Goal: Task Accomplishment & Management: Manage account settings

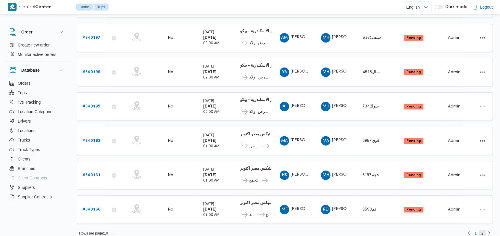
click at [481, 229] on span "2" at bounding box center [482, 232] width 7 height 7
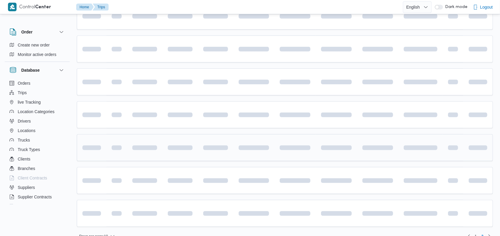
scroll to position [39, 0]
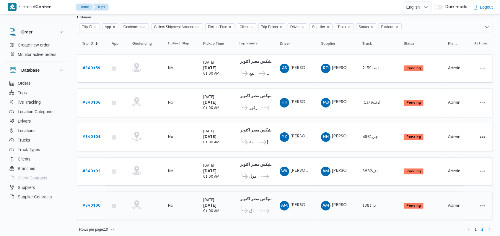
click at [95, 203] on b "# 340100" at bounding box center [91, 205] width 18 height 4
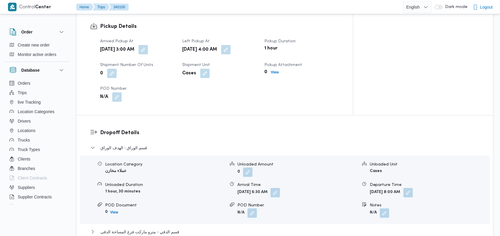
scroll to position [512, 0]
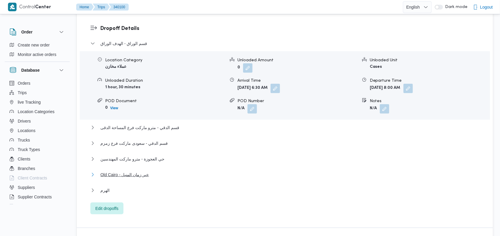
click at [121, 171] on span "Old Cairo - خير زمان المنيل" at bounding box center [124, 174] width 48 height 7
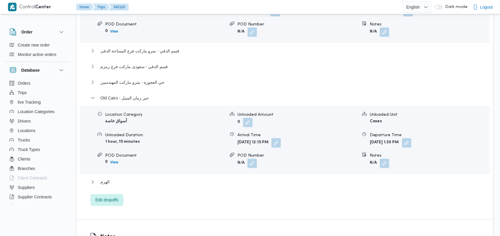
scroll to position [591, 0]
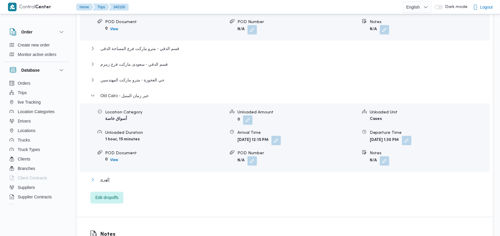
click at [106, 176] on span "الهرم" at bounding box center [104, 179] width 9 height 7
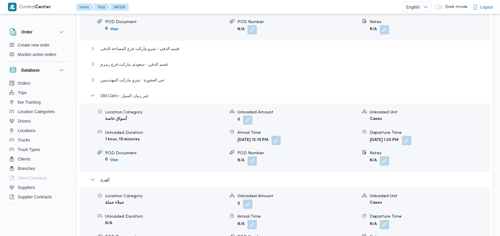
scroll to position [630, 0]
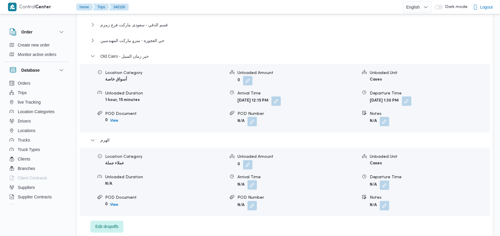
click at [251, 180] on button "button" at bounding box center [252, 184] width 9 height 9
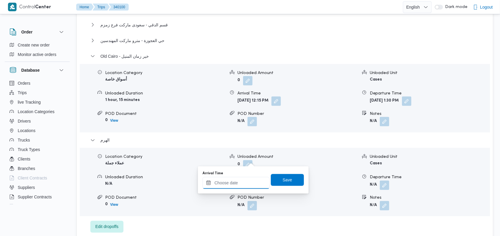
click at [239, 181] on input "Arrival Time" at bounding box center [236, 183] width 67 height 12
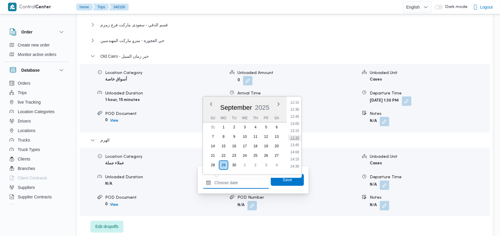
scroll to position [371, 0]
click at [296, 129] on li "14:00" at bounding box center [295, 130] width 14 height 6
type input "29/09/2025 14:00"
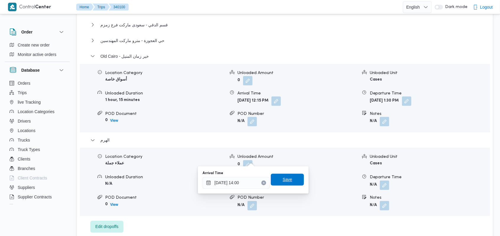
click at [289, 181] on span "Save" at bounding box center [287, 179] width 33 height 12
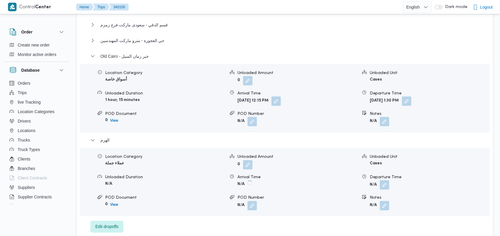
click at [381, 180] on button "button" at bounding box center [384, 184] width 9 height 9
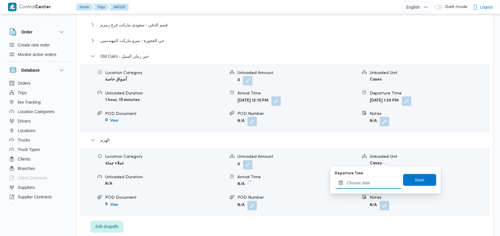
click at [371, 183] on input "Departure Time" at bounding box center [368, 183] width 67 height 12
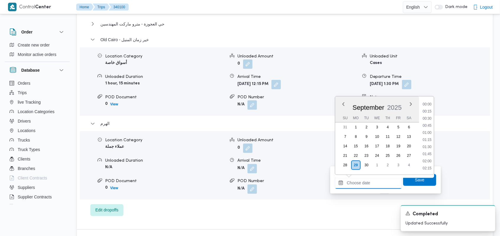
scroll to position [411, 0]
click at [429, 112] on li "14:45" at bounding box center [428, 111] width 14 height 6
type input "29/09/2025 14:45"
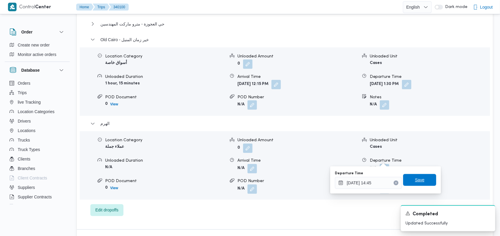
click at [418, 178] on span "Save" at bounding box center [419, 179] width 9 height 7
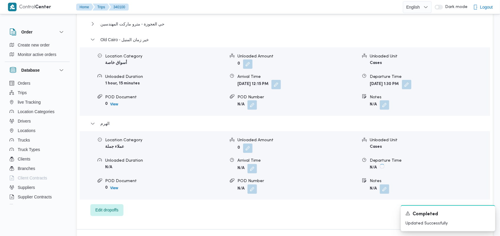
scroll to position [394, 0]
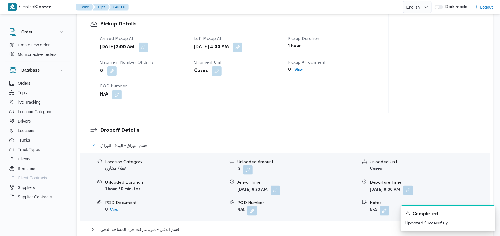
click at [157, 142] on button "قسم الوراق - الهدف الوراق" at bounding box center [285, 145] width 390 height 7
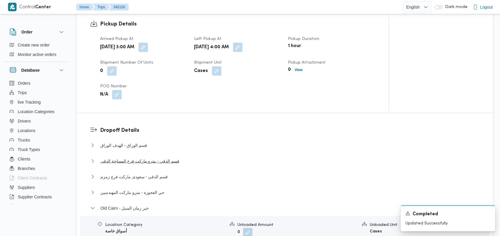
click at [157, 157] on span "قسم الدقي - مترو ماركت فرع المساحة الدقى" at bounding box center [139, 160] width 79 height 7
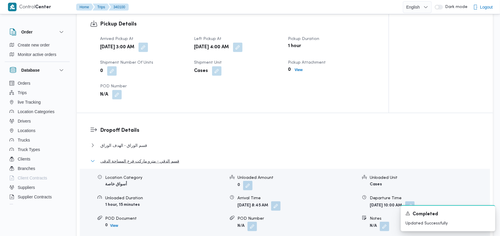
click at [157, 157] on span "قسم الدقي - مترو ماركت فرع المساحة الدقى" at bounding box center [139, 160] width 79 height 7
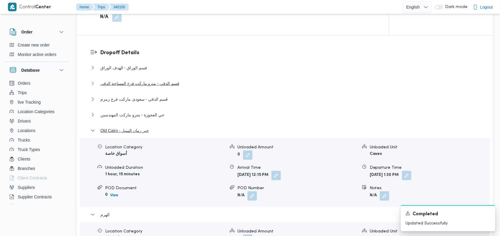
scroll to position [473, 0]
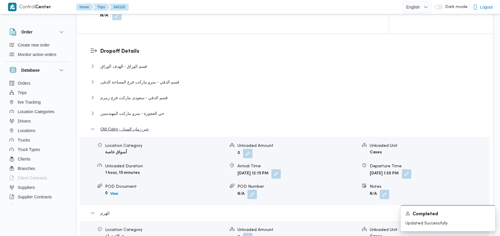
click at [144, 125] on span "Old Cairo - خير زمان المنيل" at bounding box center [124, 128] width 48 height 7
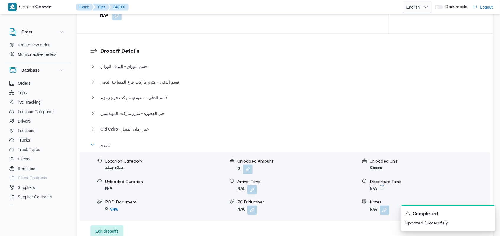
click at [128, 141] on button "الهرم" at bounding box center [285, 144] width 390 height 7
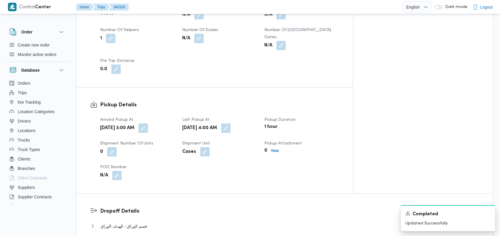
scroll to position [276, 0]
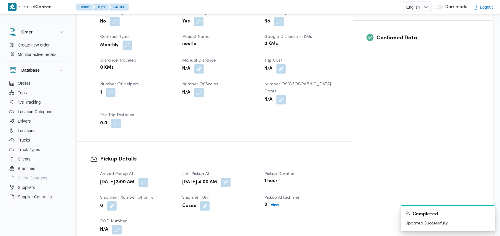
click at [204, 64] on button "button" at bounding box center [198, 68] width 9 height 9
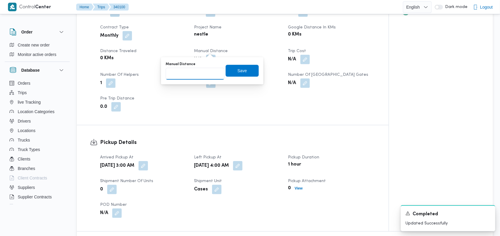
click at [201, 76] on input "Manual Distance" at bounding box center [195, 74] width 59 height 12
type input "135"
click at [249, 77] on div "Manual Distance 135 Save" at bounding box center [212, 70] width 94 height 19
click at [248, 72] on span "Save" at bounding box center [242, 70] width 33 height 12
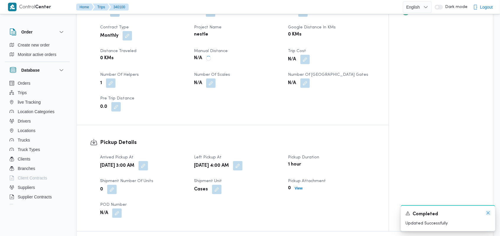
click at [489, 213] on icon "Dismiss toast" at bounding box center [488, 212] width 5 height 5
click at [488, 213] on icon "Dismiss toast" at bounding box center [488, 212] width 5 height 5
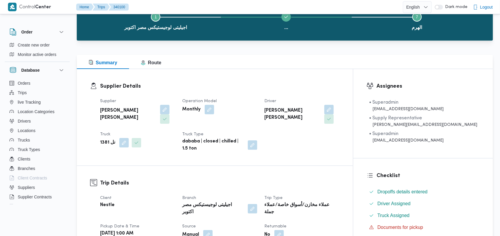
scroll to position [0, 0]
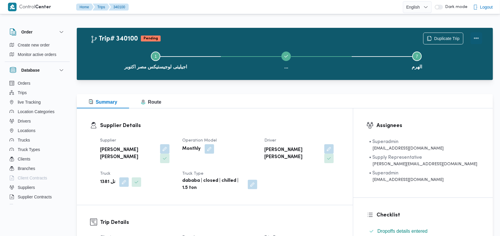
click at [476, 38] on button "Actions" at bounding box center [477, 38] width 12 height 12
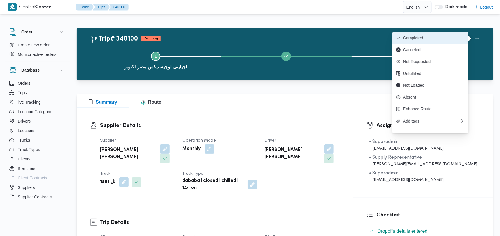
click at [453, 38] on span "Completed" at bounding box center [433, 37] width 61 height 5
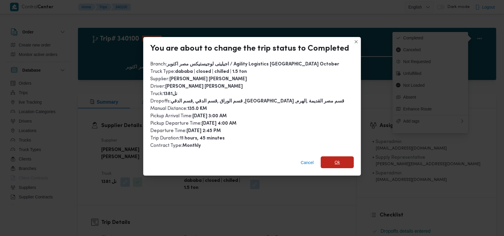
click at [347, 164] on span "Ok" at bounding box center [337, 162] width 33 height 12
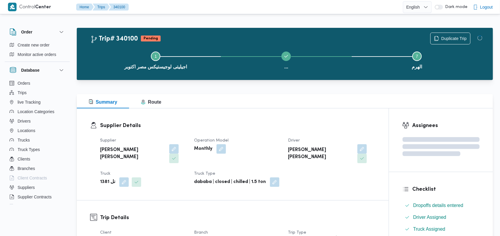
click at [265, 139] on dt "Operation Model" at bounding box center [237, 140] width 87 height 7
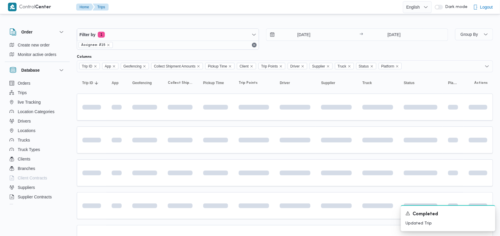
scroll to position [35, 0]
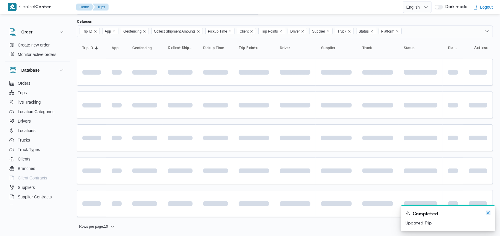
click at [490, 212] on icon "Dismiss toast" at bounding box center [488, 212] width 5 height 5
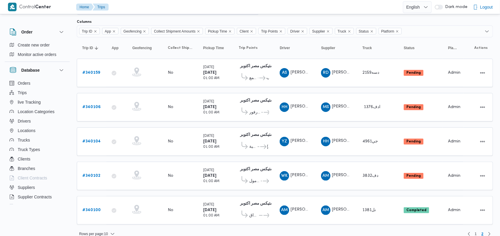
click at [344, 87] on table "Trip ID Click to sort in ascending order App Click to sort in ascending order G…" at bounding box center [285, 133] width 416 height 193
click at [298, 89] on table "Trip ID Click to sort in ascending order App Click to sort in ascending order G…" at bounding box center [285, 133] width 416 height 193
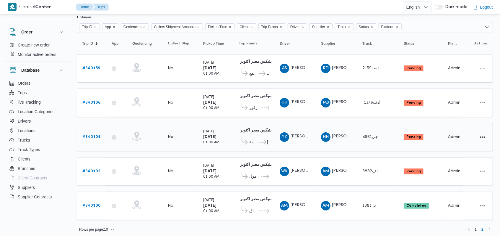
click at [94, 135] on b "# 340104" at bounding box center [91, 137] width 18 height 4
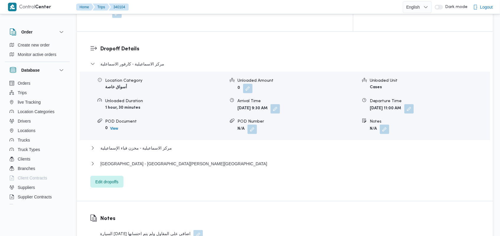
scroll to position [473, 0]
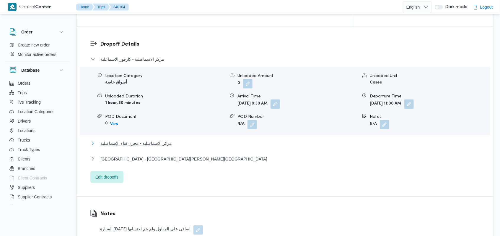
click at [163, 139] on span "مركز الاسماعيلية - مخزن قباء الإسماعيلية" at bounding box center [136, 142] width 72 height 7
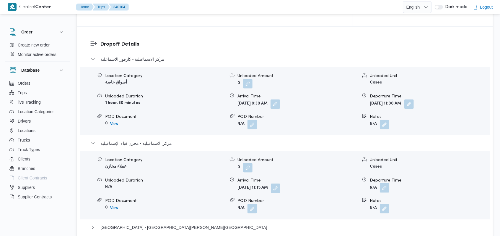
click at [382, 183] on button "button" at bounding box center [384, 187] width 9 height 9
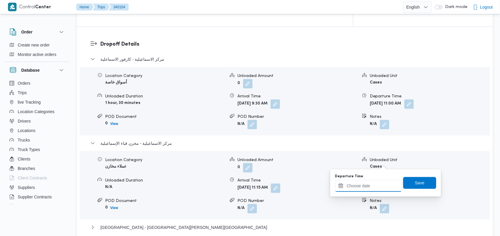
click at [372, 184] on input "Departure Time" at bounding box center [368, 186] width 67 height 12
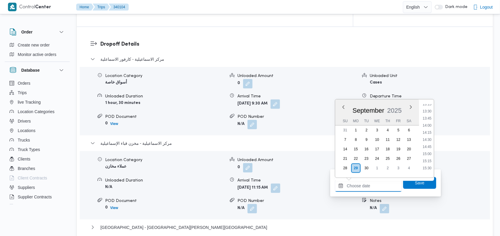
scroll to position [339, 0]
click at [427, 110] on li "12:00" at bounding box center [428, 108] width 14 height 6
type input "29/09/2025 12:00"
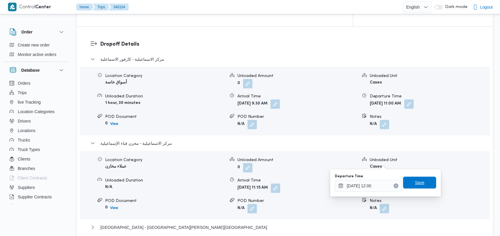
click at [421, 185] on span "Save" at bounding box center [419, 182] width 33 height 12
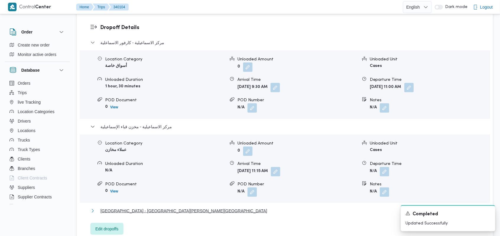
click at [172, 207] on span "Port Fouad City - كارفور هلنان - بور سعيد" at bounding box center [183, 210] width 167 height 7
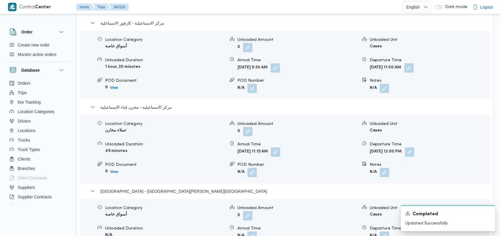
scroll to position [551, 0]
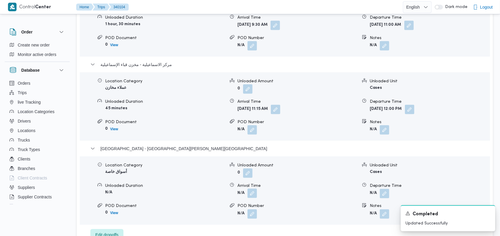
click at [255, 188] on button "button" at bounding box center [252, 192] width 9 height 9
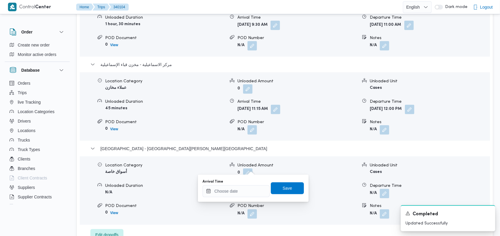
click at [244, 198] on div "You are in a dialog. To close this dialog, hit escape. Arrival Time Save" at bounding box center [253, 187] width 111 height 27
click at [244, 192] on input "Arrival Time" at bounding box center [236, 191] width 67 height 12
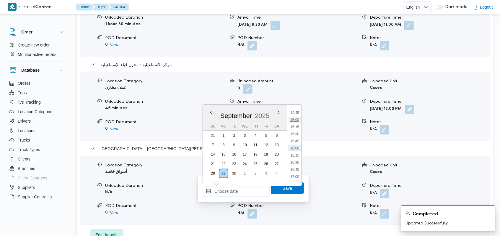
scroll to position [379, 0]
click at [296, 119] on li "13:30" at bounding box center [295, 117] width 14 height 6
type input "29/09/2025 13:30"
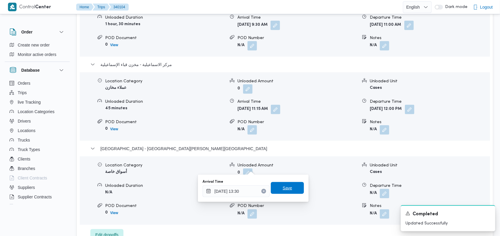
click at [287, 190] on span "Save" at bounding box center [287, 188] width 33 height 12
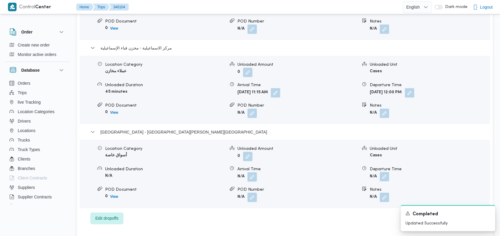
click at [387, 172] on button "button" at bounding box center [384, 176] width 9 height 9
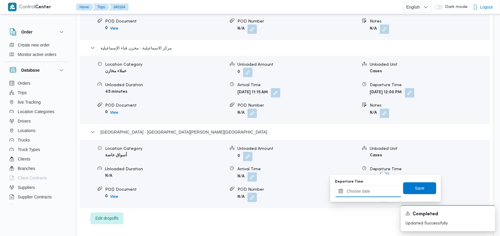
click at [375, 191] on input "Departure Time" at bounding box center [368, 191] width 67 height 12
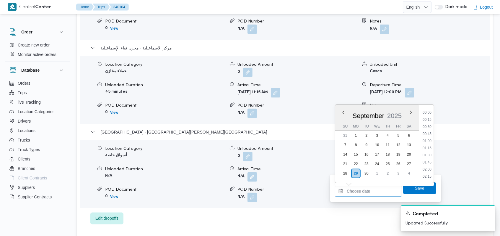
scroll to position [418, 0]
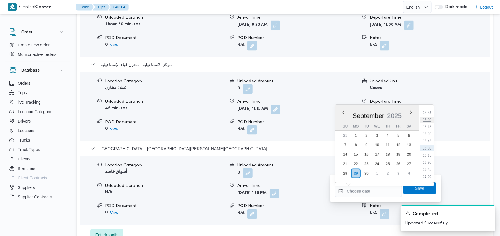
click at [428, 121] on li "15:00" at bounding box center [428, 120] width 14 height 6
type input "29/09/2025 15:00"
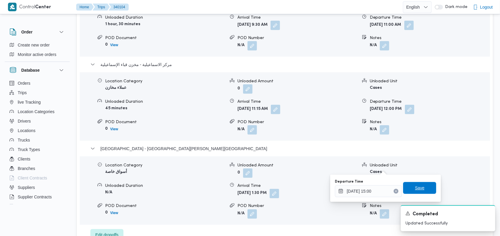
click at [416, 191] on span "Save" at bounding box center [419, 188] width 33 height 12
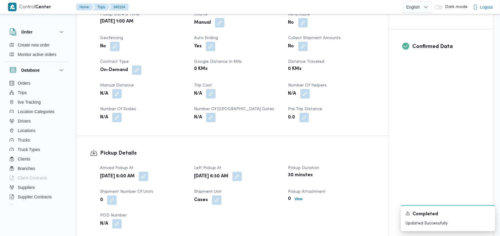
scroll to position [236, 0]
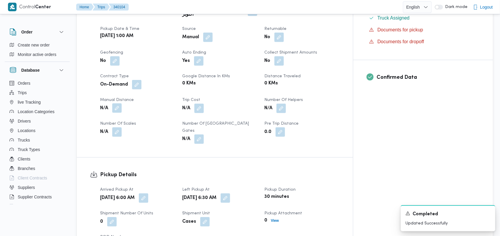
click at [118, 103] on button "button" at bounding box center [116, 107] width 9 height 9
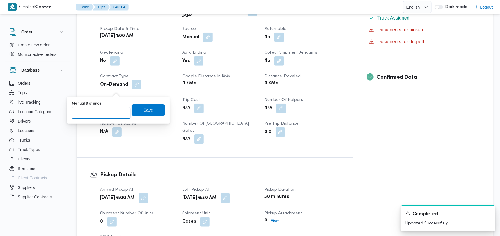
click at [105, 111] on input "Manual Distance" at bounding box center [101, 113] width 59 height 12
type input "375"
click at [139, 111] on span "Save" at bounding box center [148, 110] width 33 height 12
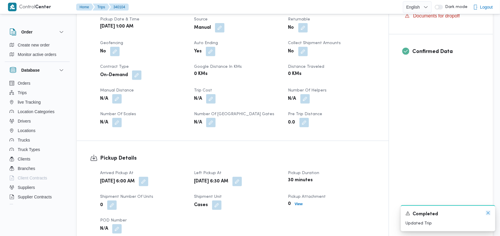
click at [489, 211] on icon "Dismiss toast" at bounding box center [488, 212] width 5 height 5
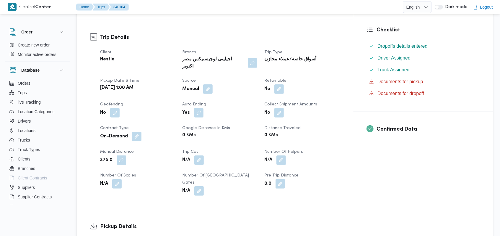
scroll to position [197, 0]
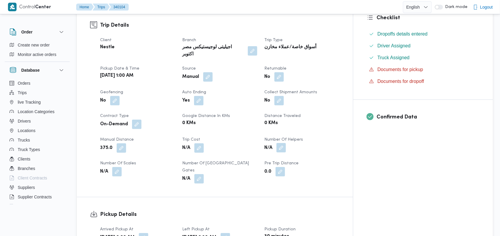
click at [286, 143] on button "button" at bounding box center [281, 147] width 9 height 9
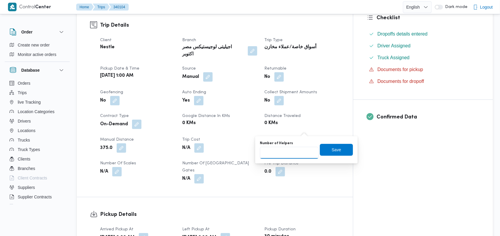
click at [283, 156] on input "Number of Helpers" at bounding box center [289, 153] width 59 height 12
type input "1"
click at [320, 149] on span "Save" at bounding box center [336, 149] width 33 height 12
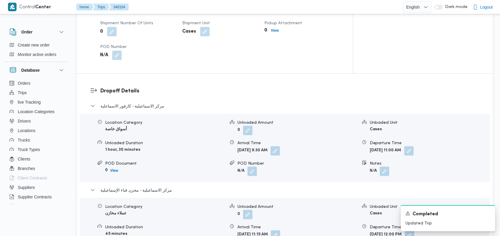
scroll to position [433, 0]
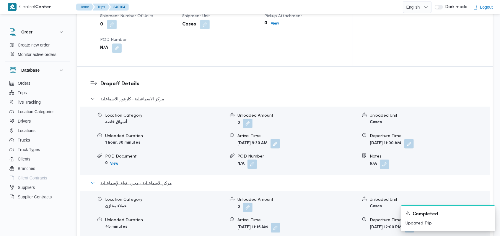
click at [138, 179] on span "مركز الاسماعيلية - مخزن قباء الإسماعيلية" at bounding box center [136, 182] width 72 height 7
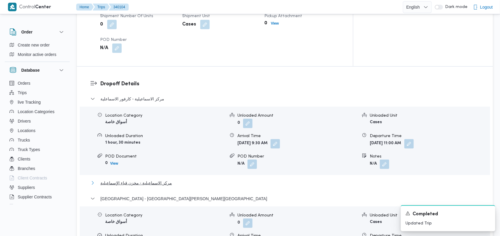
scroll to position [473, 0]
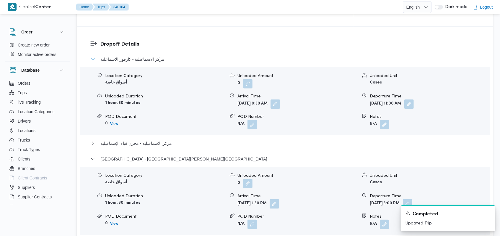
click at [147, 56] on span "مركز الاسماعيلية - كارفور الاسماعلية" at bounding box center [132, 59] width 64 height 7
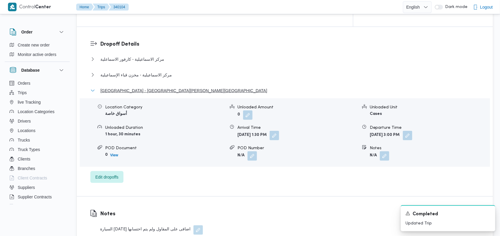
click at [151, 87] on span "Port Fouad City - كارفور هلنان - بور سعيد" at bounding box center [183, 90] width 167 height 7
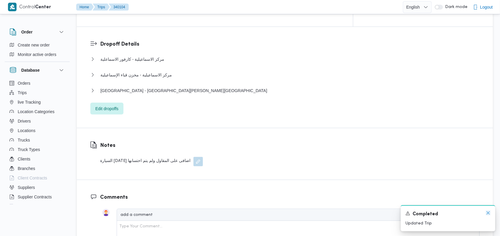
click at [489, 212] on icon "Dismiss toast" at bounding box center [488, 212] width 5 height 5
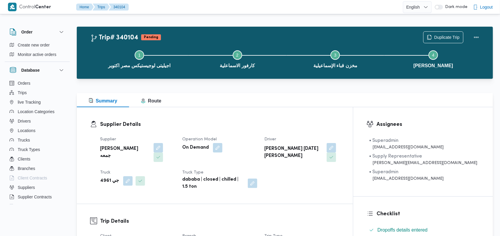
scroll to position [0, 0]
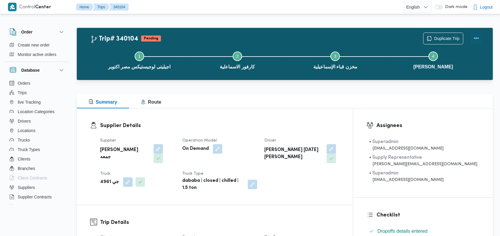
click at [480, 38] on button "Actions" at bounding box center [477, 38] width 12 height 12
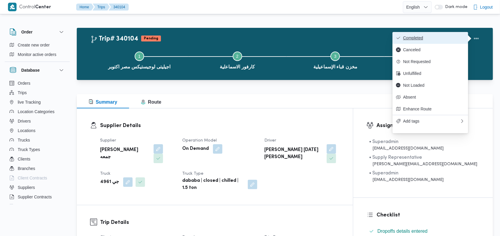
click at [458, 38] on span "Completed" at bounding box center [433, 37] width 61 height 5
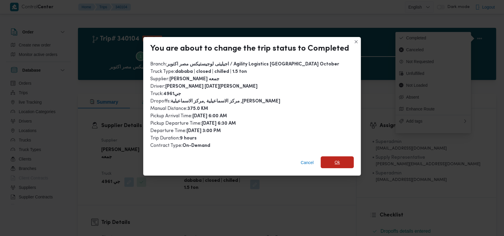
click at [326, 159] on span "Ok" at bounding box center [337, 162] width 33 height 12
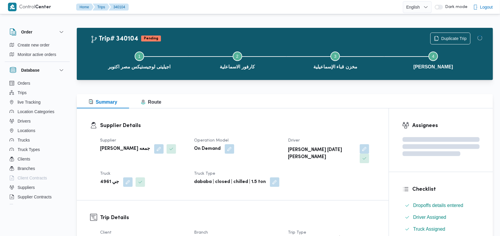
click at [278, 133] on div "Supplier حسام حسن زين جمعه Operation Model On Demand Driver ياسر زين جمعة محمود…" at bounding box center [238, 161] width 283 height 57
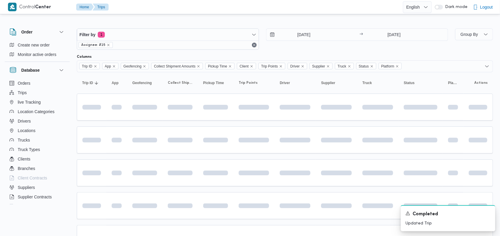
scroll to position [35, 0]
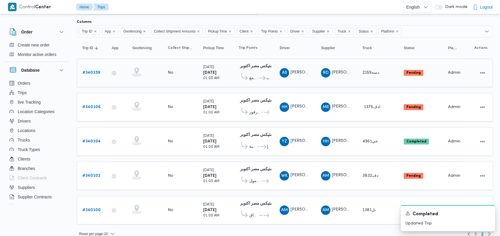
click at [97, 71] on b "# 340159" at bounding box center [91, 73] width 18 height 4
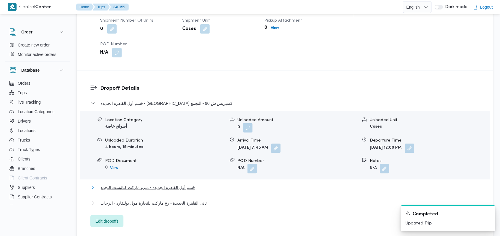
click at [181, 184] on span "قسم أول القاهرة الجديدة - مترو ماركت كتاليست التجمع" at bounding box center [147, 187] width 95 height 7
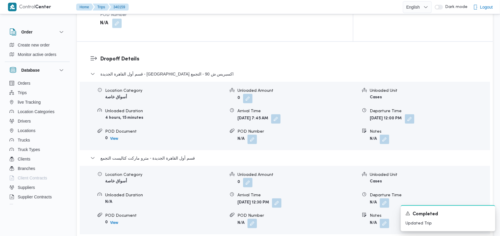
scroll to position [508, 0]
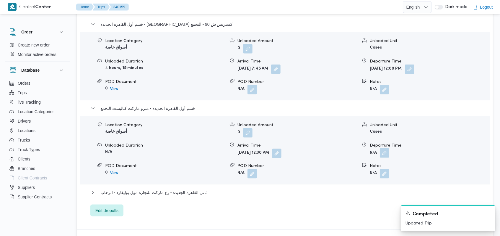
click at [383, 148] on button "button" at bounding box center [384, 152] width 9 height 9
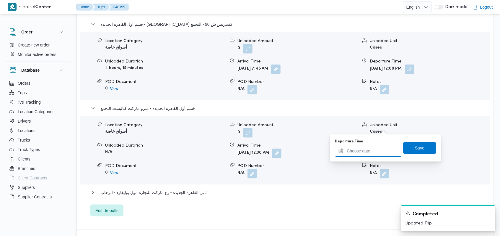
click at [374, 146] on div at bounding box center [368, 151] width 67 height 12
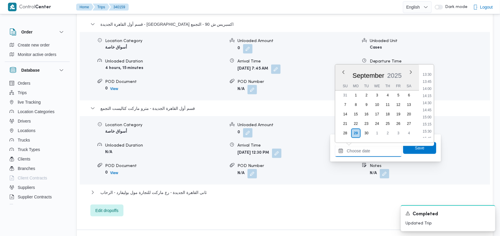
scroll to position [339, 0]
click at [428, 115] on li "13:30" at bounding box center [428, 116] width 14 height 6
type input "29/09/2025 13:30"
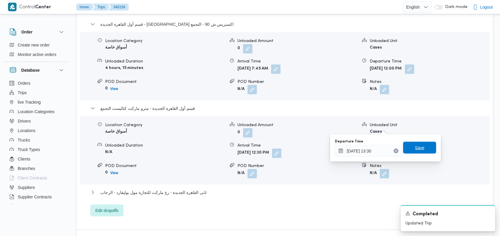
click at [406, 152] on span "Save" at bounding box center [419, 148] width 33 height 12
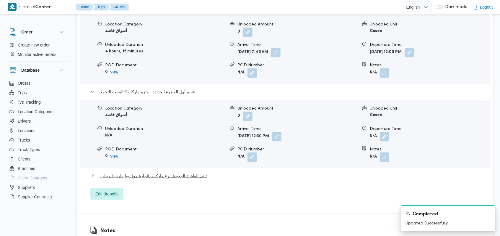
click at [192, 172] on span "ثانى القاهرة الجديدة - رع ماركت للتجارة مول بوليفارد - الرحاب" at bounding box center [153, 175] width 106 height 7
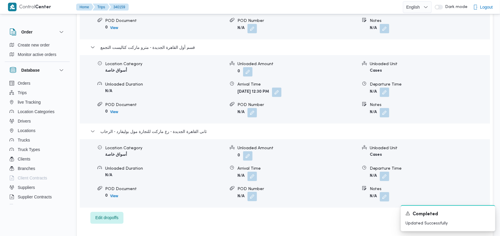
scroll to position [586, 0]
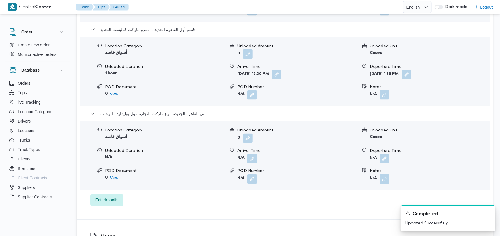
click at [250, 147] on div "Arrival Time" at bounding box center [298, 150] width 120 height 6
click at [251, 153] on button "button" at bounding box center [252, 157] width 9 height 9
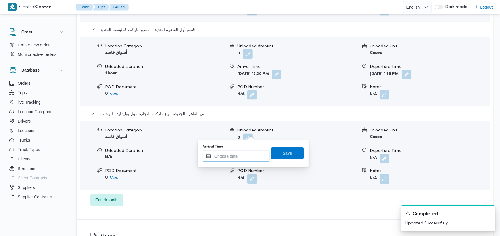
click at [231, 157] on input "Arrival Time" at bounding box center [236, 156] width 67 height 12
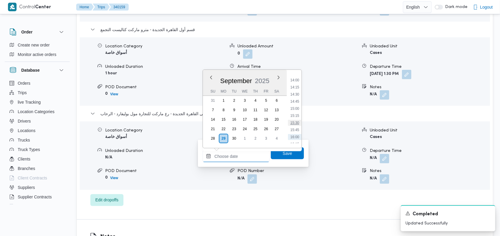
scroll to position [379, 0]
click at [299, 96] on li "14:00" at bounding box center [295, 96] width 14 height 6
type input "29/09/2025 14:00"
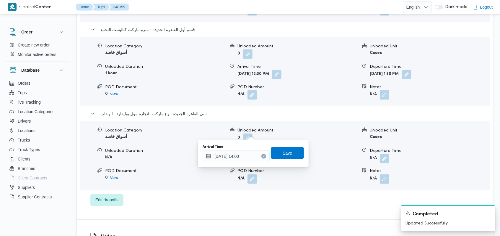
click at [290, 152] on span "Save" at bounding box center [287, 153] width 33 height 12
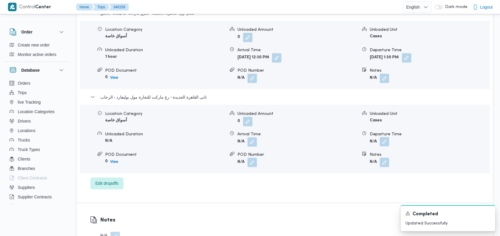
click at [386, 137] on button "button" at bounding box center [384, 141] width 9 height 9
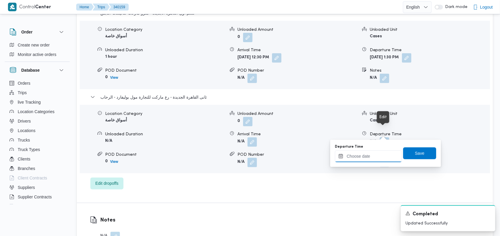
click at [371, 158] on input "Departure Time" at bounding box center [368, 156] width 67 height 12
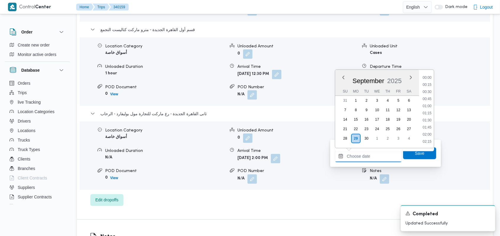
scroll to position [418, 0]
click at [429, 96] on li "15:30" at bounding box center [428, 99] width 14 height 6
type input "29/09/2025 15:30"
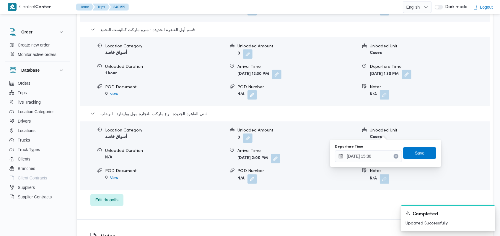
click at [405, 152] on span "Save" at bounding box center [419, 153] width 33 height 12
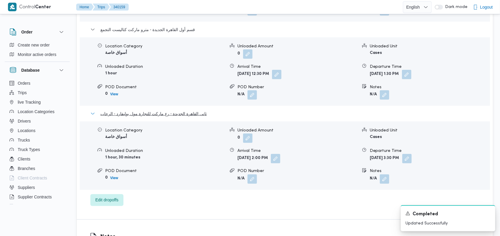
click at [168, 110] on span "ثانى القاهرة الجديدة - رع ماركت للتجارة مول بوليفارد - الرحاب" at bounding box center [153, 113] width 106 height 7
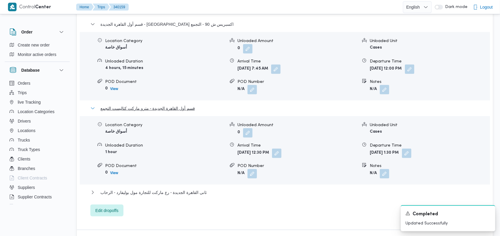
click at [168, 105] on span "قسم أول القاهرة الجديدة - مترو ماركت كتاليست التجمع" at bounding box center [147, 108] width 95 height 7
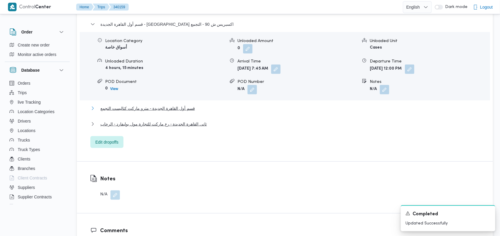
scroll to position [390, 0]
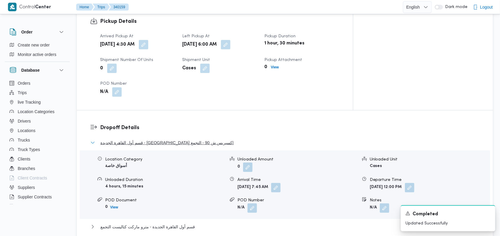
click at [166, 139] on span "قسم أول القاهرة الجديدة - كارفور اكسبريس ش 90 - التجمع" at bounding box center [167, 142] width 134 height 7
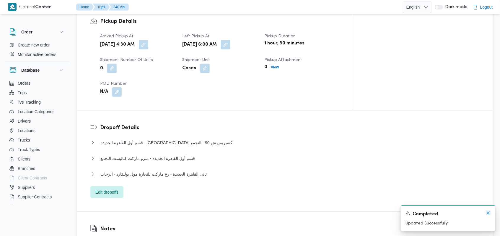
click at [489, 211] on icon "Dismiss toast" at bounding box center [488, 212] width 5 height 5
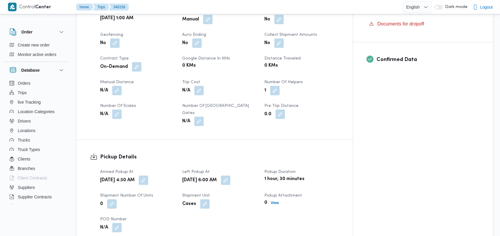
scroll to position [271, 0]
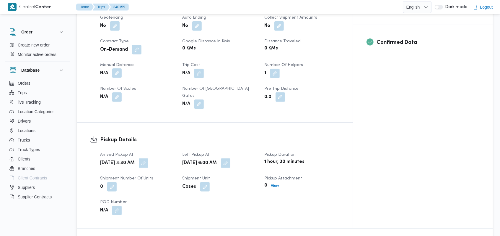
click at [116, 68] on button "button" at bounding box center [116, 72] width 9 height 9
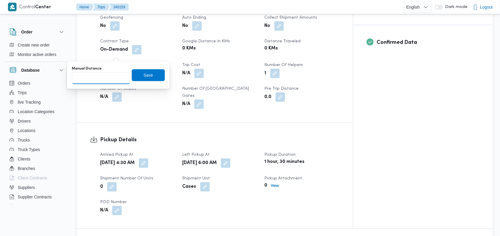
click at [101, 81] on input "Manual Distance" at bounding box center [101, 78] width 59 height 12
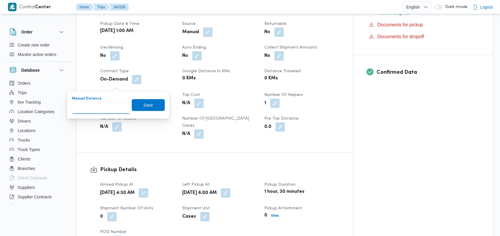
scroll to position [232, 0]
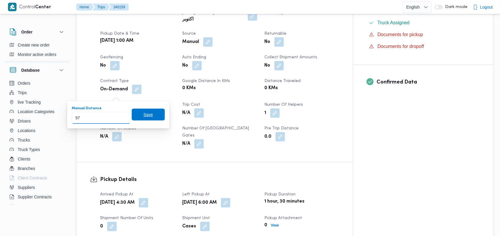
type input "97"
click at [145, 111] on span "Save" at bounding box center [148, 114] width 9 height 7
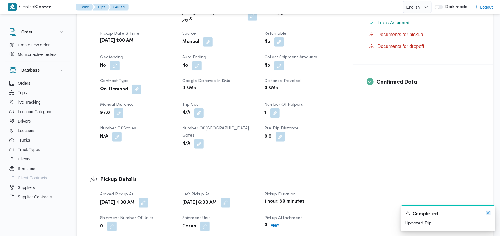
click at [489, 211] on icon "Dismiss toast" at bounding box center [488, 212] width 5 height 5
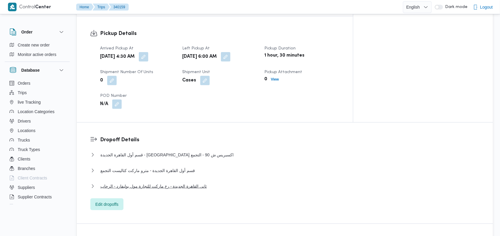
scroll to position [390, 0]
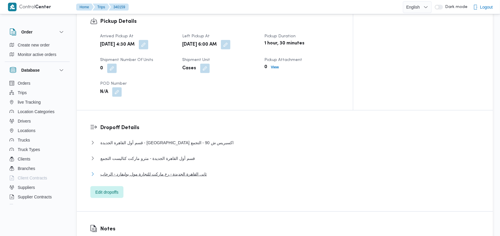
click at [176, 170] on span "ثانى القاهرة الجديدة - رع ماركت للتجارة مول بوليفارد - الرحاب" at bounding box center [153, 173] width 106 height 7
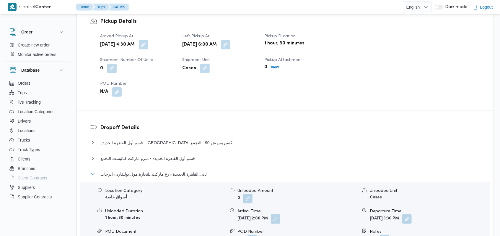
click at [176, 170] on span "ثانى القاهرة الجديدة - رع ماركت للتجارة مول بوليفارد - الرحاب" at bounding box center [153, 173] width 106 height 7
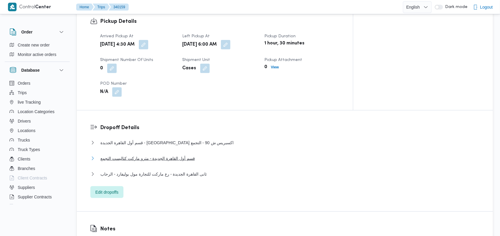
click at [176, 155] on span "قسم أول القاهرة الجديدة - مترو ماركت كتاليست التجمع" at bounding box center [147, 158] width 95 height 7
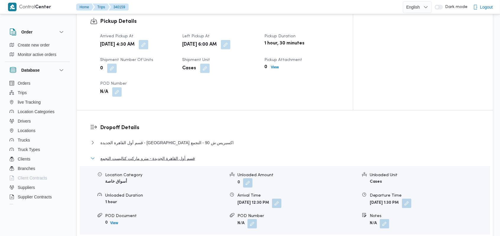
click at [176, 155] on span "قسم أول القاهرة الجديدة - مترو ماركت كتاليست التجمع" at bounding box center [147, 158] width 95 height 7
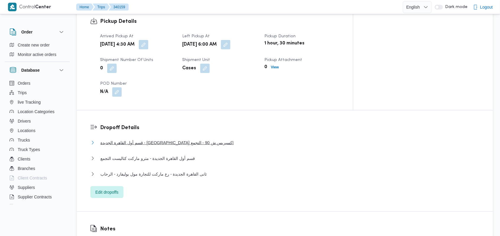
click at [175, 139] on span "قسم أول القاهرة الجديدة - كارفور اكسبريس ش 90 - التجمع" at bounding box center [167, 142] width 134 height 7
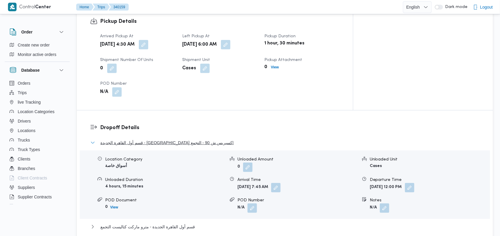
click at [175, 139] on span "قسم أول القاهرة الجديدة - كارفور اكسبريس ش 90 - التجمع" at bounding box center [167, 142] width 134 height 7
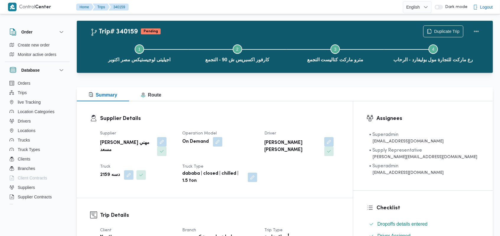
scroll to position [0, 0]
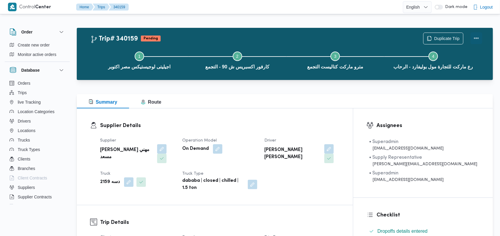
click at [480, 35] on button "Actions" at bounding box center [477, 38] width 12 height 12
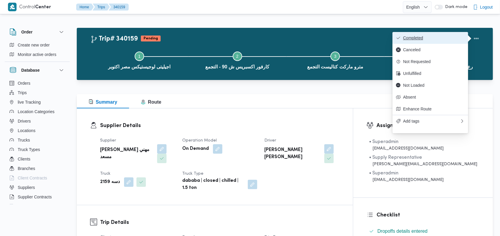
click at [455, 36] on span "Completed" at bounding box center [433, 37] width 61 height 5
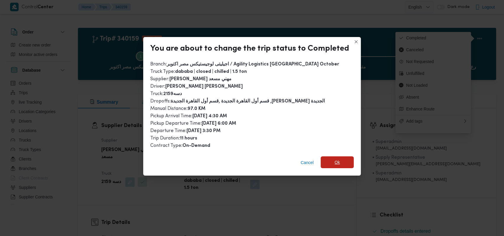
click at [342, 162] on span "Ok" at bounding box center [337, 162] width 33 height 12
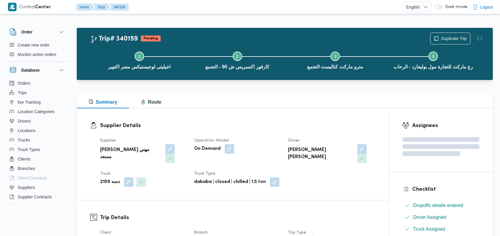
click at [254, 132] on dl "Supplier Details Supplier راجح ضبع مهني مسعد Operation Model On Demand Driver ا…" at bounding box center [237, 153] width 275 height 65
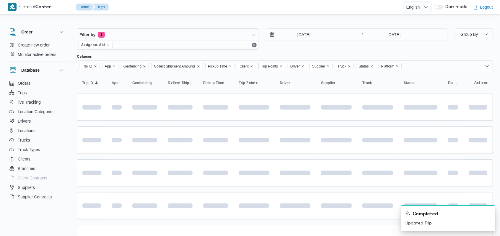
scroll to position [35, 0]
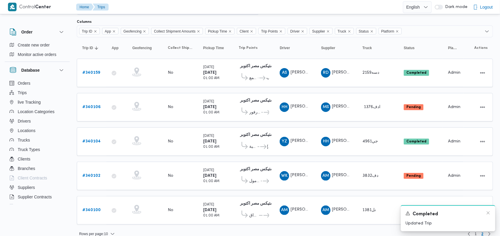
click at [491, 214] on div "A new notification appears Completed Updated Trip" at bounding box center [448, 218] width 95 height 26
click at [489, 212] on icon "Dismiss toast" at bounding box center [488, 212] width 5 height 5
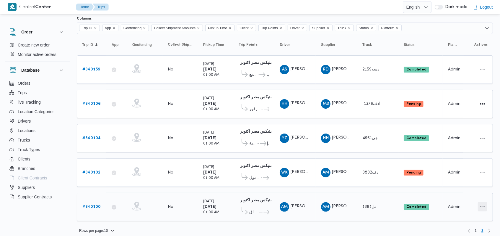
scroll to position [39, 0]
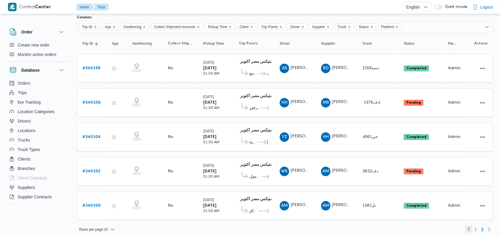
click at [473, 226] on link "Previous page, 1" at bounding box center [469, 228] width 7 height 7
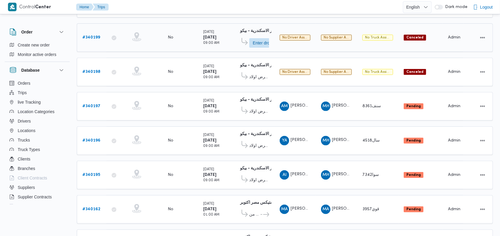
scroll to position [207, 0]
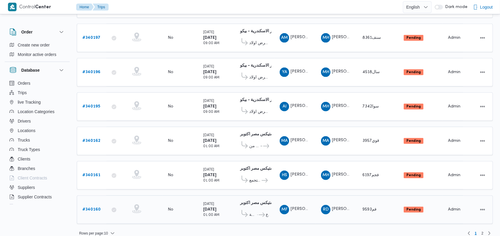
click at [97, 207] on b "# 340160" at bounding box center [91, 209] width 18 height 4
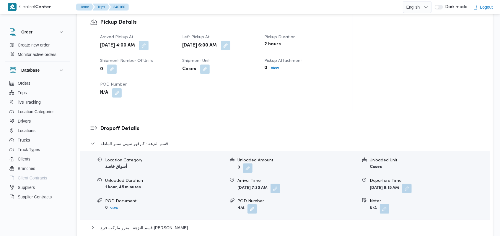
scroll to position [433, 0]
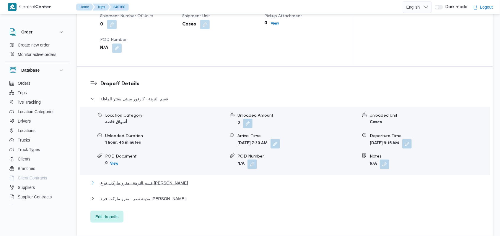
click at [149, 179] on span "قسم النزهة - مترو ماركت فرع عمار بن ياسر" at bounding box center [143, 182] width 87 height 7
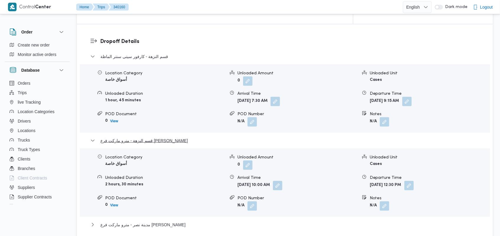
scroll to position [512, 0]
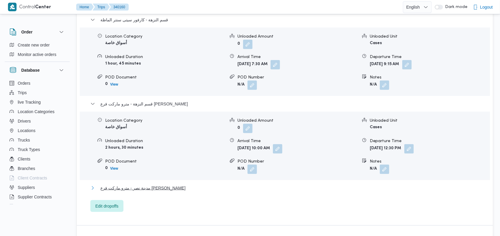
click at [158, 184] on span "مدينة نصر - مترو ماركت فرع حسن المامون" at bounding box center [142, 187] width 85 height 7
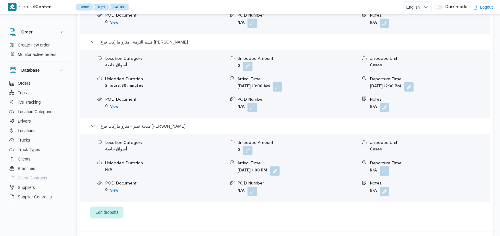
scroll to position [591, 0]
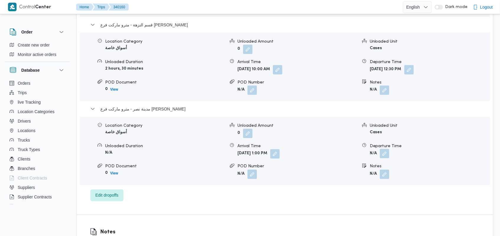
click at [383, 149] on button "button" at bounding box center [384, 153] width 9 height 9
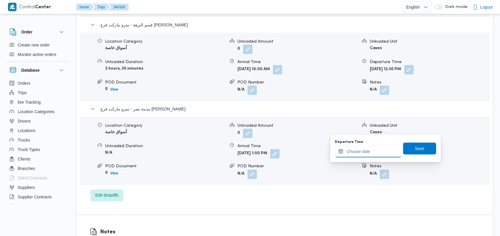
click at [369, 147] on div at bounding box center [368, 151] width 67 height 12
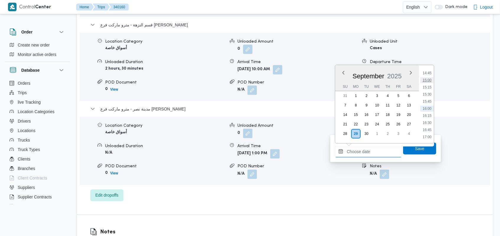
scroll to position [379, 0]
click at [430, 95] on ul "00:00 00:15 00:30 00:45 01:00 01:15 01:30 01:45 02:00 02:15 02:30 02:45 03:00 0…" at bounding box center [428, 104] width 14 height 69
click at [428, 99] on li "14:15" at bounding box center [428, 98] width 14 height 6
type input "29/09/2025 14:15"
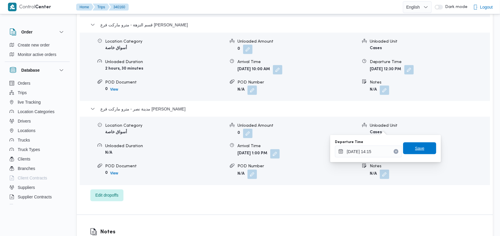
click at [413, 152] on span "Save" at bounding box center [419, 148] width 33 height 12
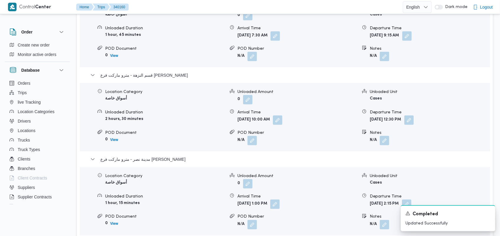
scroll to position [473, 0]
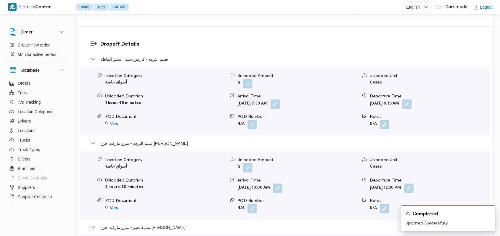
click at [139, 139] on span "قسم النزهة - مترو ماركت فرع عمار بن ياسر" at bounding box center [143, 142] width 87 height 7
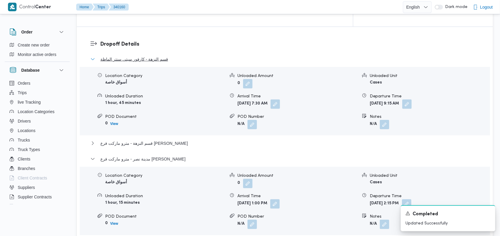
click at [143, 56] on span "قسم النزهة - كارفور سيتى سنتر الماظة" at bounding box center [134, 59] width 68 height 7
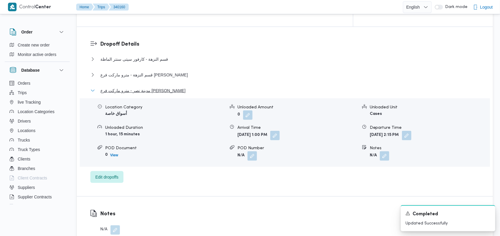
click at [151, 87] on span "مدينة نصر - مترو ماركت فرع حسن المامون" at bounding box center [142, 90] width 85 height 7
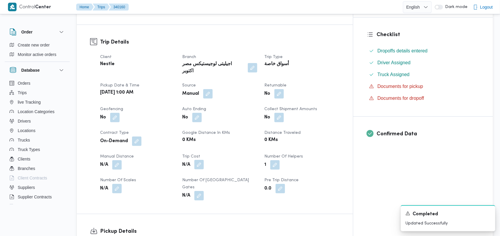
scroll to position [197, 0]
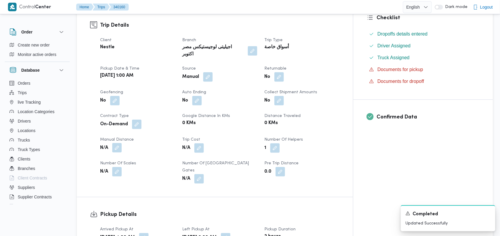
click at [117, 143] on button "button" at bounding box center [116, 147] width 9 height 9
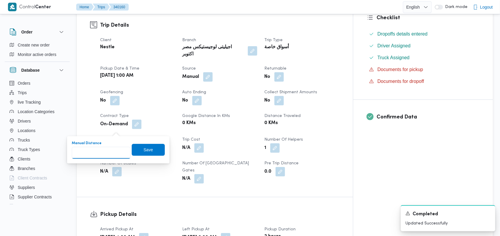
click at [102, 152] on input "Manual Distance" at bounding box center [101, 153] width 59 height 12
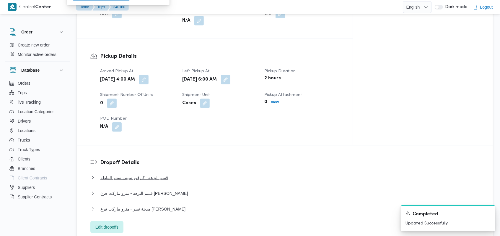
scroll to position [394, 0]
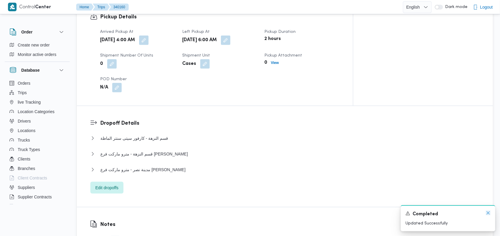
click at [487, 214] on icon "Dismiss toast" at bounding box center [488, 212] width 5 height 5
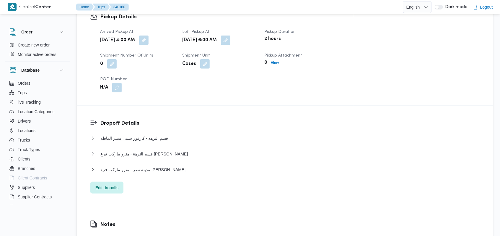
scroll to position [236, 0]
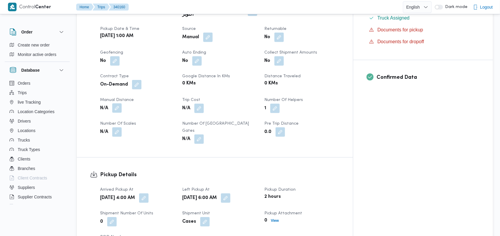
click at [118, 103] on button "button" at bounding box center [116, 107] width 9 height 9
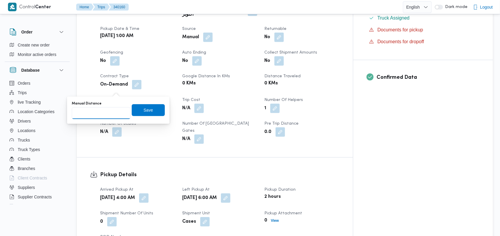
click at [99, 107] on input "Manual Distance" at bounding box center [101, 113] width 59 height 12
click at [119, 112] on input "87" at bounding box center [101, 113] width 59 height 12
click at [120, 115] on input "86" at bounding box center [101, 113] width 59 height 12
click at [120, 115] on input "85" at bounding box center [101, 113] width 59 height 12
type input "86"
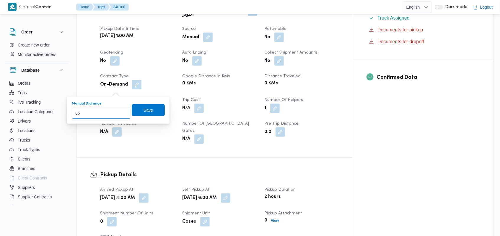
click at [120, 111] on input "86" at bounding box center [101, 113] width 59 height 12
drag, startPoint x: 142, startPoint y: 110, endPoint x: 148, endPoint y: 113, distance: 6.7
click at [144, 110] on span "Save" at bounding box center [148, 109] width 9 height 7
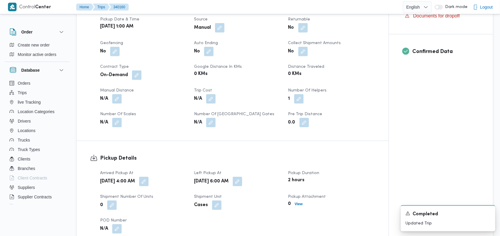
scroll to position [433, 0]
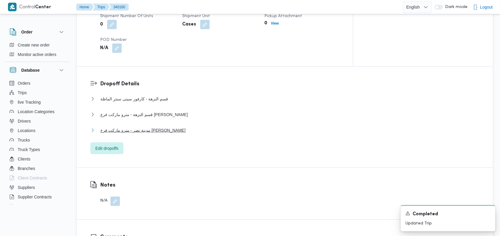
click at [188, 126] on button "مدينة نصر - مترو ماركت فرع حسن المامون" at bounding box center [285, 129] width 390 height 7
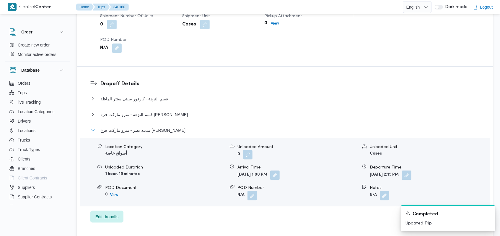
click at [188, 126] on button "مدينة نصر - مترو ماركت فرع حسن المامون" at bounding box center [285, 129] width 390 height 7
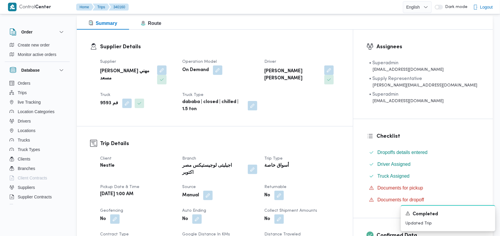
scroll to position [0, 0]
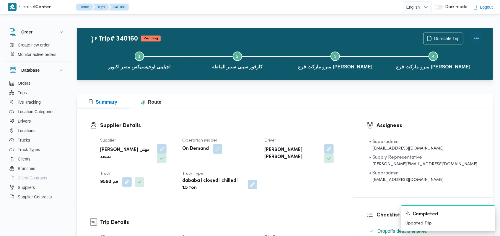
click at [478, 39] on button "Actions" at bounding box center [477, 38] width 12 height 12
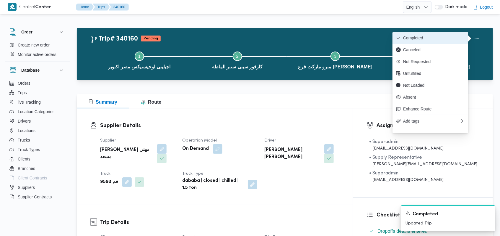
click at [460, 36] on span "Completed" at bounding box center [433, 37] width 61 height 5
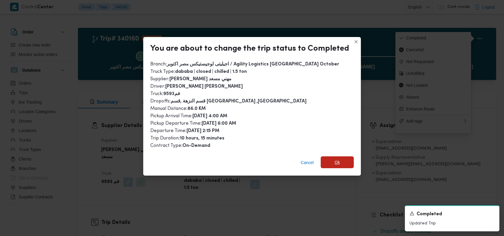
click at [340, 159] on span "Ok" at bounding box center [337, 162] width 33 height 12
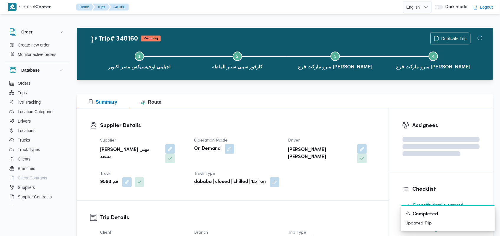
click at [267, 124] on h3 "Supplier Details" at bounding box center [237, 125] width 275 height 8
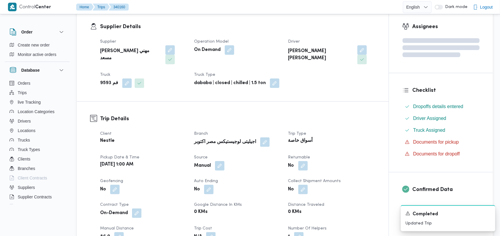
scroll to position [197, 0]
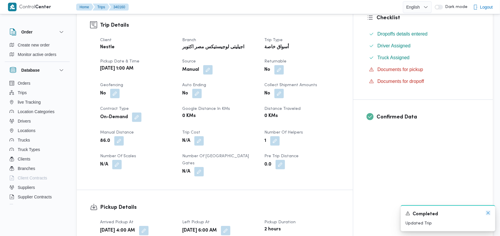
click at [490, 215] on icon "Dismiss toast" at bounding box center [488, 212] width 5 height 5
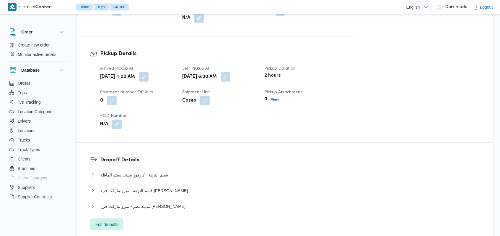
scroll to position [394, 0]
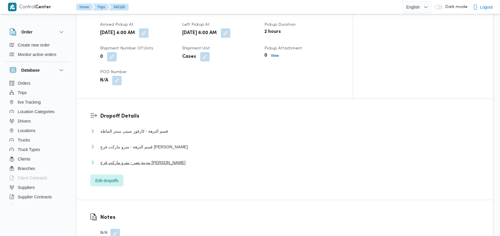
click at [151, 159] on span "مدينة نصر - مترو ماركت فرع حسن المامون" at bounding box center [142, 162] width 85 height 7
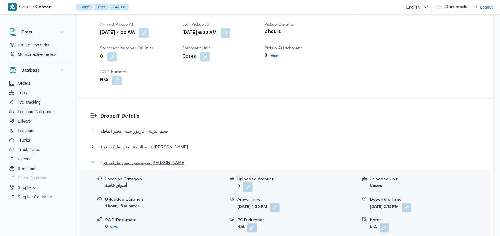
click at [151, 159] on span "مدينة نصر - مترو ماركت فرع حسن المامون" at bounding box center [142, 162] width 85 height 7
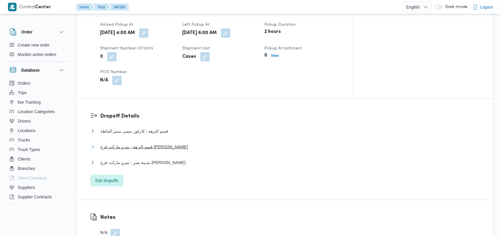
click at [156, 143] on span "قسم النزهة - مترو ماركت فرع عمار بن ياسر" at bounding box center [143, 146] width 87 height 7
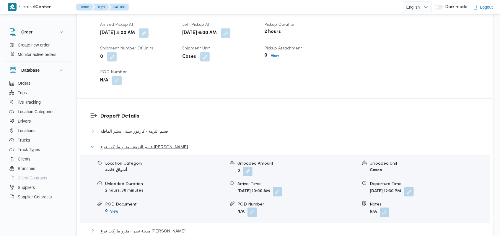
click at [156, 143] on span "قسم النزهة - مترو ماركت فرع عمار بن ياسر" at bounding box center [143, 146] width 87 height 7
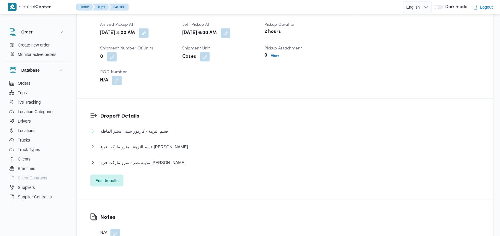
click at [160, 127] on span "قسم النزهة - كارفور سيتى سنتر الماظة" at bounding box center [134, 130] width 68 height 7
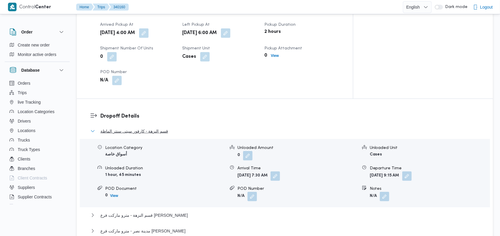
click at [160, 127] on span "قسم النزهة - كارفور سيتى سنتر الماظة" at bounding box center [134, 130] width 68 height 7
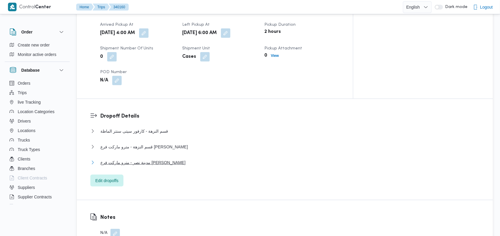
click at [155, 159] on span "مدينة نصر - مترو ماركت فرع حسن المامون" at bounding box center [142, 162] width 85 height 7
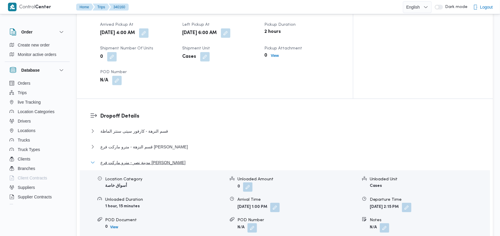
click at [155, 159] on span "مدينة نصر - مترو ماركت فرع حسن المامون" at bounding box center [142, 162] width 85 height 7
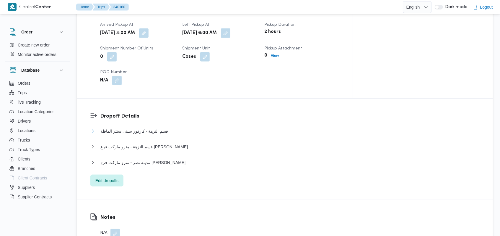
click at [160, 127] on span "قسم النزهة - كارفور سيتى سنتر الماظة" at bounding box center [134, 130] width 68 height 7
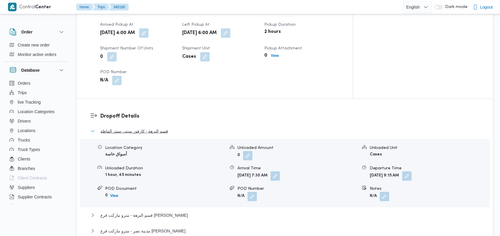
click at [160, 127] on span "قسم النزهة - كارفور سيتى سنتر الماظة" at bounding box center [134, 130] width 68 height 7
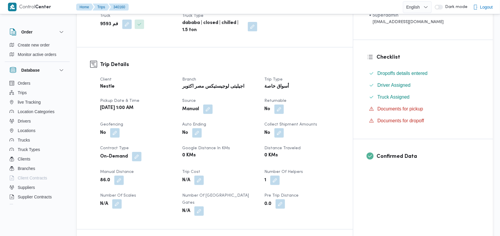
scroll to position [0, 0]
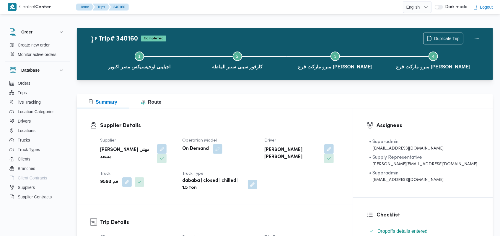
click at [237, 121] on div "Supplier Details Supplier راجح ضبع مهني مسعد Operation Model On Demand Driver م…" at bounding box center [215, 156] width 276 height 96
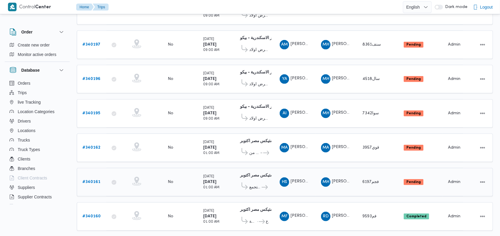
scroll to position [207, 0]
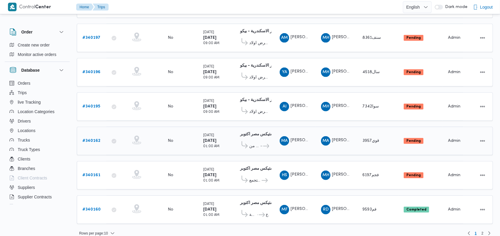
click at [94, 139] on b "# 340162" at bounding box center [91, 141] width 18 height 4
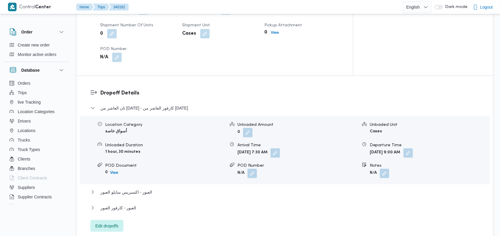
scroll to position [433, 0]
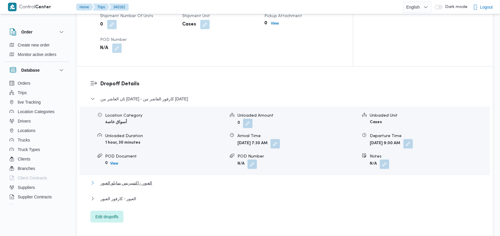
click at [146, 179] on span "العبور - اكسبريس سايلو العبور" at bounding box center [126, 182] width 52 height 7
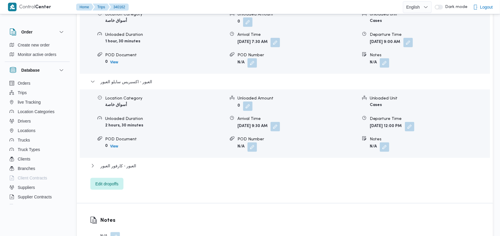
scroll to position [551, 0]
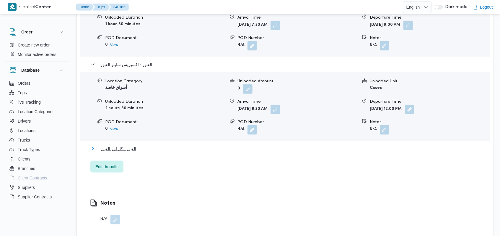
click at [132, 145] on span "العبور - كارفور العبور" at bounding box center [118, 148] width 36 height 7
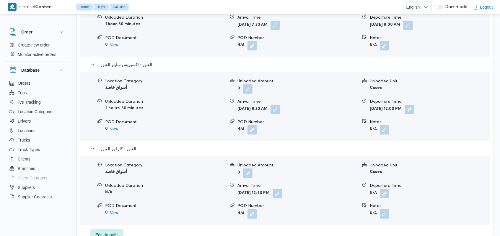
scroll to position [591, 0]
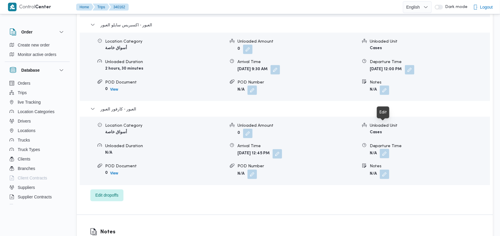
click at [382, 149] on button "button" at bounding box center [384, 153] width 9 height 9
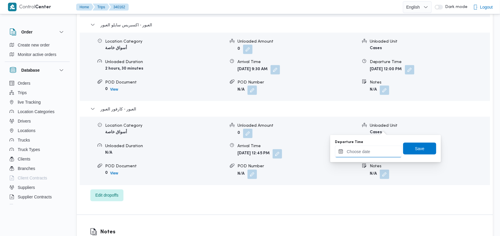
click at [372, 148] on div at bounding box center [368, 151] width 67 height 12
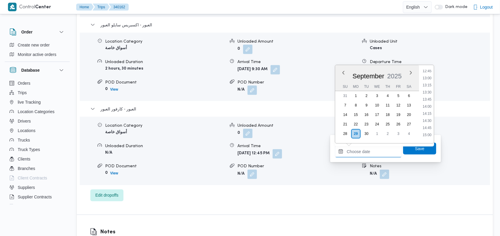
scroll to position [339, 0]
click at [430, 111] on li "13:15" at bounding box center [428, 109] width 14 height 6
type input "29/09/2025 13:15"
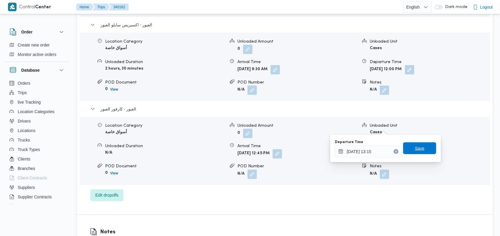
click at [419, 148] on span "Save" at bounding box center [419, 148] width 9 height 7
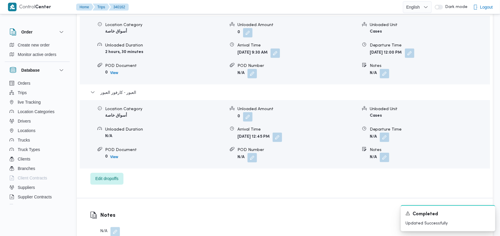
click at [388, 152] on button "button" at bounding box center [384, 156] width 9 height 9
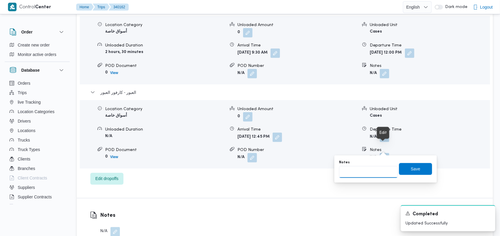
click at [369, 174] on input "Notes" at bounding box center [368, 172] width 59 height 12
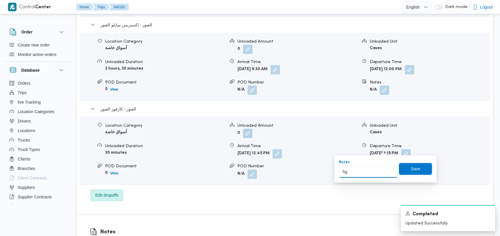
type input "h"
type input "الفرع لم يسلم"
click at [404, 169] on span "Save" at bounding box center [415, 169] width 33 height 12
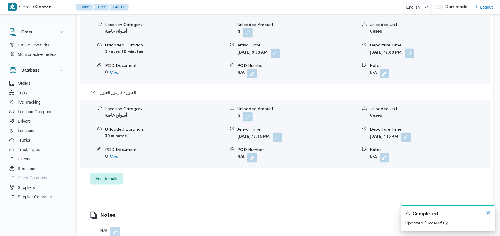
click at [489, 213] on icon "Dismiss toast" at bounding box center [488, 212] width 5 height 5
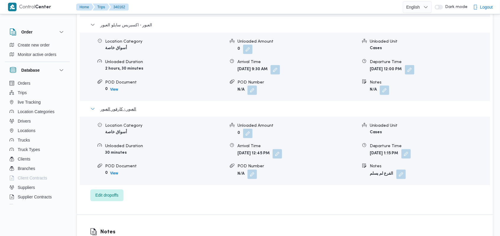
click at [117, 105] on span "العبور - كارفور العبور" at bounding box center [118, 108] width 36 height 7
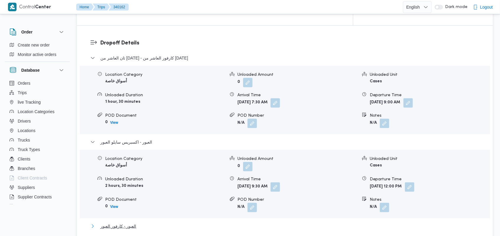
scroll to position [473, 0]
click at [146, 139] on span "العبور - اكسبريس سايلو العبور" at bounding box center [126, 142] width 52 height 7
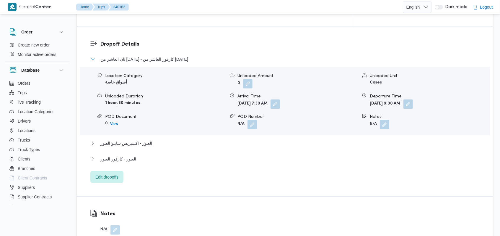
click at [156, 56] on span "ثان العاشر من رمضان - كارفور العاشر من رمضان" at bounding box center [144, 59] width 88 height 7
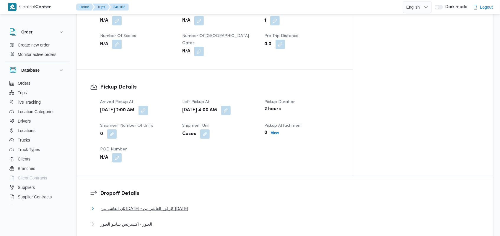
scroll to position [276, 0]
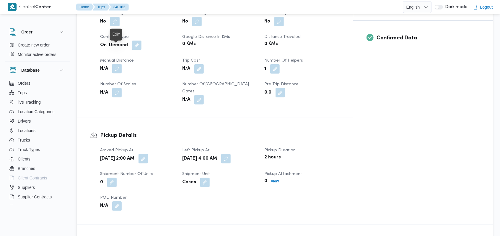
click at [115, 64] on button "button" at bounding box center [116, 68] width 9 height 9
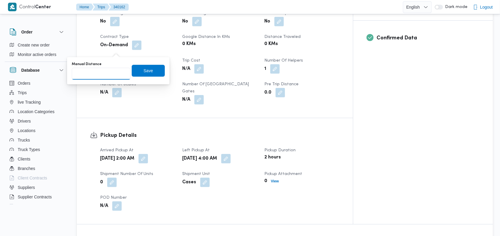
click at [106, 72] on input "Manual Distance" at bounding box center [101, 74] width 59 height 12
type input "145"
click at [144, 70] on span "Save" at bounding box center [148, 70] width 9 height 7
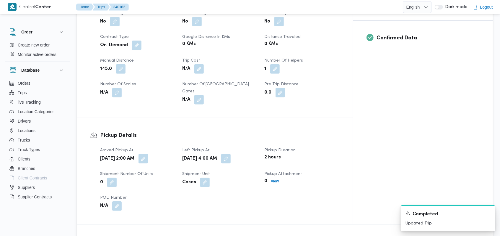
scroll to position [0, 0]
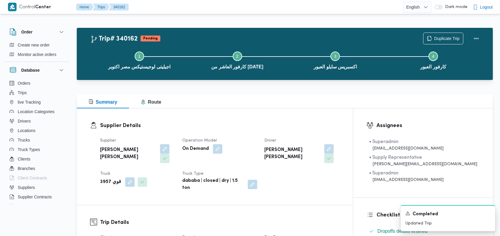
click at [470, 38] on div "Duplicate Trip" at bounding box center [453, 38] width 66 height 19
click at [476, 37] on button "Actions" at bounding box center [477, 38] width 12 height 12
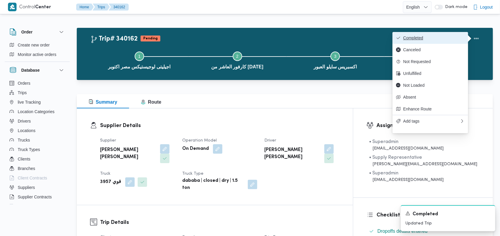
click at [452, 39] on span "Completed" at bounding box center [433, 37] width 61 height 5
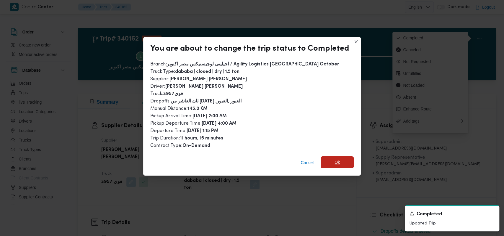
click at [331, 161] on span "Ok" at bounding box center [337, 162] width 33 height 12
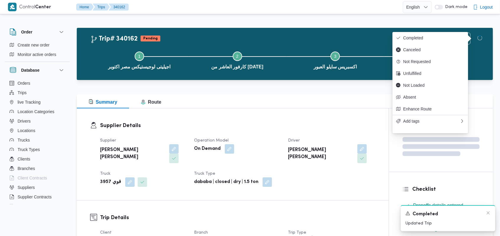
click at [336, 183] on div "Supplier Details Supplier محمد عبدالرازق امين امام قاسم Operation Model On Dema…" at bounding box center [233, 154] width 312 height 92
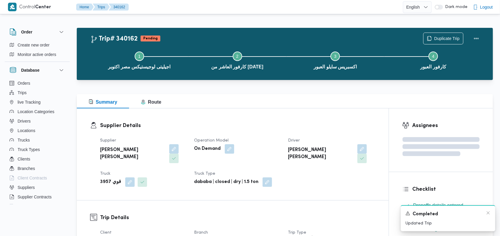
click at [491, 215] on div "A new notification appears Completed Updated Trip" at bounding box center [448, 218] width 95 height 26
click at [489, 214] on icon "Dismiss toast" at bounding box center [488, 212] width 5 height 5
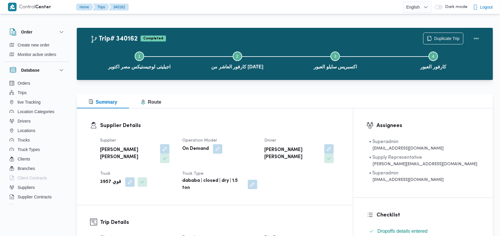
click at [263, 136] on div "Supplier محمد عبدالرازق امين امام قاسم Operation Model On Demand Driver محمد عب…" at bounding box center [220, 163] width 247 height 61
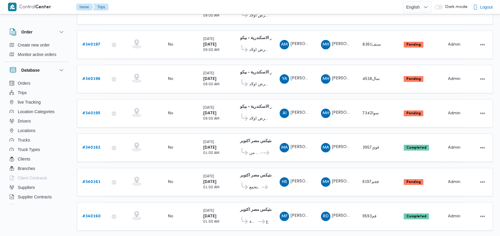
scroll to position [207, 0]
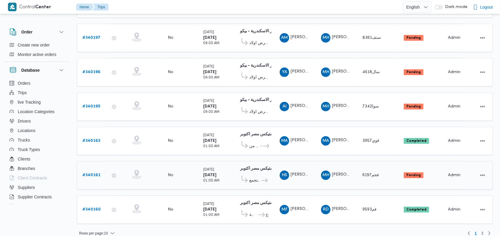
click at [93, 173] on b "# 340161" at bounding box center [91, 175] width 18 height 4
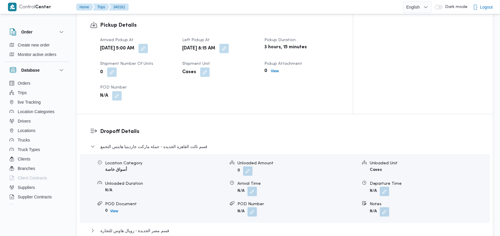
scroll to position [433, 0]
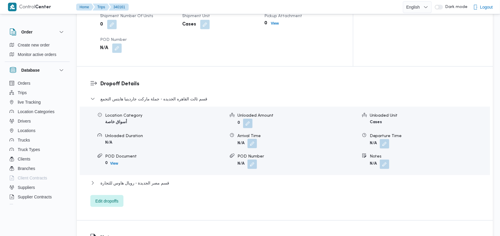
click at [251, 139] on button "button" at bounding box center [252, 143] width 9 height 9
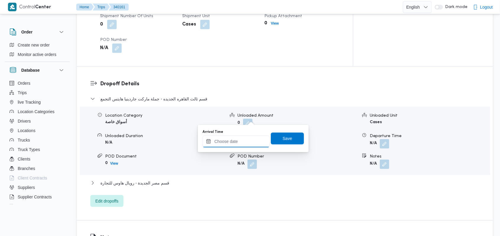
click at [239, 141] on input "Arrival Time" at bounding box center [236, 141] width 67 height 12
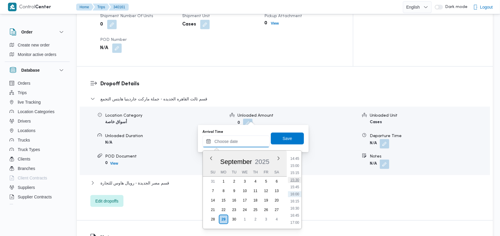
scroll to position [260, 0]
click at [297, 167] on li "09:30" at bounding box center [295, 167] width 14 height 6
type input "29/09/2025 09:30"
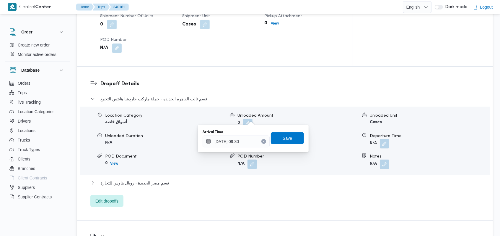
click at [291, 134] on span "Save" at bounding box center [287, 138] width 33 height 12
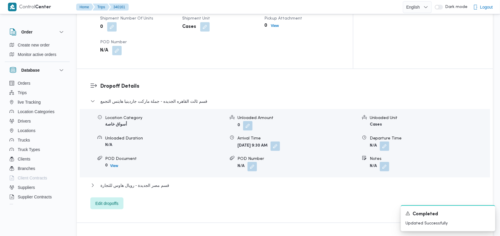
scroll to position [433, 0]
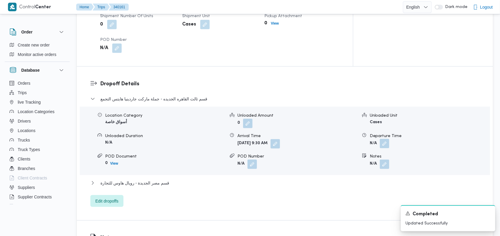
click at [383, 139] on button "button" at bounding box center [384, 143] width 9 height 9
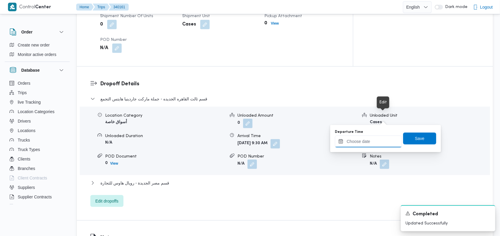
click at [370, 143] on input "Departure Time" at bounding box center [368, 141] width 67 height 12
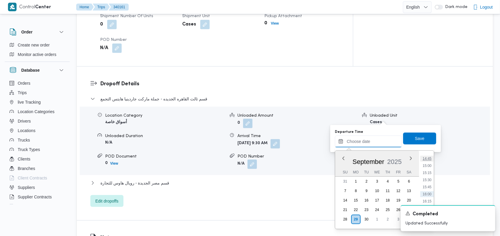
scroll to position [379, 0]
click at [428, 164] on li "13:30" at bounding box center [428, 163] width 14 height 6
type input "29/09/2025 13:30"
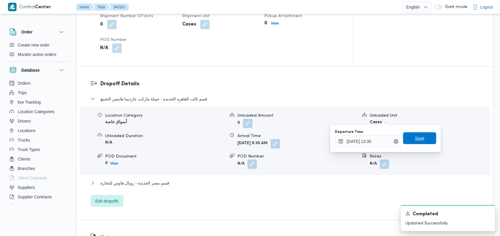
click at [421, 141] on span "Save" at bounding box center [419, 138] width 33 height 12
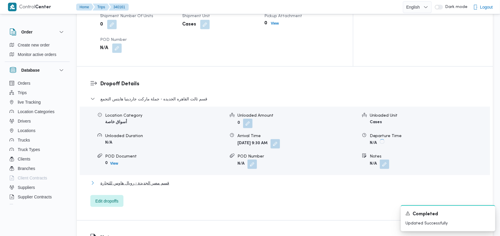
click at [136, 179] on span "قسم مصر الجديدة - رويال هاوس للتجارة" at bounding box center [134, 182] width 69 height 7
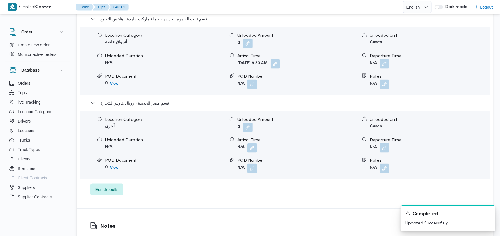
scroll to position [512, 0]
click at [253, 144] on button "button" at bounding box center [252, 148] width 9 height 9
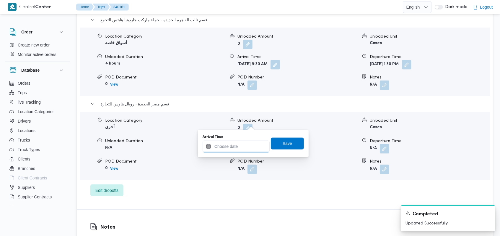
click at [241, 145] on input "Arrival Time" at bounding box center [236, 146] width 67 height 12
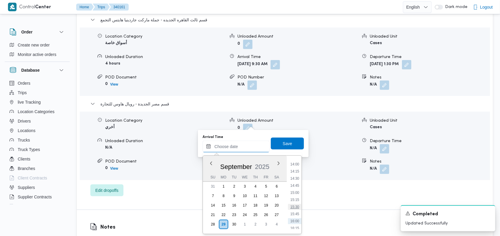
scroll to position [379, 0]
click at [296, 190] on li "14:15" at bounding box center [295, 189] width 14 height 6
type input "29/09/2025 14:15"
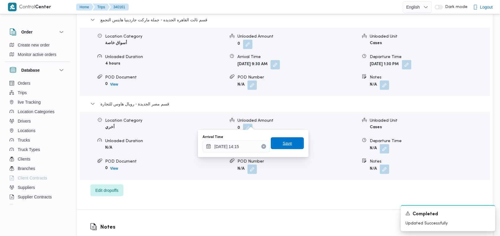
click at [287, 140] on span "Save" at bounding box center [287, 143] width 33 height 12
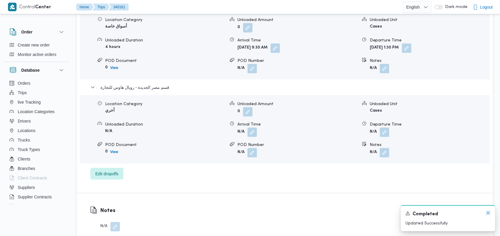
click at [487, 212] on icon "Dismiss toast" at bounding box center [488, 212] width 5 height 5
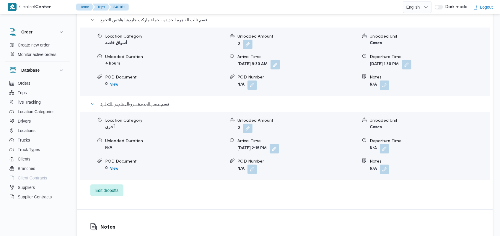
click at [135, 100] on span "قسم مصر الجديدة - رويال هاوس للتجارة" at bounding box center [134, 103] width 69 height 7
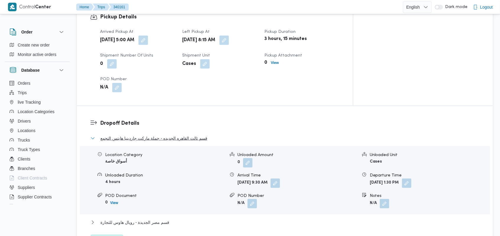
click at [146, 134] on span "قسم ثالث القاهره الجديده - جملة ماركت جاردينيا هايتس التجمع" at bounding box center [153, 137] width 107 height 7
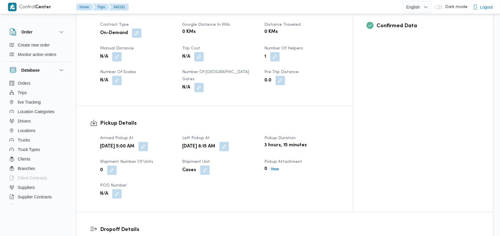
scroll to position [276, 0]
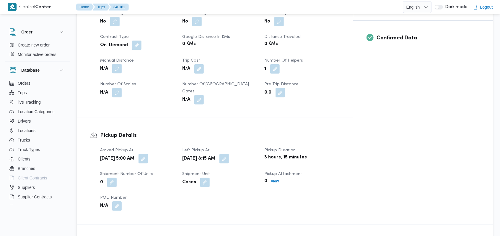
click at [118, 64] on button "button" at bounding box center [116, 68] width 9 height 9
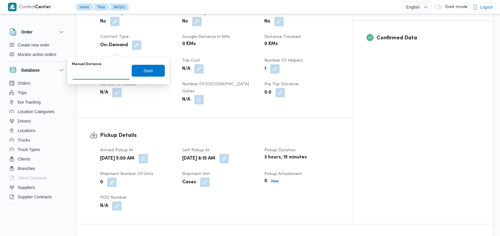
click at [106, 74] on input "Manual Distance" at bounding box center [101, 74] width 59 height 12
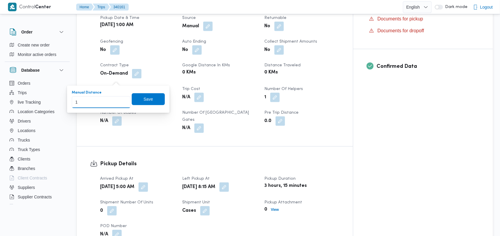
scroll to position [236, 0]
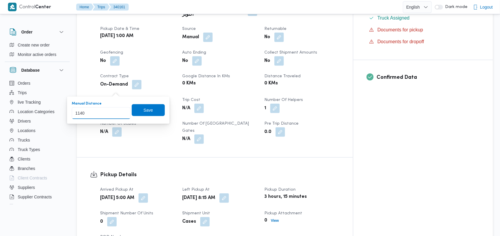
click at [79, 113] on input "1140" at bounding box center [101, 113] width 59 height 12
type input "140"
click at [147, 112] on span "Save" at bounding box center [148, 109] width 9 height 7
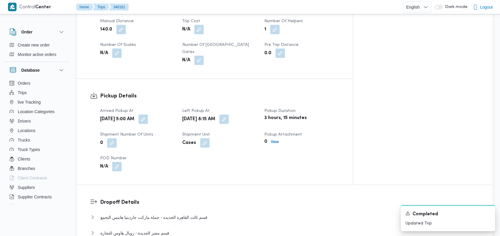
scroll to position [355, 0]
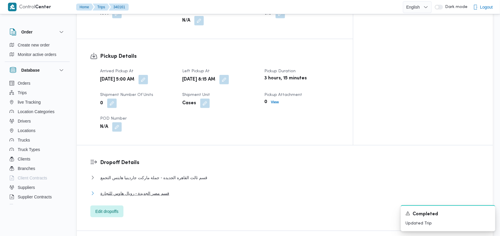
click at [153, 189] on span "قسم مصر الجديدة - رويال هاوس للتجارة" at bounding box center [134, 192] width 69 height 7
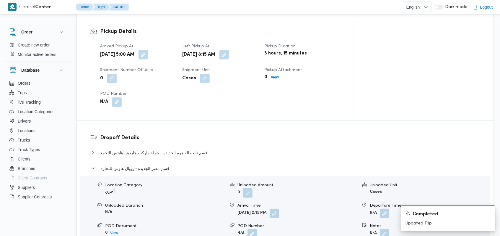
scroll to position [394, 0]
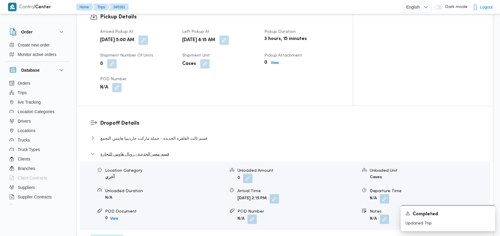
click at [161, 150] on span "قسم مصر الجديدة - رويال هاوس للتجارة" at bounding box center [134, 153] width 69 height 7
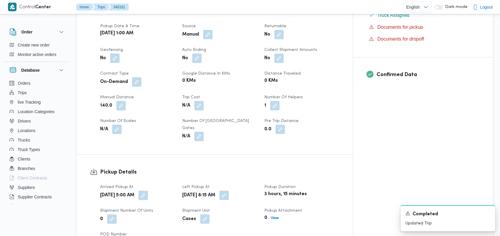
scroll to position [236, 0]
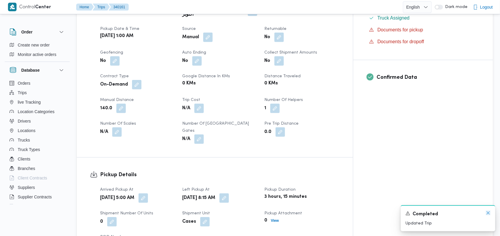
click at [487, 212] on icon "Dismiss toast" at bounding box center [488, 212] width 5 height 5
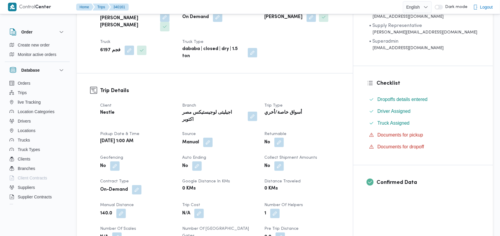
scroll to position [0, 0]
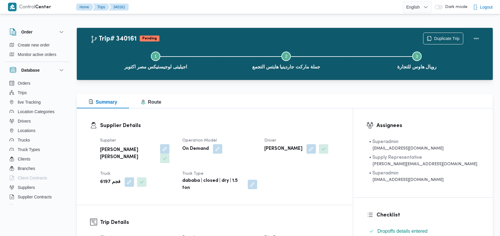
click at [257, 142] on dt "Operation Model" at bounding box center [219, 140] width 75 height 7
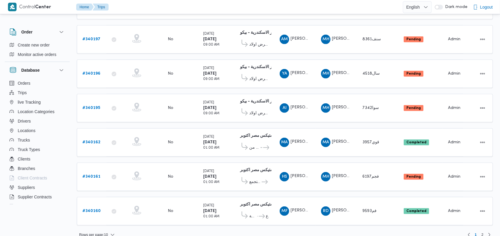
scroll to position [207, 0]
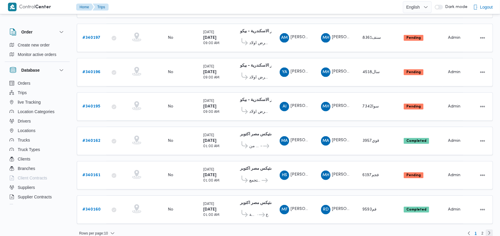
click at [488, 229] on link "Next page, 2" at bounding box center [489, 232] width 7 height 7
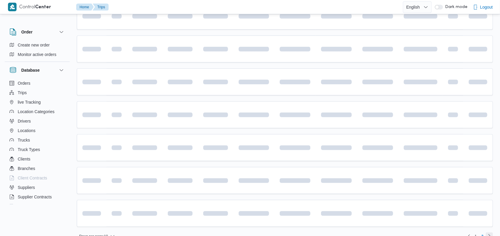
scroll to position [39, 0]
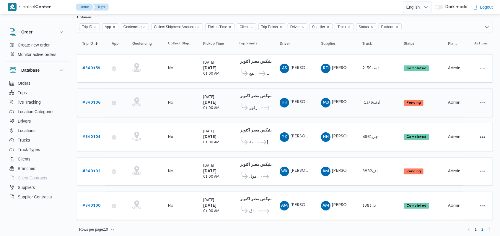
click at [93, 103] on link "# 340106" at bounding box center [91, 102] width 18 height 7
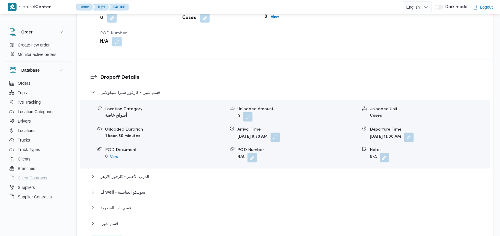
scroll to position [512, 0]
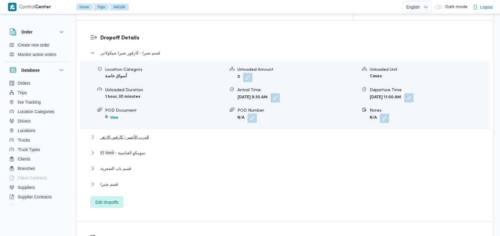
click at [139, 133] on span "الدرب الأحمر - كارفور الازهر" at bounding box center [124, 136] width 49 height 7
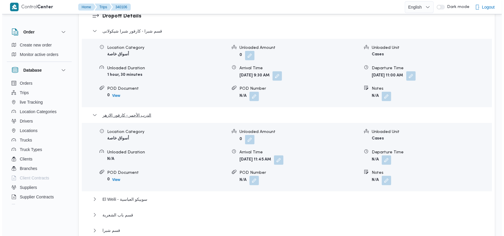
scroll to position [551, 0]
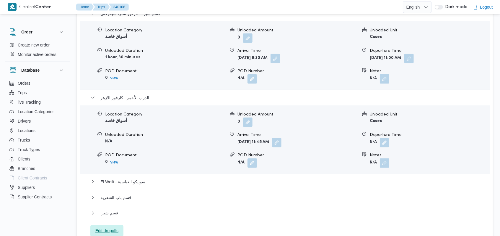
click at [108, 227] on span "Edit dropoffs" at bounding box center [106, 230] width 23 height 7
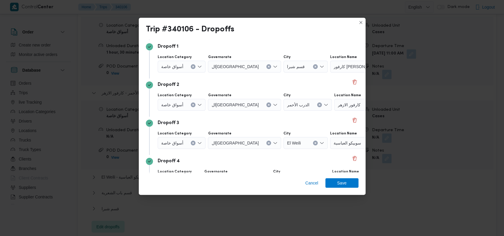
scroll to position [114, 0]
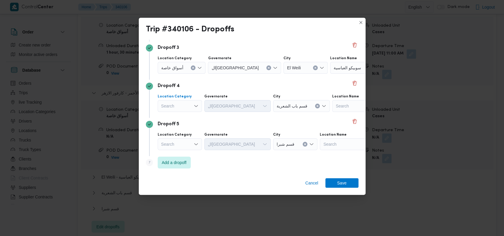
click at [178, 106] on div "Search" at bounding box center [180, 106] width 44 height 12
click at [235, 124] on div "Dropoff 5" at bounding box center [252, 124] width 213 height 7
click at [188, 142] on div "Search" at bounding box center [180, 144] width 44 height 12
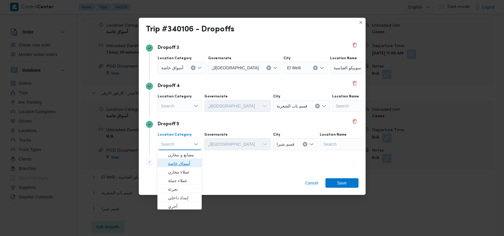
drag, startPoint x: 188, startPoint y: 161, endPoint x: 244, endPoint y: 155, distance: 56.1
click at [188, 161] on span "أسواق خاصة" at bounding box center [183, 163] width 30 height 7
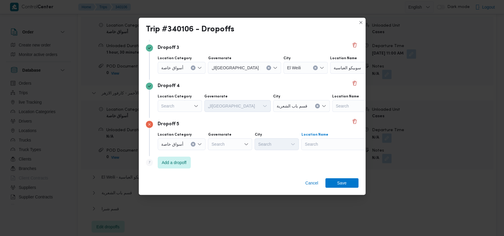
click at [326, 144] on div "Search" at bounding box center [338, 144] width 74 height 12
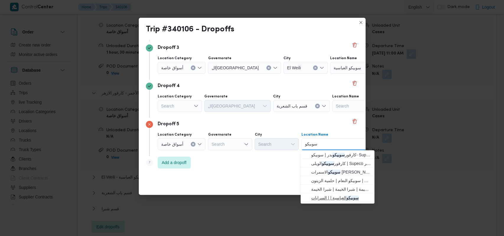
type input "سوبيكو"
click at [322, 199] on span "سوبيكو العباسية | | السرايات" at bounding box center [341, 197] width 60 height 7
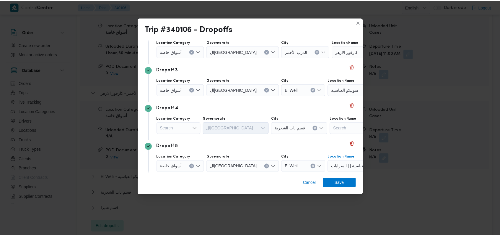
scroll to position [75, 0]
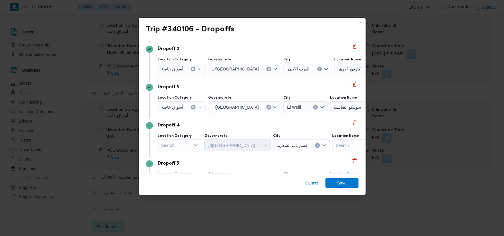
click at [188, 107] on div "أسواق خاصة" at bounding box center [182, 107] width 48 height 12
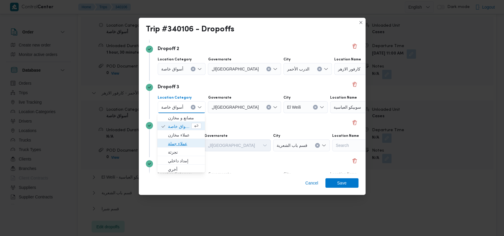
click at [183, 144] on span "عملاء جملة" at bounding box center [184, 143] width 33 height 7
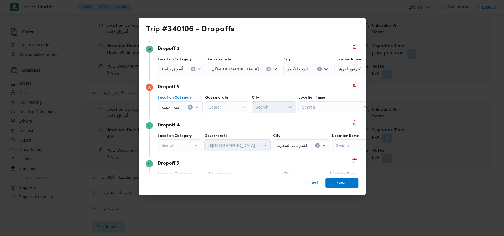
click at [228, 106] on div "Search" at bounding box center [227, 107] width 44 height 12
type input "القا"
click at [228, 116] on span "القا هرة" at bounding box center [230, 117] width 30 height 7
click at [281, 108] on div "Search" at bounding box center [303, 107] width 44 height 12
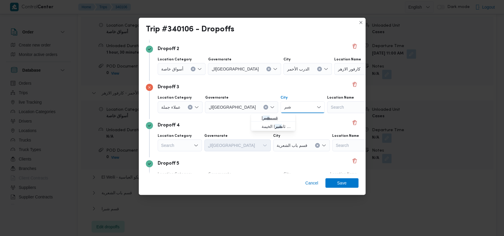
type input "شبر"
click at [273, 115] on span "قسم شبر ا" at bounding box center [277, 117] width 30 height 7
click at [334, 179] on span "Save" at bounding box center [342, 182] width 33 height 9
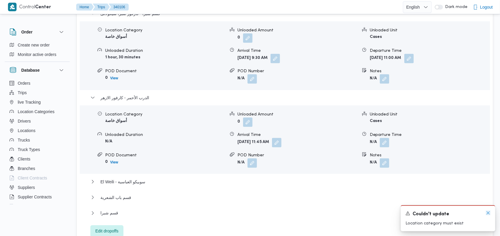
click at [489, 214] on icon "Dismiss toast" at bounding box center [488, 212] width 5 height 5
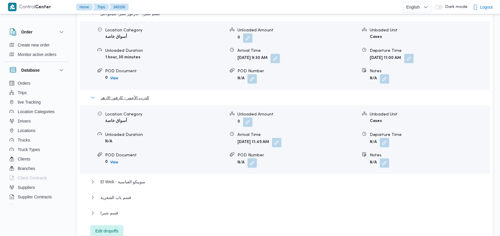
click at [139, 94] on span "الدرب الأحمر - كارفور الازهر" at bounding box center [124, 97] width 49 height 7
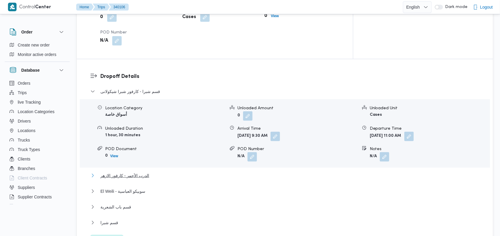
scroll to position [473, 0]
click at [144, 73] on dl "Dropoff Details قسم شبرا - كارفور شبرا شيكولانى Location Category أسواق خاصة Un…" at bounding box center [290, 160] width 380 height 174
click at [146, 89] on span "قسم شبرا - كارفور شبرا شيكولانى" at bounding box center [130, 92] width 60 height 7
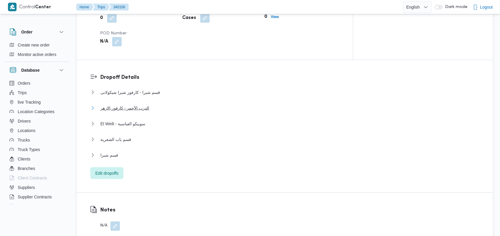
click at [139, 104] on span "الدرب الأحمر - كارفور الازهر" at bounding box center [124, 107] width 49 height 7
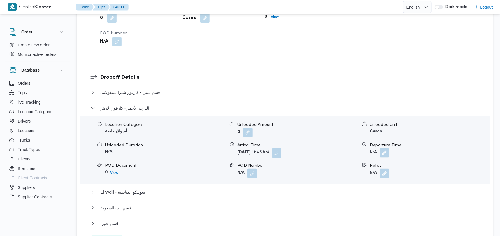
click at [382, 148] on button "button" at bounding box center [384, 152] width 9 height 9
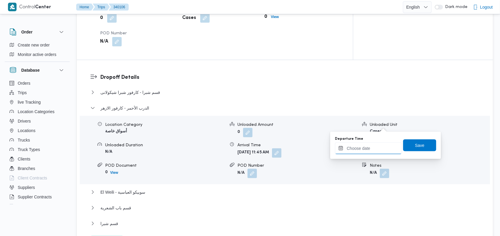
click at [371, 150] on input "Departure Time" at bounding box center [368, 148] width 67 height 12
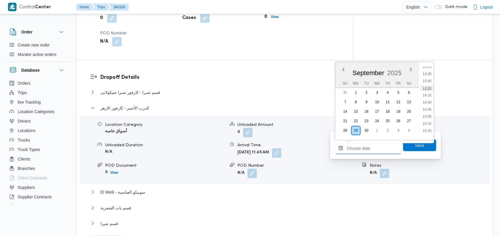
scroll to position [339, 0]
click at [427, 101] on li "13:00" at bounding box center [428, 99] width 14 height 6
type input "29/09/2025 13:00"
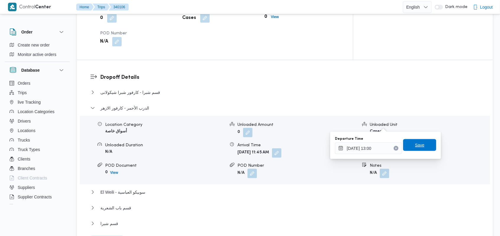
click at [422, 143] on span "Save" at bounding box center [419, 145] width 33 height 12
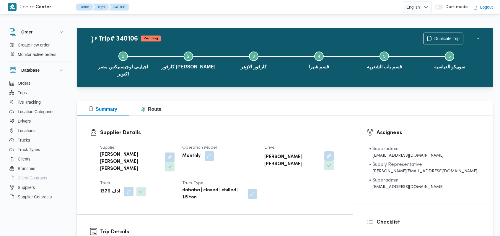
scroll to position [473, 0]
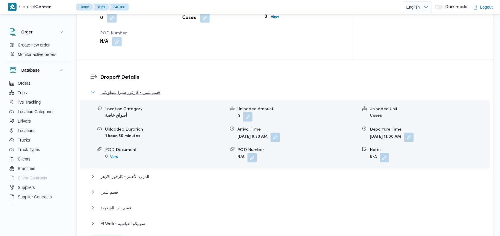
click at [135, 89] on span "قسم شبرا - كارفور شبرا شيكولانى" at bounding box center [130, 92] width 60 height 7
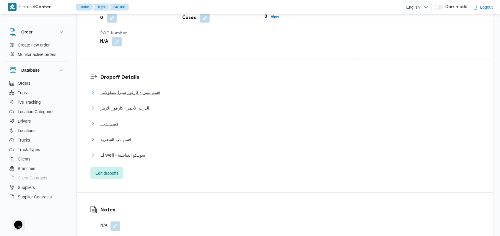
scroll to position [0, 0]
click at [117, 120] on button "قسم شبرا" at bounding box center [285, 123] width 390 height 7
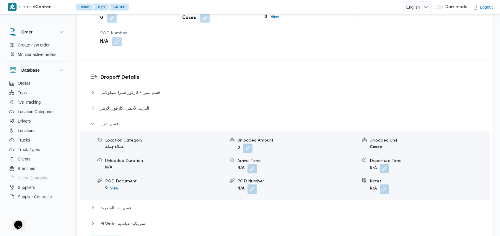
click at [128, 104] on span "الدرب الأحمر - كارفور الازهر" at bounding box center [124, 107] width 49 height 7
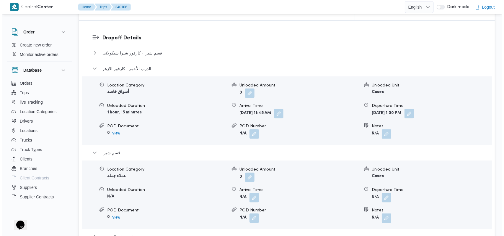
scroll to position [551, 0]
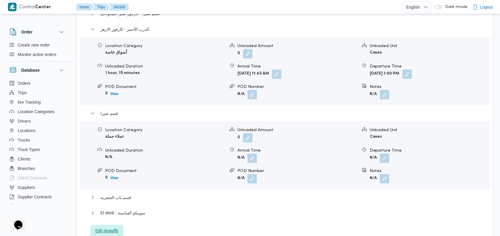
click at [111, 227] on span "Edit dropoffs" at bounding box center [106, 230] width 23 height 7
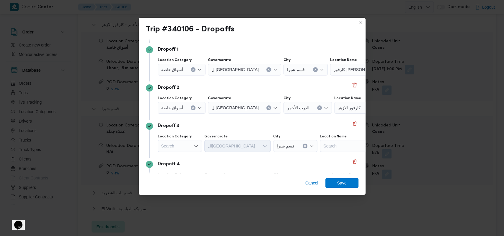
scroll to position [36, 0]
click at [179, 110] on span "أسواق خاصة" at bounding box center [172, 108] width 22 height 7
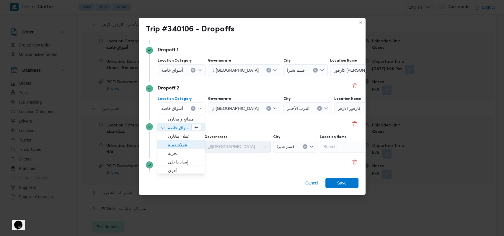
click at [182, 146] on span "عملاء جملة" at bounding box center [184, 144] width 33 height 7
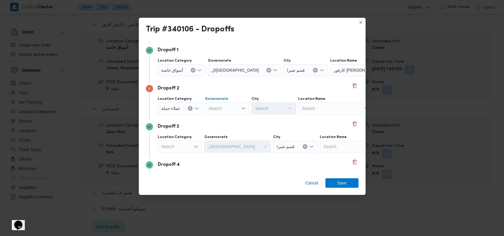
click at [229, 108] on div "Search" at bounding box center [227, 108] width 44 height 12
type input "القا"
click at [229, 117] on span "القا هرة" at bounding box center [230, 118] width 30 height 7
click at [281, 106] on div "Search" at bounding box center [303, 108] width 44 height 12
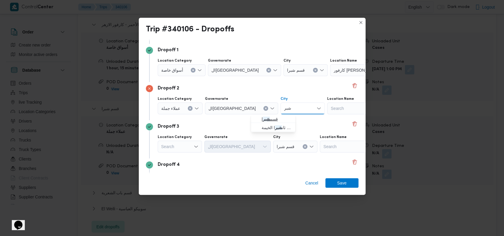
type input "شبر"
click at [272, 115] on span "قسم شبر ا" at bounding box center [277, 118] width 30 height 7
click at [272, 115] on div "Dropoff 2 Location Category عملاء [GEOGRAPHIC_DATA] [GEOGRAPHIC_DATA] City قسم …" at bounding box center [252, 101] width 213 height 38
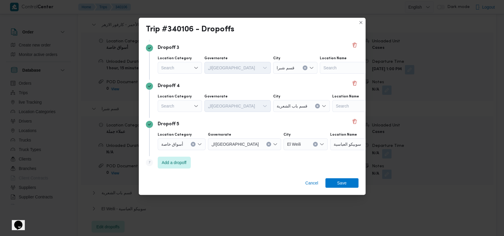
scroll to position [75, 0]
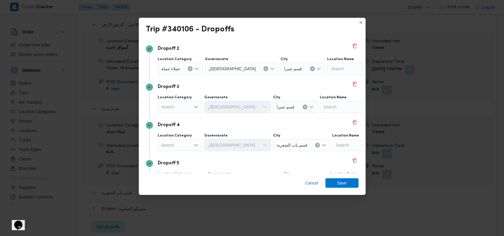
click at [192, 111] on div "Search" at bounding box center [180, 107] width 44 height 12
click at [191, 126] on span "أسواق خاصة" at bounding box center [183, 125] width 30 height 7
click at [332, 110] on div "Search" at bounding box center [338, 107] width 74 height 12
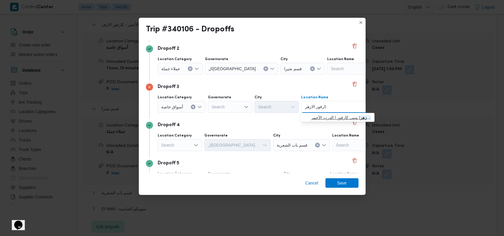
type input "كارفور الازهر"
click at [329, 117] on span "كارفور الازهر | ميني كارفور | الدرب الأحمر" at bounding box center [341, 117] width 60 height 7
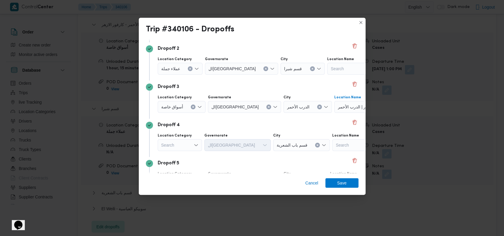
click at [296, 123] on div "Dropoff 4" at bounding box center [252, 124] width 213 height 7
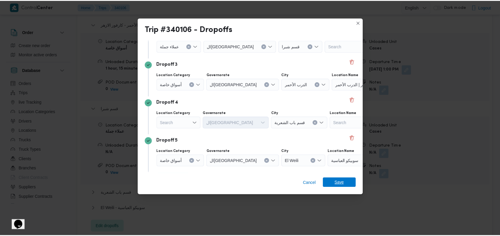
scroll to position [114, 0]
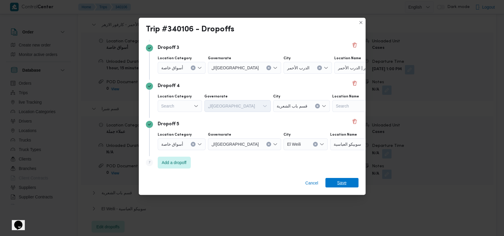
click at [338, 183] on span "Save" at bounding box center [342, 182] width 9 height 9
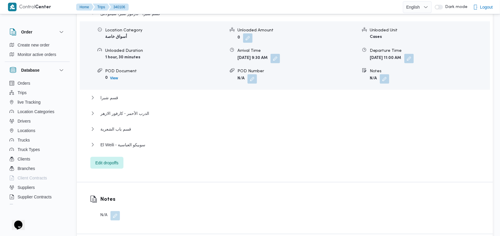
scroll to position [512, 0]
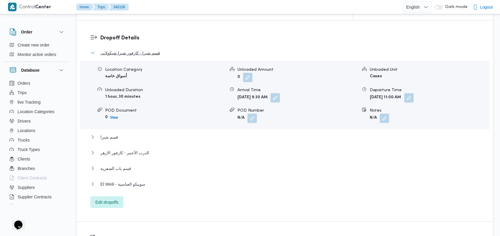
click at [138, 49] on span "قسم شبرا - كارفور شبرا شيكولانى" at bounding box center [130, 52] width 60 height 7
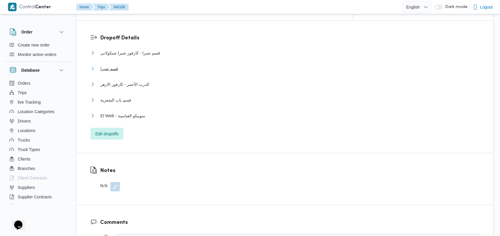
click at [113, 65] on span "قسم شبرا" at bounding box center [109, 68] width 18 height 7
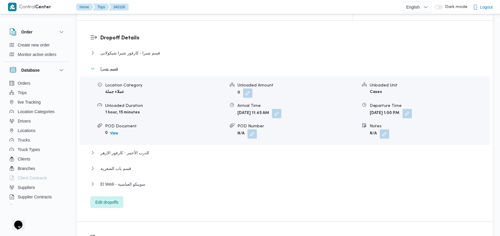
click at [113, 65] on span "قسم شبرا" at bounding box center [109, 68] width 18 height 7
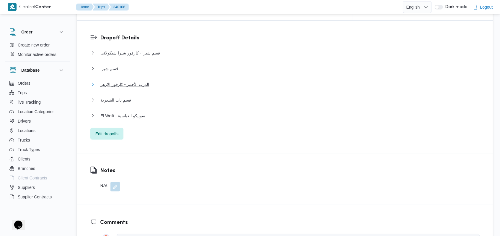
click at [121, 81] on span "الدرب الأحمر - كارفور الازهر" at bounding box center [124, 84] width 49 height 7
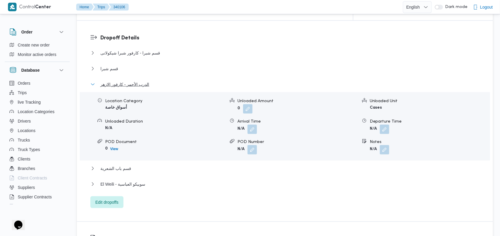
click at [121, 81] on span "الدرب الأحمر - كارفور الازهر" at bounding box center [124, 84] width 49 height 7
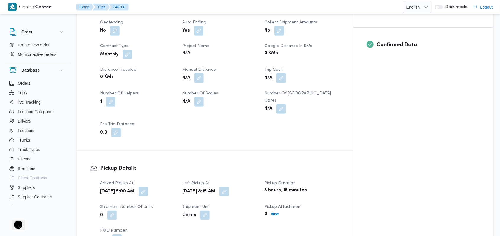
scroll to position [236, 0]
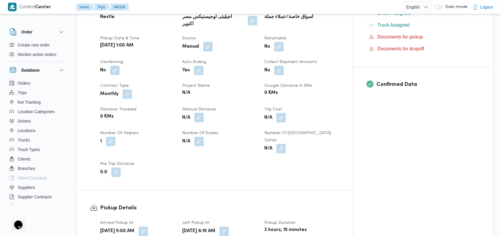
click at [204, 113] on button "button" at bounding box center [198, 117] width 9 height 9
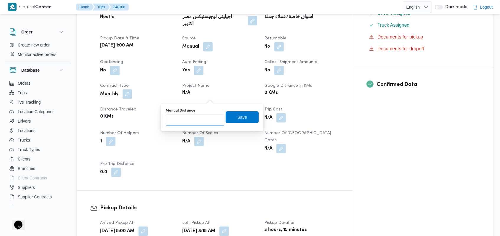
click at [198, 118] on input "Manual Distance" at bounding box center [195, 120] width 59 height 12
type input "165"
click at [238, 116] on span "Save" at bounding box center [242, 116] width 9 height 7
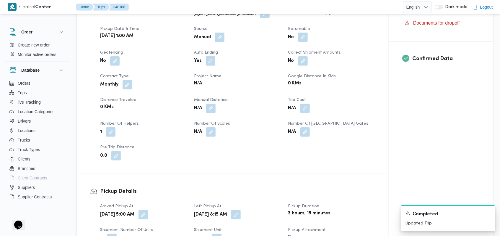
scroll to position [158, 0]
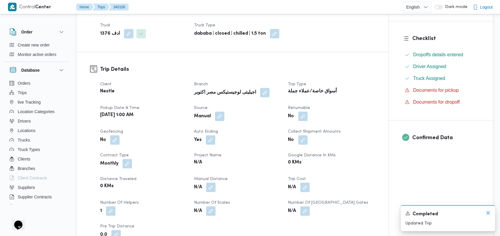
click at [486, 214] on icon "Dismiss toast" at bounding box center [488, 212] width 5 height 5
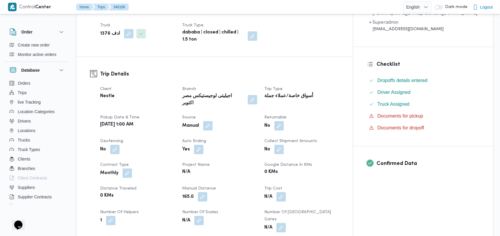
scroll to position [0, 0]
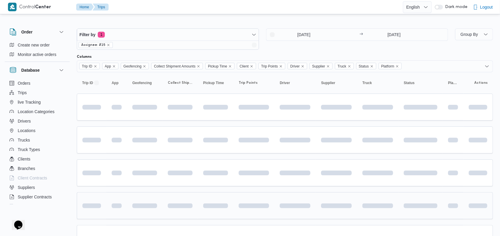
scroll to position [39, 0]
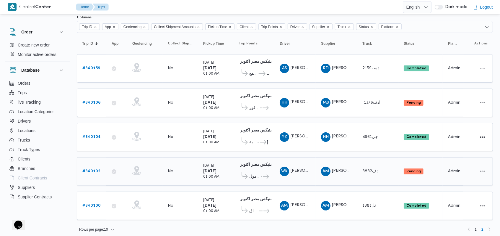
click at [256, 176] on span "كارفور مدينتى 2 سبزنس مول" at bounding box center [254, 176] width 11 height 7
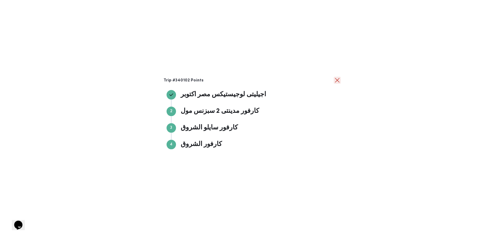
click at [336, 79] on button "close" at bounding box center [337, 80] width 7 height 7
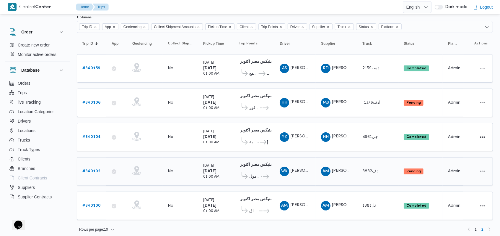
click at [97, 169] on b "# 340102" at bounding box center [91, 171] width 18 height 4
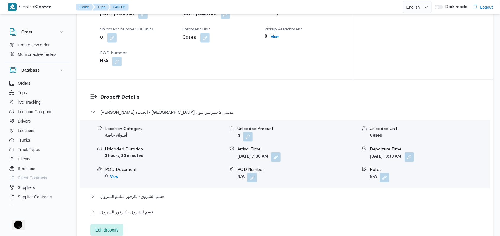
scroll to position [473, 0]
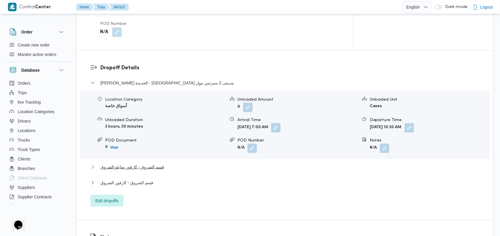
click at [146, 163] on span "قسم الشروق - كارفور سايلو الشروق" at bounding box center [132, 166] width 64 height 7
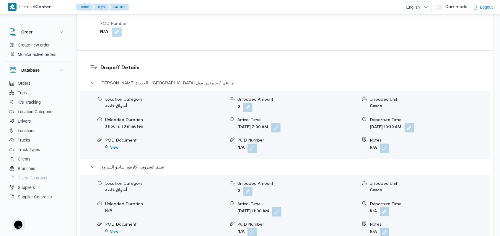
click at [388, 207] on button "button" at bounding box center [384, 211] width 9 height 9
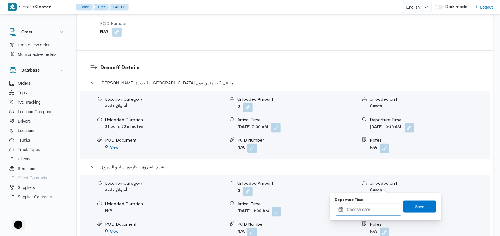
click at [378, 205] on input "Departure Time" at bounding box center [368, 209] width 67 height 12
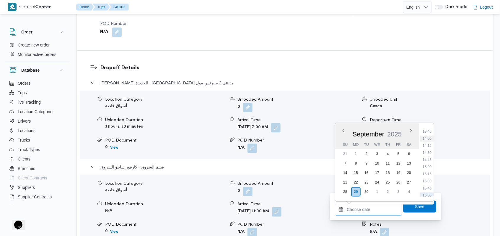
scroll to position [379, 0]
click at [430, 137] on li "13:30" at bounding box center [428, 135] width 14 height 6
type input "29/09/2025 13:30"
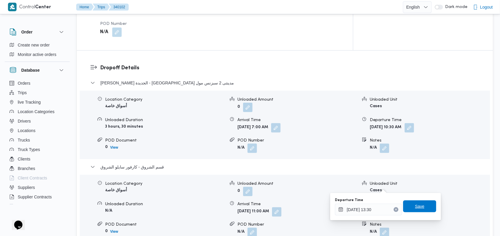
click at [426, 201] on span "Save" at bounding box center [419, 206] width 33 height 12
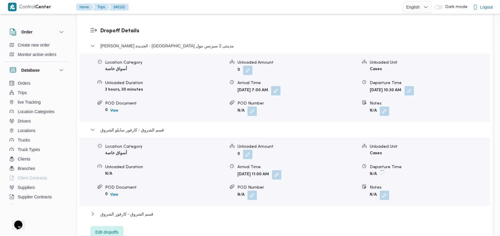
scroll to position [551, 0]
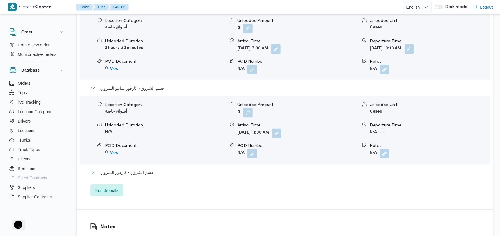
click at [147, 168] on span "قسم الشروق - كارفور الشروق" at bounding box center [126, 171] width 53 height 7
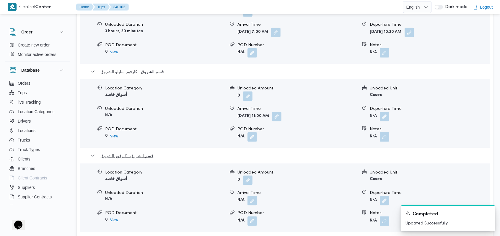
scroll to position [591, 0]
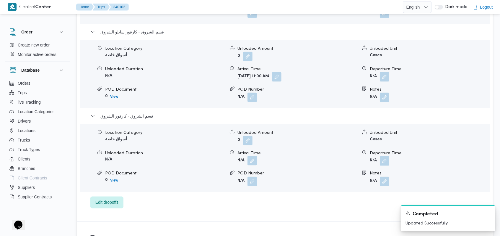
click at [255, 156] on button "button" at bounding box center [252, 160] width 9 height 9
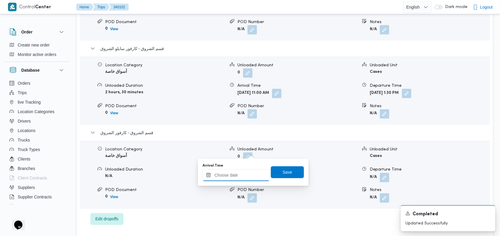
click at [235, 174] on input "Arrival Time" at bounding box center [236, 175] width 67 height 12
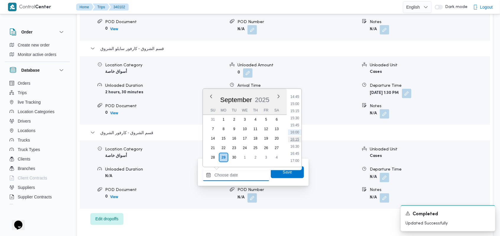
scroll to position [379, 0]
click at [297, 117] on li "14:00" at bounding box center [295, 115] width 14 height 6
type input "29/09/2025 14:00"
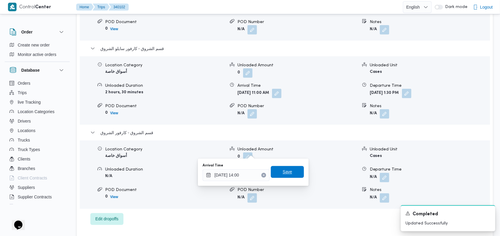
click at [291, 171] on span "Save" at bounding box center [287, 172] width 33 height 12
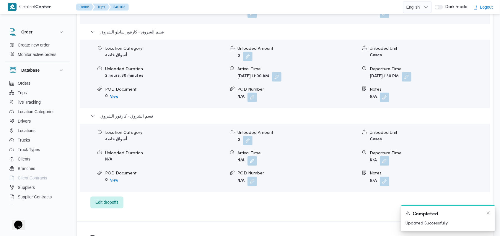
click at [485, 214] on div "Completed" at bounding box center [448, 213] width 85 height 7
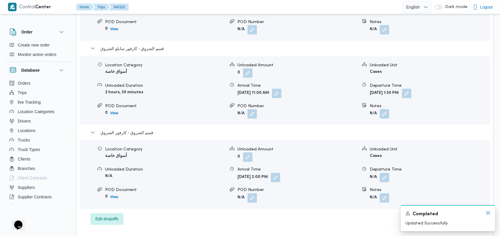
click at [488, 214] on icon "Dismiss toast" at bounding box center [488, 212] width 5 height 5
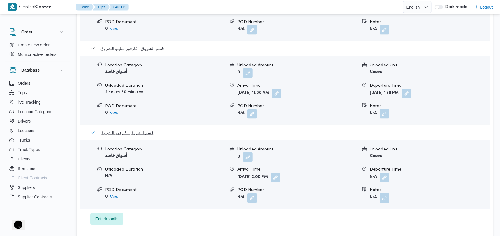
click at [126, 129] on span "قسم الشروق - كارفور الشروق" at bounding box center [126, 132] width 53 height 7
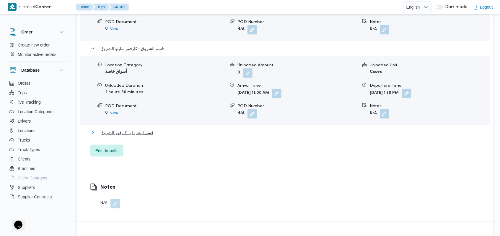
scroll to position [551, 0]
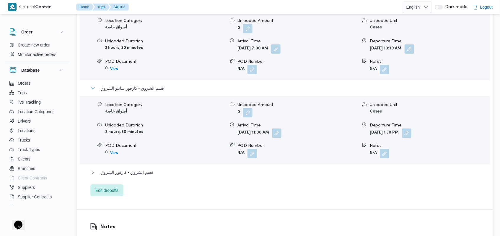
click at [141, 85] on span "قسم الشروق - كارفور سايلو الشروق" at bounding box center [132, 88] width 64 height 7
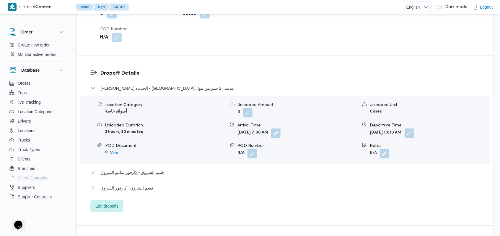
scroll to position [433, 0]
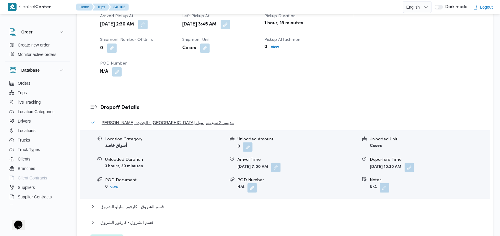
click at [148, 119] on span "ثانى القاهرة الجديدة - كارفور مدينتى 2 سبزنس مول" at bounding box center [167, 122] width 134 height 7
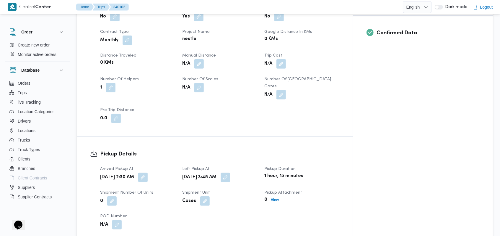
scroll to position [236, 0]
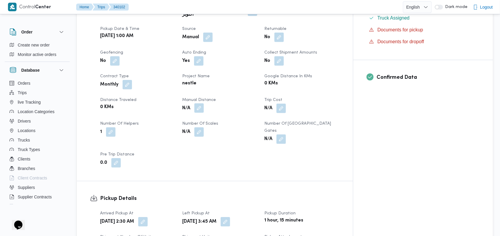
click at [204, 103] on button "button" at bounding box center [198, 107] width 9 height 9
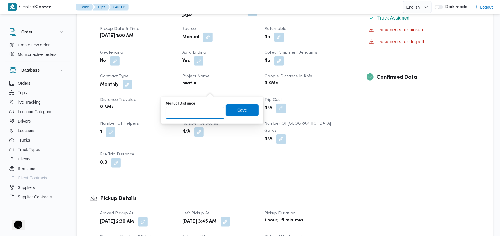
click at [201, 113] on input "Manual Distance" at bounding box center [195, 113] width 59 height 12
type input "225"
click at [238, 109] on span "Save" at bounding box center [242, 109] width 9 height 7
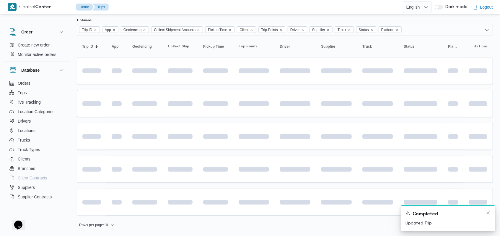
scroll to position [35, 0]
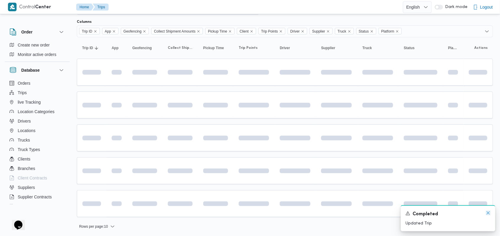
click at [490, 213] on icon "Dismiss toast" at bounding box center [488, 212] width 5 height 5
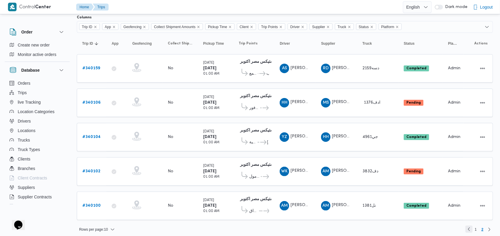
click at [469, 225] on link "Previous page, 1" at bounding box center [469, 228] width 7 height 7
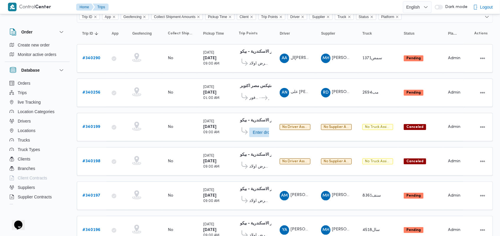
scroll to position [10, 0]
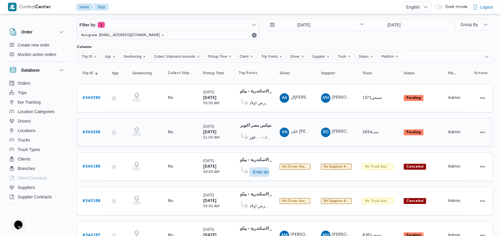
click at [262, 136] on icon at bounding box center [265, 137] width 6 height 4
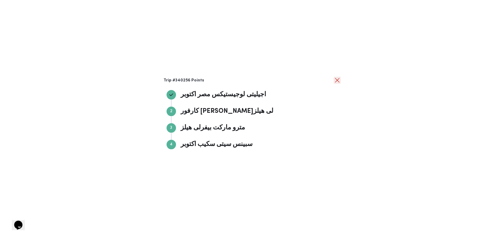
click at [336, 82] on button "close" at bounding box center [337, 80] width 7 height 7
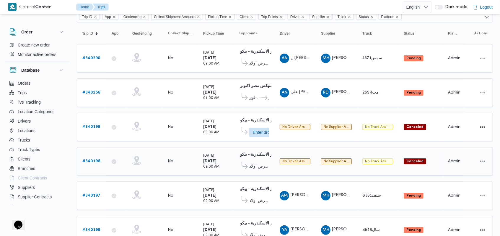
scroll to position [128, 0]
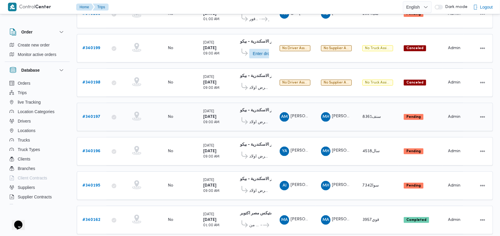
click at [87, 115] on b "# 340197" at bounding box center [91, 117] width 18 height 4
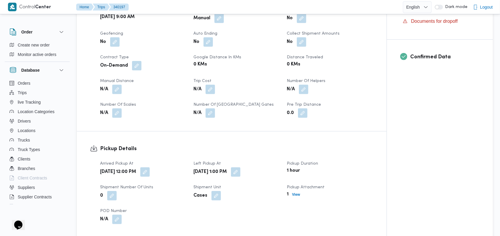
scroll to position [246, 0]
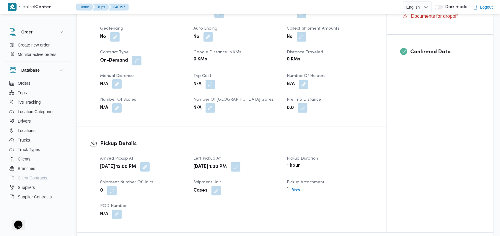
click at [119, 86] on button "button" at bounding box center [116, 83] width 9 height 9
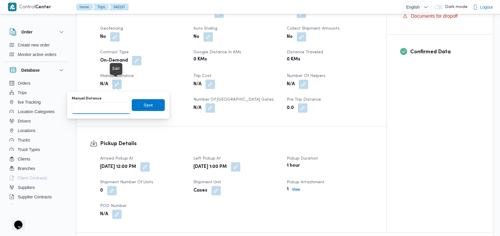
click at [110, 109] on input "Manual Distance" at bounding box center [101, 108] width 59 height 12
type input "160"
click at [161, 104] on div "You are in a dialog. To close this dialog, hit escape. Manual Distance 160 Save" at bounding box center [118, 104] width 103 height 27
click at [151, 104] on span "Save" at bounding box center [148, 105] width 33 height 12
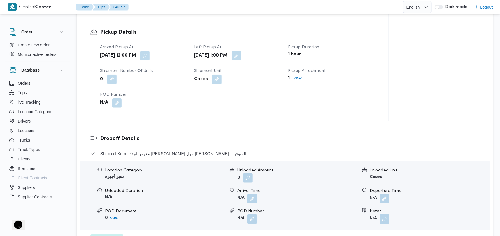
scroll to position [404, 0]
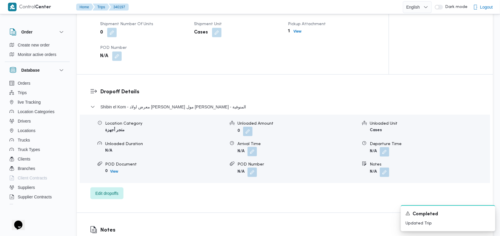
click at [254, 153] on button "button" at bounding box center [252, 151] width 9 height 9
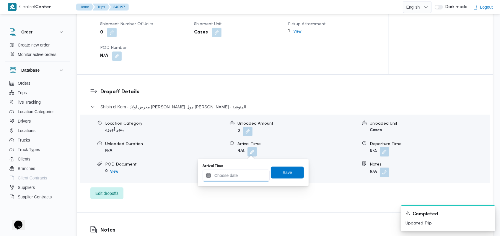
click at [241, 176] on input "Arrival Time" at bounding box center [236, 175] width 67 height 12
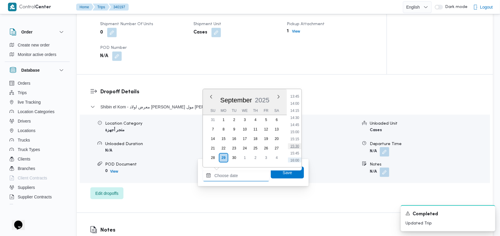
scroll to position [379, 0]
click at [299, 130] on li "14:30" at bounding box center [295, 129] width 14 height 6
type input "29/09/2025 14:30"
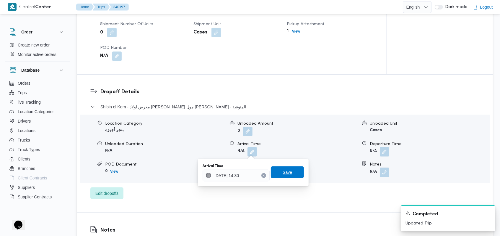
click at [282, 177] on span "Save" at bounding box center [287, 172] width 33 height 12
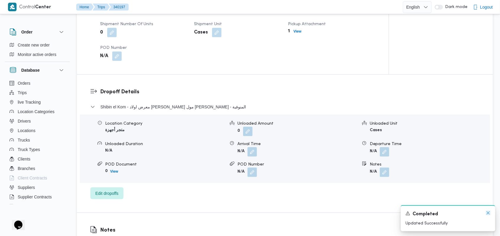
click at [489, 213] on icon "Dismiss toast" at bounding box center [488, 212] width 5 height 5
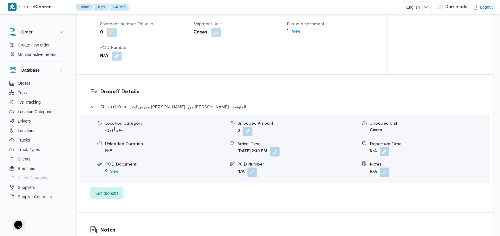
click at [387, 152] on button "button" at bounding box center [384, 151] width 9 height 9
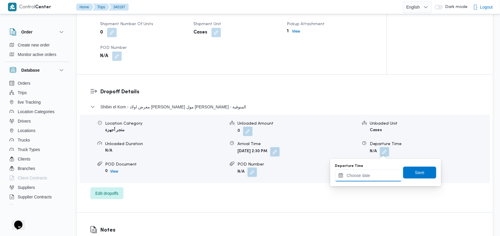
click at [373, 174] on input "Departure Time" at bounding box center [368, 175] width 67 height 12
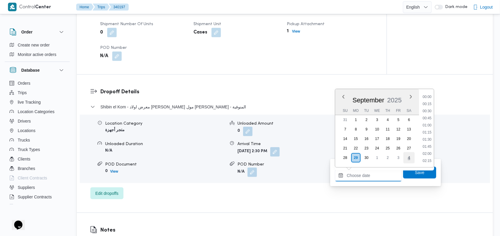
scroll to position [418, 0]
click at [432, 131] on li "16:00" at bounding box center [428, 132] width 14 height 6
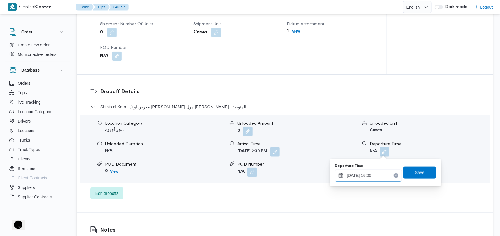
type input "29/09/2025 16:00"
click at [419, 171] on span "Save" at bounding box center [419, 171] width 9 height 7
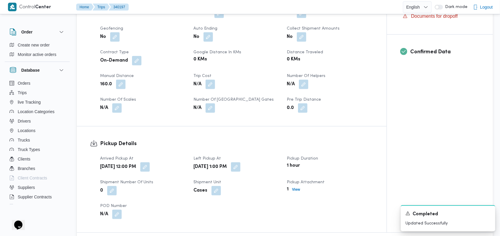
scroll to position [10, 0]
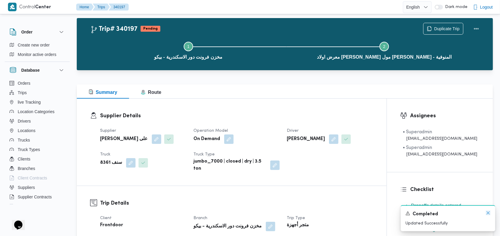
click at [487, 211] on icon "Dismiss toast" at bounding box center [488, 212] width 5 height 5
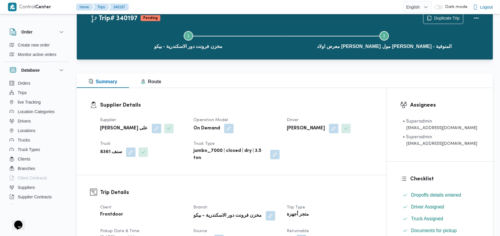
scroll to position [0, 0]
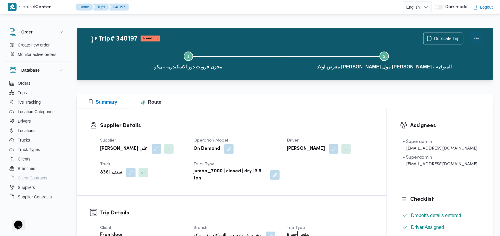
click at [477, 40] on button "Actions" at bounding box center [477, 38] width 12 height 12
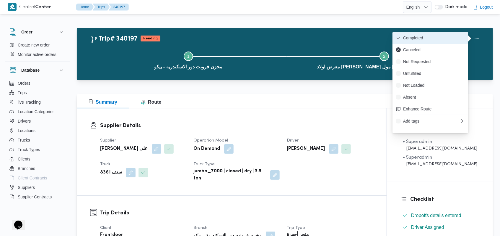
click at [444, 40] on span "Completed" at bounding box center [433, 37] width 61 height 5
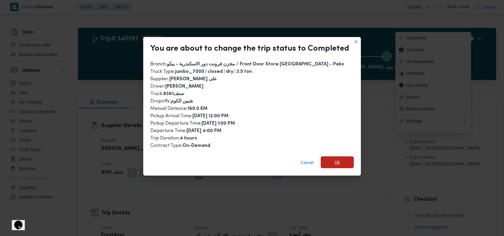
click at [324, 158] on span "Ok" at bounding box center [337, 162] width 33 height 12
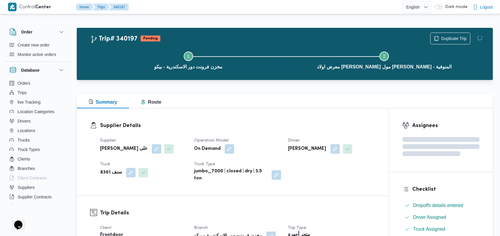
click at [265, 135] on div "Supplier مروه حسام الدين سعد على Operation Model On Demand Driver ايمن محمد عبد…" at bounding box center [238, 159] width 283 height 52
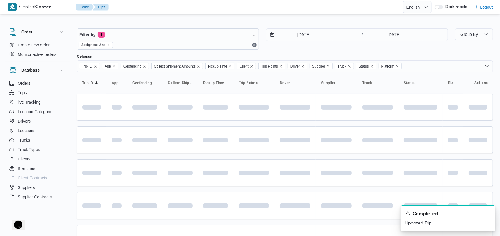
scroll to position [128, 0]
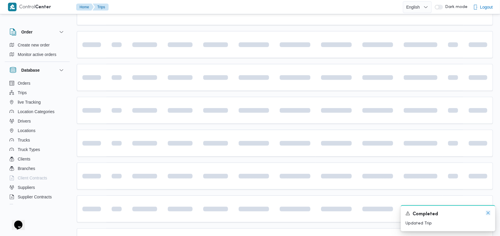
click at [490, 214] on icon "Dismiss toast" at bounding box center [488, 212] width 3 height 3
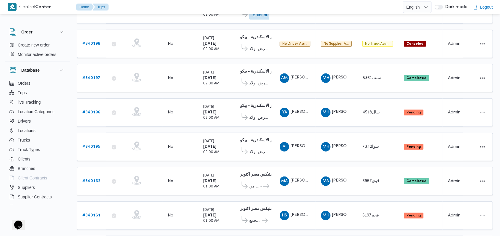
scroll to position [168, 0]
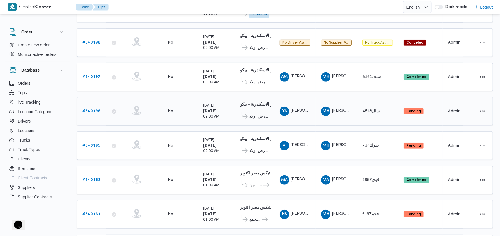
click at [97, 109] on b "# 340196" at bounding box center [91, 111] width 18 height 4
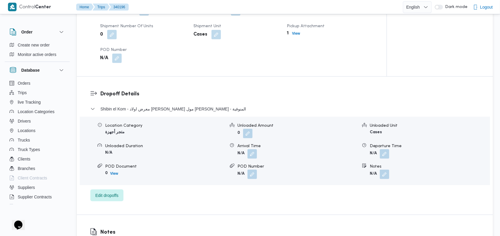
scroll to position [444, 0]
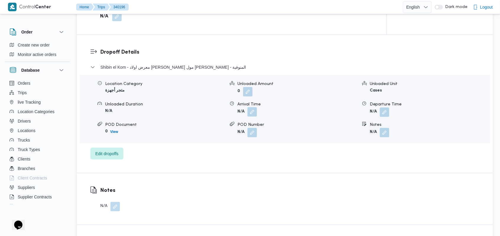
click at [251, 112] on button "button" at bounding box center [252, 111] width 9 height 9
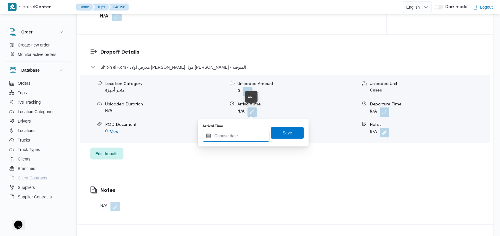
click at [241, 136] on input "Arrival Time" at bounding box center [236, 136] width 67 height 12
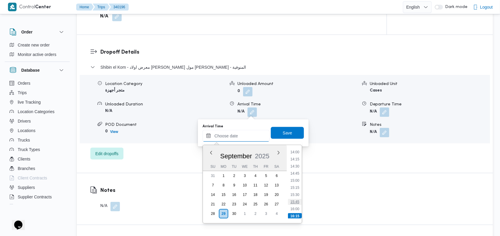
scroll to position [386, 0]
click at [296, 180] on li "14:30" at bounding box center [295, 178] width 14 height 6
type input "29/09/2025 14:30"
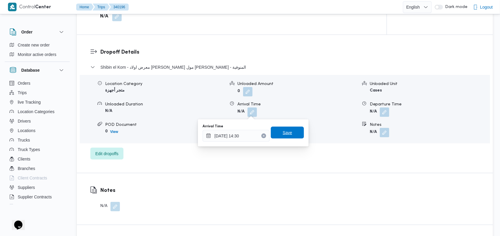
click at [295, 135] on span "Save" at bounding box center [287, 132] width 33 height 12
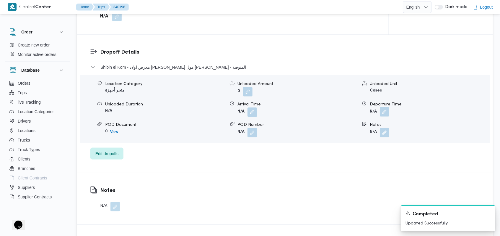
click at [382, 112] on button "button" at bounding box center [384, 111] width 9 height 9
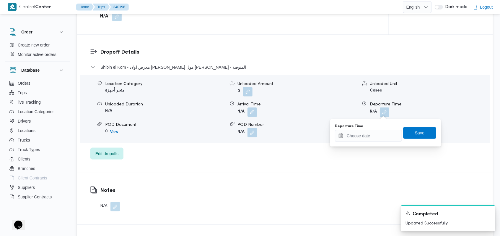
click at [379, 129] on div "Departure Time" at bounding box center [368, 133] width 67 height 18
click at [381, 135] on input "Departure Time" at bounding box center [368, 136] width 67 height 12
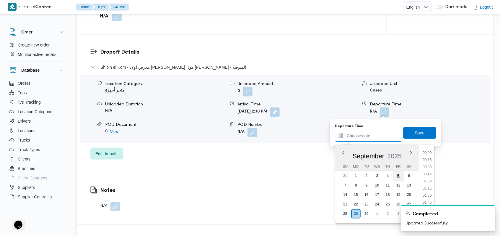
scroll to position [425, 0]
click at [429, 196] on li "16:30" at bounding box center [428, 195] width 14 height 6
type input "29/09/2025 16:30"
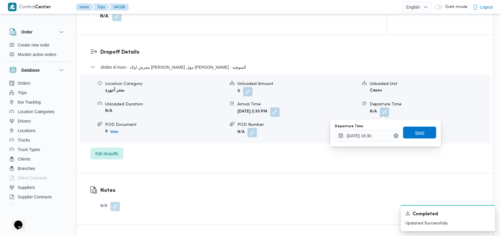
click at [416, 130] on span "Save" at bounding box center [419, 132] width 9 height 7
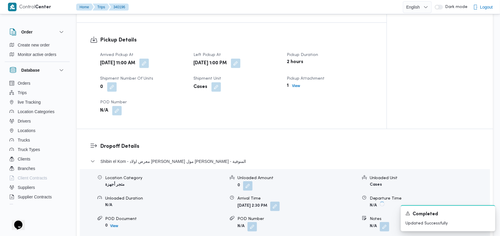
scroll to position [286, 0]
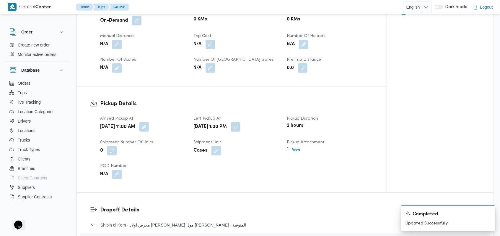
click at [122, 48] on div "N/A" at bounding box center [143, 44] width 87 height 11
click at [115, 42] on button "button" at bounding box center [116, 43] width 9 height 9
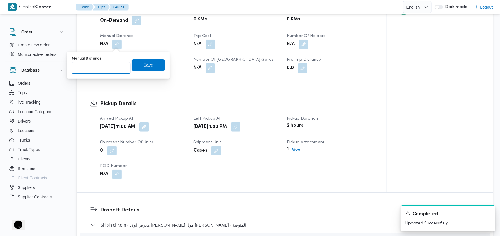
click at [110, 62] on input "Manual Distance" at bounding box center [101, 68] width 59 height 12
type input "160"
click at [138, 66] on span "Save" at bounding box center [148, 65] width 33 height 12
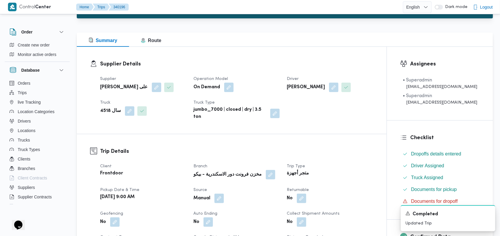
scroll to position [0, 0]
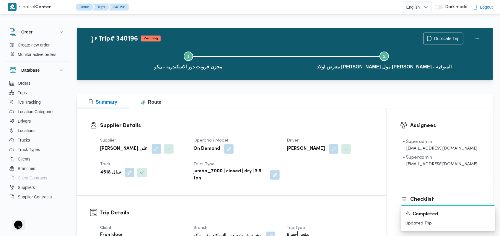
click at [484, 34] on div "Duplicate Trip" at bounding box center [453, 38] width 66 height 19
click at [479, 35] on button "Actions" at bounding box center [477, 38] width 12 height 12
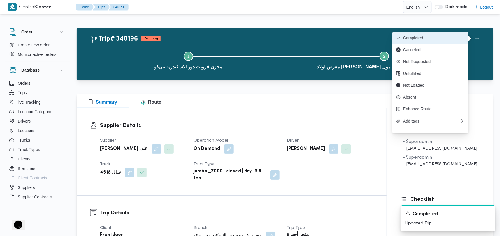
click at [460, 35] on button "Completed" at bounding box center [431, 38] width 76 height 12
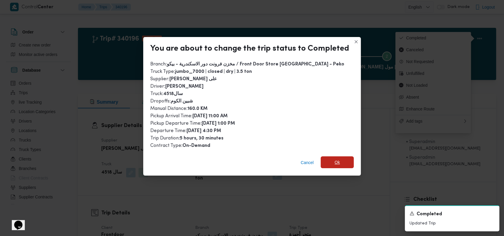
click at [336, 158] on span "Ok" at bounding box center [337, 162] width 33 height 12
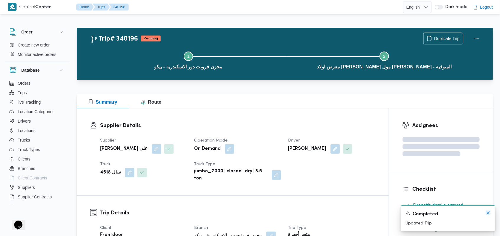
drag, startPoint x: 490, startPoint y: 214, endPoint x: 444, endPoint y: 209, distance: 46.1
click at [489, 214] on icon "Dismiss toast" at bounding box center [488, 212] width 5 height 5
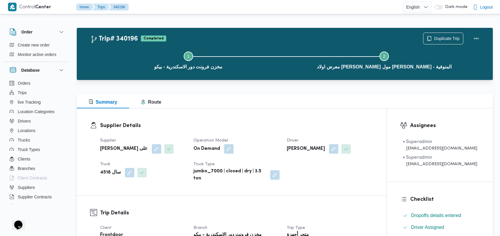
click at [345, 184] on div "Supplier مروه حسام الدين سعد على Operation Model On Demand Driver ياسر عبدالجوا…" at bounding box center [237, 159] width 280 height 52
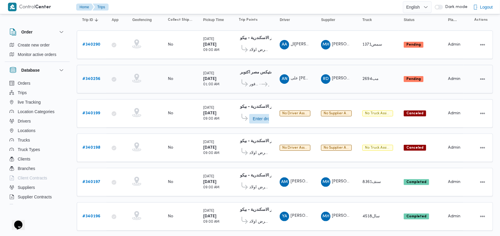
scroll to position [51, 0]
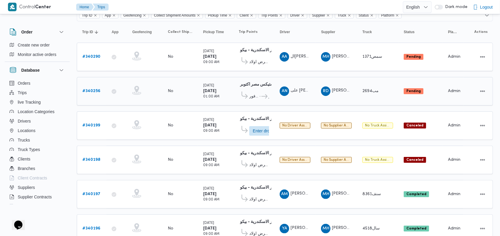
click at [260, 94] on icon at bounding box center [263, 96] width 6 height 4
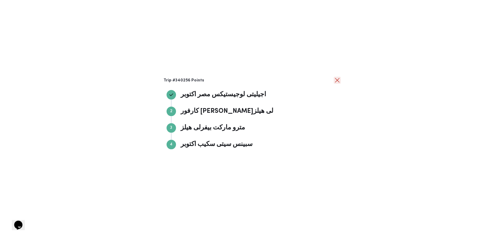
click at [336, 82] on button "close" at bounding box center [337, 80] width 7 height 7
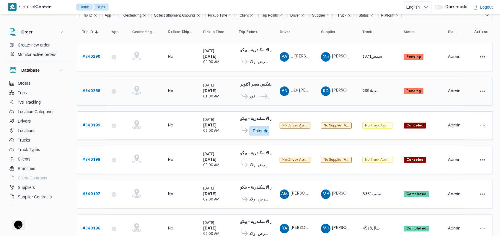
click at [98, 90] on b "# 340256" at bounding box center [91, 91] width 18 height 4
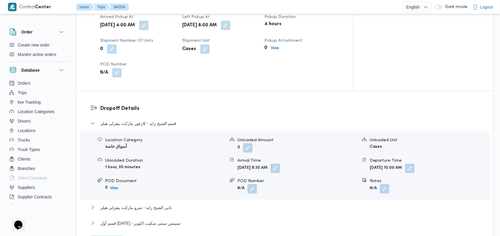
scroll to position [524, 0]
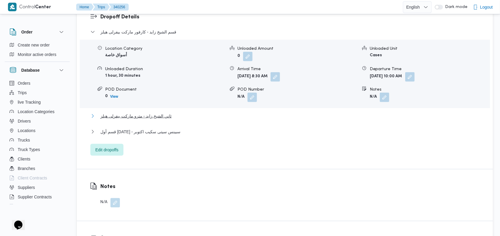
click at [160, 112] on span "ثاني الشيخ زايد - مترو ماركت بيفرلى هيلز" at bounding box center [135, 115] width 71 height 7
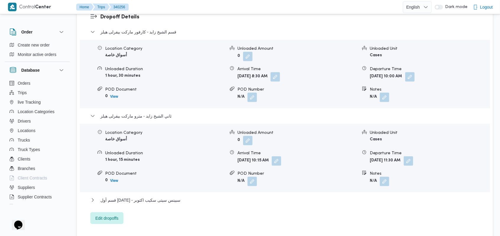
click at [163, 168] on div "قسم الشيخ زايد - كارفور ماركت بيفرلى هيلز Location Category أسواق خاصة Unloaded…" at bounding box center [285, 125] width 390 height 195
click at [163, 196] on span "قسم أول 6 أكتوبر - سبينس سيتى سكيب اكتوبر" at bounding box center [140, 199] width 80 height 7
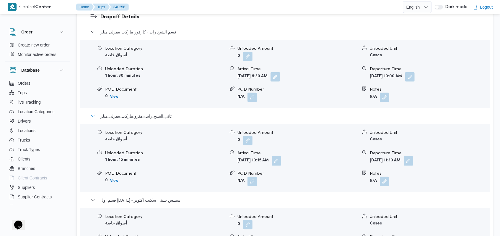
click at [153, 112] on span "ثاني الشيخ زايد - مترو ماركت بيفرلى هيلز" at bounding box center [135, 115] width 71 height 7
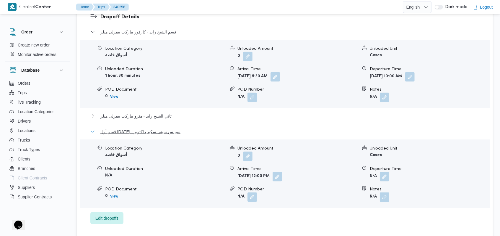
click at [152, 128] on span "قسم أول 6 أكتوبر - سبينس سيتى سكيب اكتوبر" at bounding box center [140, 131] width 80 height 7
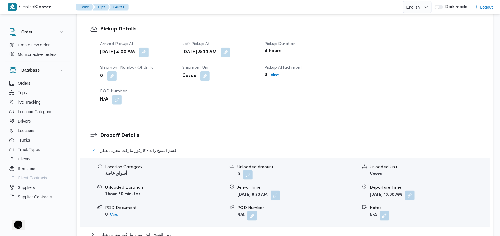
click at [151, 147] on span "قسم الشيخ زايد - كارفور ماركت بيفرلى هيلز" at bounding box center [138, 150] width 76 height 7
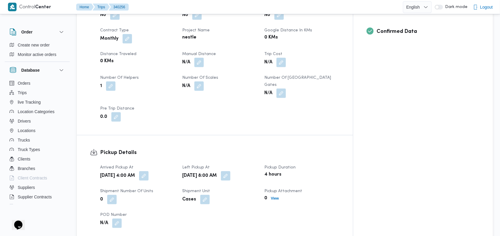
scroll to position [248, 0]
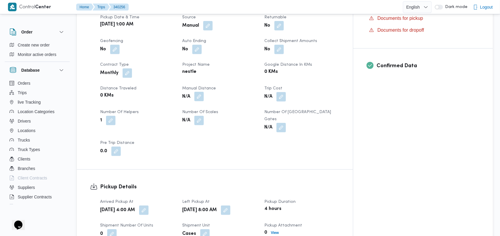
click at [204, 92] on button "button" at bounding box center [198, 96] width 9 height 9
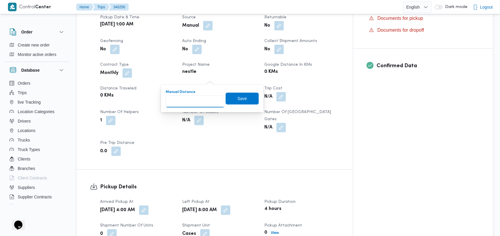
click at [197, 100] on input "Manual Distance" at bounding box center [195, 101] width 59 height 12
type input "60"
click at [244, 95] on span "Save" at bounding box center [242, 98] width 33 height 12
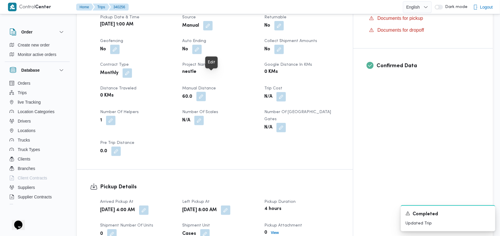
click at [206, 92] on button "button" at bounding box center [201, 96] width 9 height 9
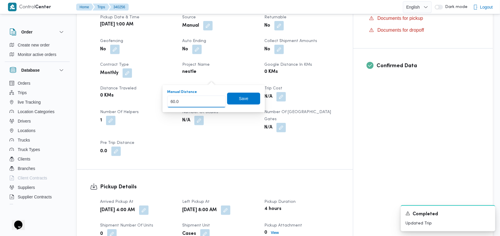
drag, startPoint x: 171, startPoint y: 102, endPoint x: 158, endPoint y: 108, distance: 14.8
type input "45.0"
click at [241, 100] on span "Save" at bounding box center [243, 98] width 9 height 7
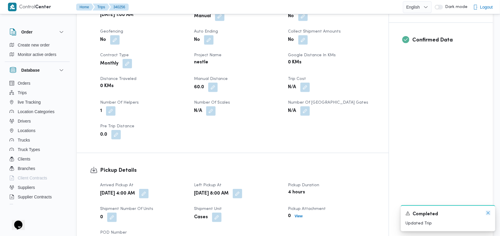
click at [489, 214] on icon "Dismiss toast" at bounding box center [488, 212] width 5 height 5
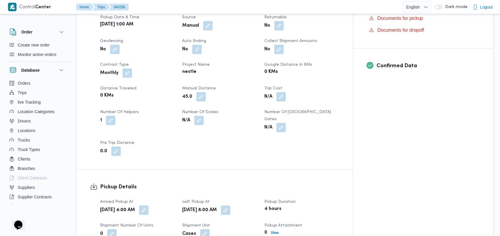
click at [262, 136] on div "Trip Details Client Nestle Branch اجيليتى لوجيستيكس مصر اكتوبر Trip Type أسواق …" at bounding box center [215, 63] width 276 height 212
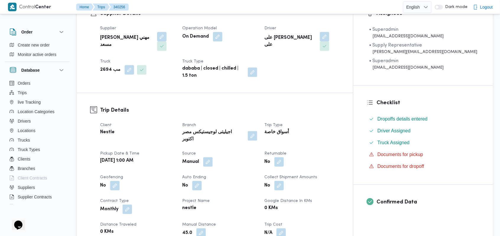
scroll to position [0, 0]
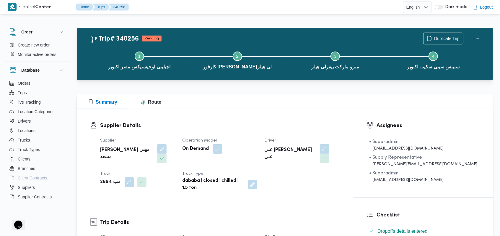
click at [262, 136] on div "Supplier راجح ضبع مهني مسعد Operation Model On Demand Driver على نصر احمد على T…" at bounding box center [220, 163] width 247 height 61
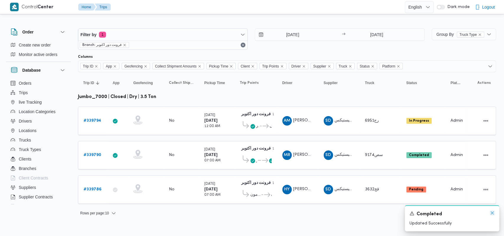
click at [491, 215] on icon "Dismiss toast" at bounding box center [492, 212] width 5 height 5
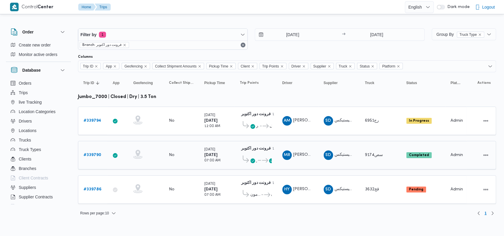
click at [99, 153] on b "# 339790" at bounding box center [93, 155] width 18 height 4
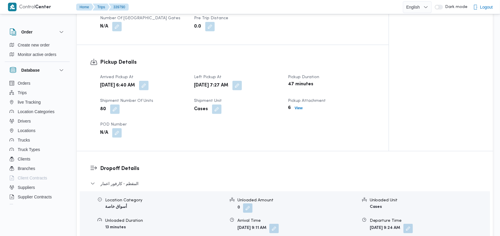
scroll to position [433, 0]
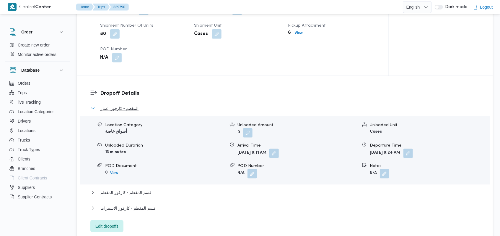
click at [139, 108] on button "المقطم - كارفور اعمار" at bounding box center [285, 108] width 390 height 7
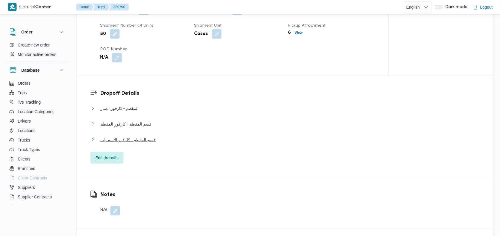
click at [139, 136] on span "قسم المقطم - كارفور الاسمرات" at bounding box center [127, 139] width 55 height 7
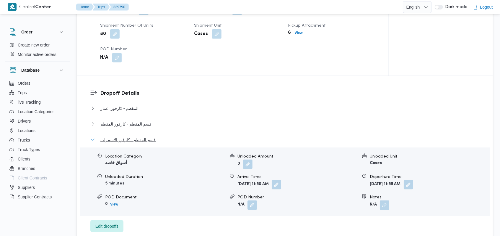
click at [139, 136] on span "قسم المقطم - كارفور الاسمرات" at bounding box center [127, 139] width 55 height 7
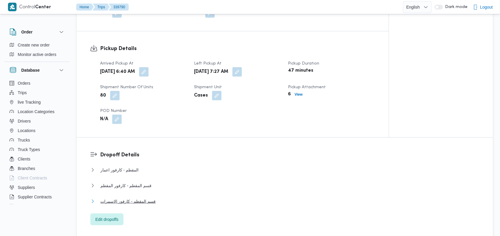
scroll to position [236, 0]
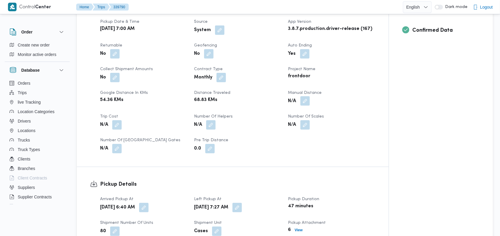
click at [308, 103] on button "button" at bounding box center [305, 100] width 9 height 9
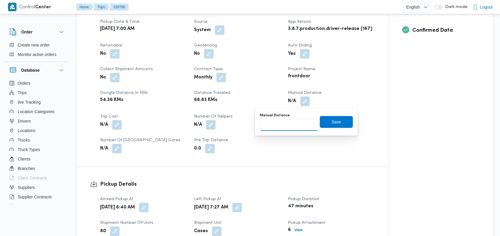
click at [295, 120] on input "Manual Distance" at bounding box center [289, 125] width 59 height 12
type input "140"
click at [337, 119] on span "Save" at bounding box center [336, 122] width 33 height 12
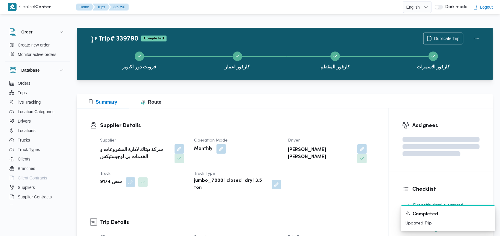
scroll to position [158, 0]
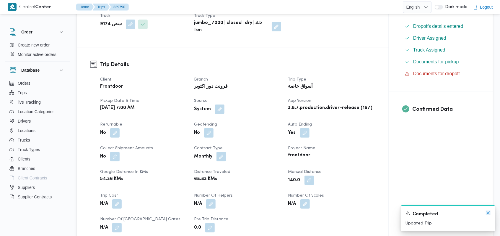
click at [488, 214] on icon "Dismiss toast" at bounding box center [488, 212] width 5 height 5
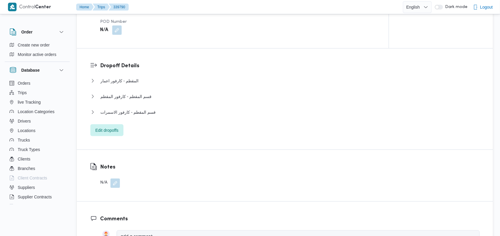
scroll to position [473, 0]
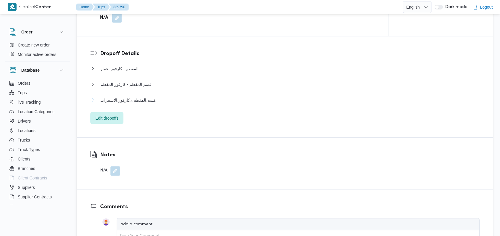
click at [160, 102] on button "قسم المقطم - كارفور الاسمرات" at bounding box center [285, 99] width 390 height 7
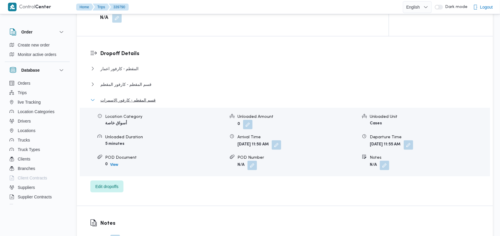
click at [160, 102] on button "قسم المقطم - كارفور الاسمرات" at bounding box center [285, 99] width 390 height 7
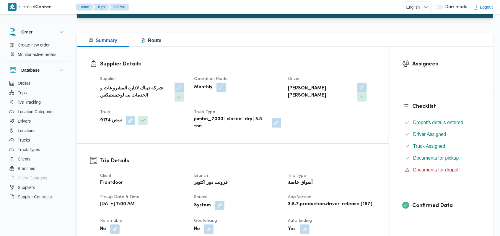
scroll to position [0, 0]
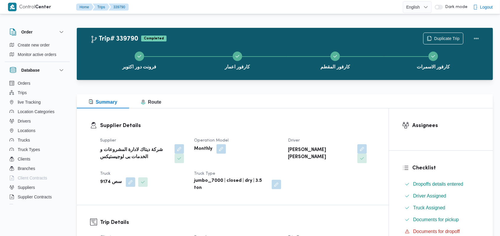
click at [263, 153] on div "Monthly" at bounding box center [238, 148] width 88 height 11
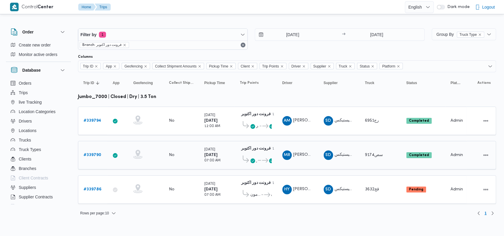
click at [89, 157] on div "# 339790" at bounding box center [92, 155] width 23 height 12
click at [96, 153] on b "# 339790" at bounding box center [93, 155] width 18 height 4
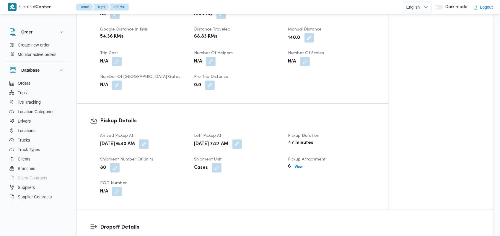
scroll to position [394, 0]
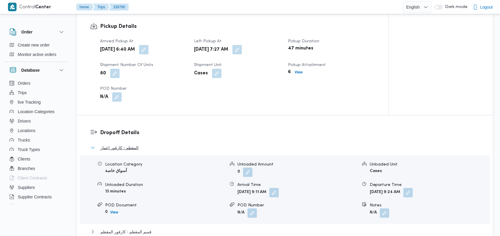
click at [149, 146] on button "المقطم - كارفور اعمار" at bounding box center [285, 147] width 390 height 7
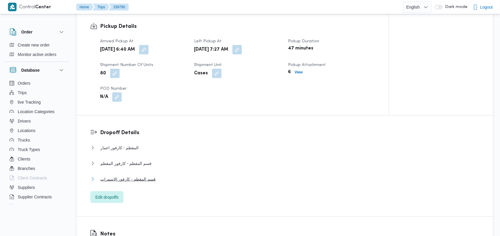
click at [147, 179] on span "قسم المقطم - كارفور الاسمرات" at bounding box center [127, 178] width 55 height 7
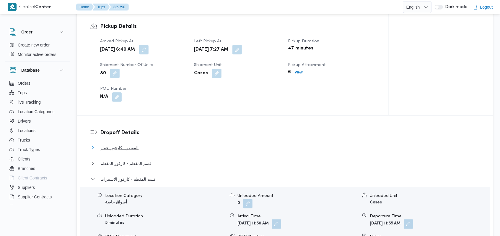
click at [137, 150] on button "المقطم - كارفور اعمار" at bounding box center [285, 147] width 390 height 7
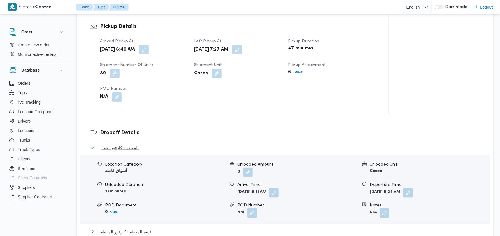
click at [137, 150] on button "المقطم - كارفور اعمار" at bounding box center [285, 147] width 390 height 7
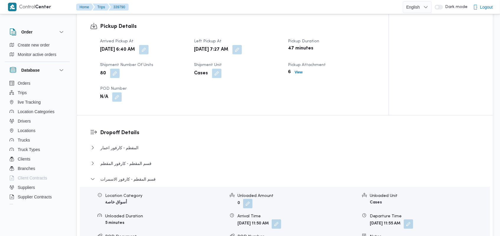
click at [137, 169] on div "قسم المقطم - كارفور المقطم" at bounding box center [285, 165] width 390 height 11
click at [139, 163] on span "قسم المقطم - كارفور المقطم" at bounding box center [125, 163] width 51 height 7
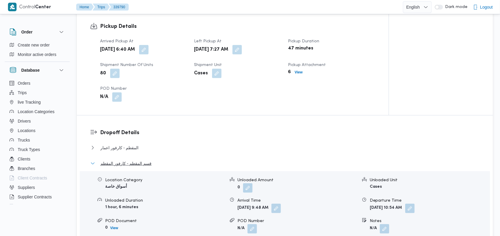
click at [139, 163] on span "قسم المقطم - كارفور المقطم" at bounding box center [125, 163] width 51 height 7
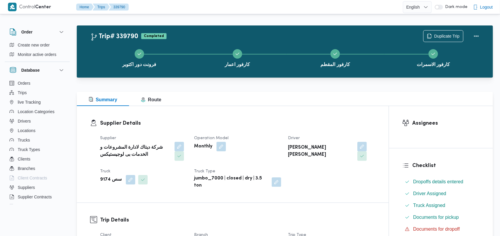
scroll to position [0, 0]
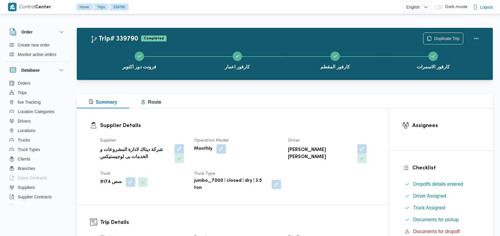
click at [267, 145] on div "Monthly" at bounding box center [238, 148] width 88 height 11
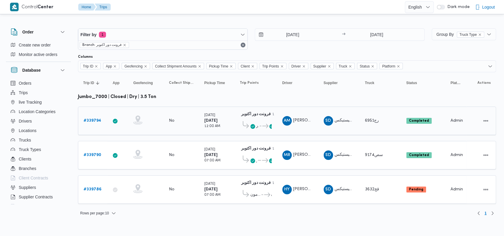
click at [93, 119] on b "# 339794" at bounding box center [93, 121] width 18 height 4
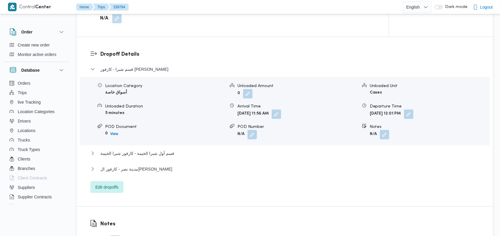
scroll to position [473, 0]
click at [168, 166] on button "مدينة نصر - كارفور الجولف صلاح سالم" at bounding box center [285, 168] width 390 height 7
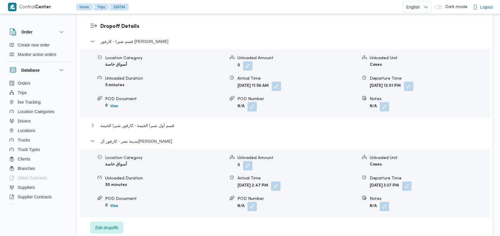
scroll to position [512, 0]
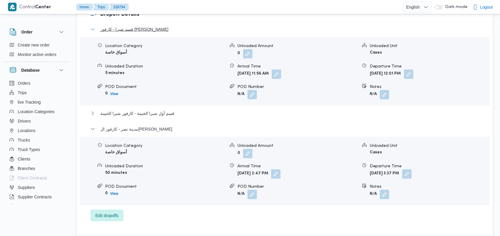
click at [149, 29] on span "قسم شبرا - كارفور شيكولاني شبرا" at bounding box center [134, 29] width 68 height 7
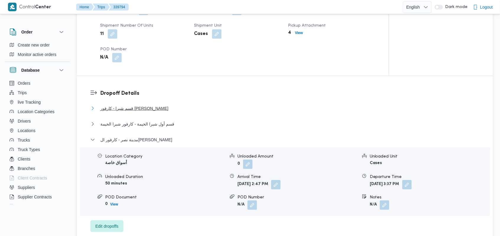
scroll to position [276, 0]
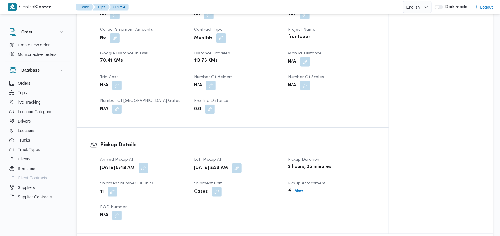
click at [304, 67] on div "Client Frontdoor Branch فرونت دور اكتوبر Trip Type أسواق خاصة Pickup date & tim…" at bounding box center [238, 35] width 283 height 163
click at [311, 63] on div "N/A" at bounding box center [332, 61] width 88 height 11
click at [313, 58] on div "N/A" at bounding box center [332, 61] width 88 height 11
click at [309, 61] on button "button" at bounding box center [305, 61] width 9 height 9
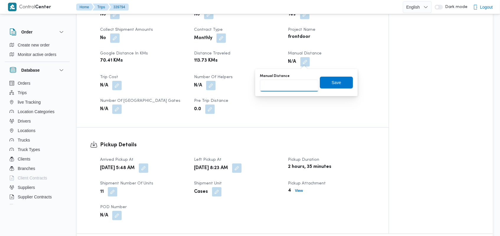
click at [291, 84] on input "Manual Distance" at bounding box center [289, 85] width 59 height 12
type input "170"
click at [321, 80] on span "Save" at bounding box center [336, 82] width 33 height 12
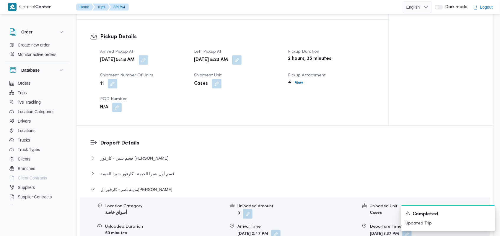
scroll to position [433, 0]
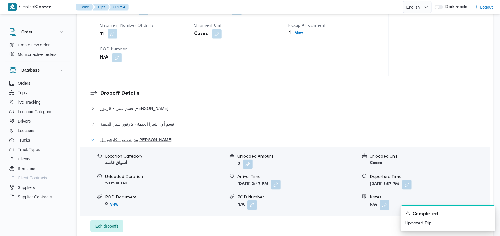
click at [159, 141] on span "مدينة نصر - كارفور الجولف صلاح سالم" at bounding box center [136, 139] width 72 height 7
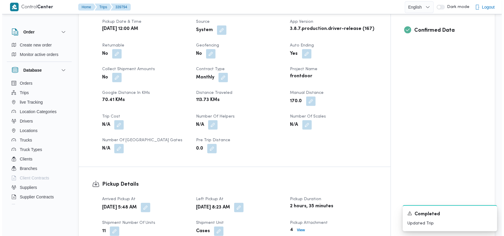
scroll to position [0, 0]
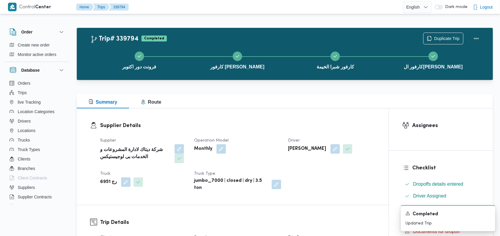
click at [270, 119] on div "Supplier Details Supplier شركة ديتاك لادارة المشروعات و الخدمات بى لوجيستيكس Op…" at bounding box center [233, 156] width 312 height 96
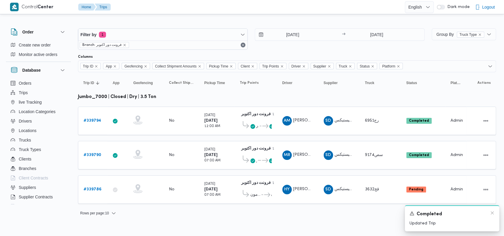
click at [492, 215] on div "Completed" at bounding box center [452, 213] width 85 height 7
click at [492, 213] on icon "Dismiss toast" at bounding box center [492, 212] width 5 height 5
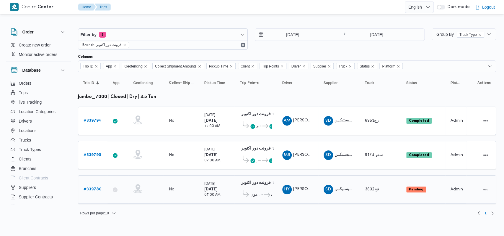
click at [93, 188] on b "# 339786" at bounding box center [93, 189] width 18 height 4
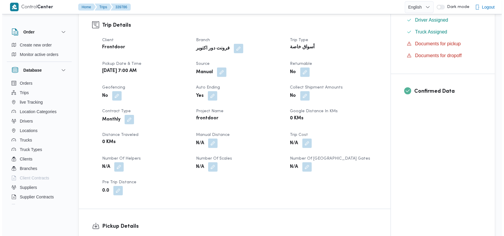
scroll to position [473, 0]
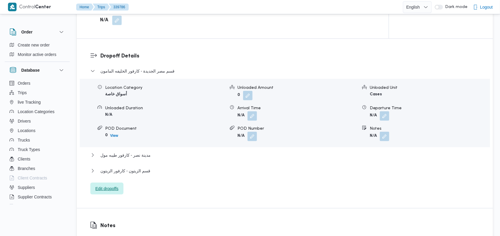
click at [109, 186] on span "Edit dropoffs" at bounding box center [106, 188] width 23 height 7
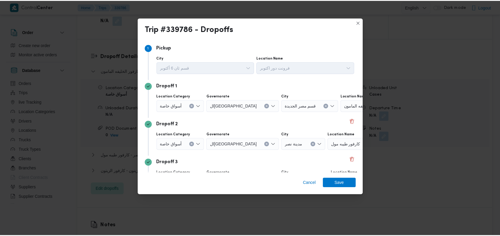
scroll to position [38, 0]
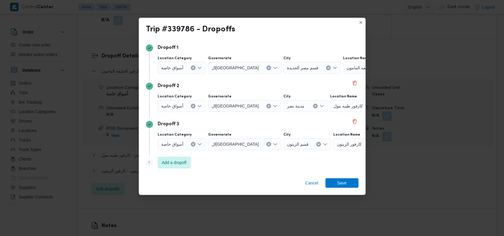
click at [326, 68] on button "Clear input" at bounding box center [328, 67] width 5 height 5
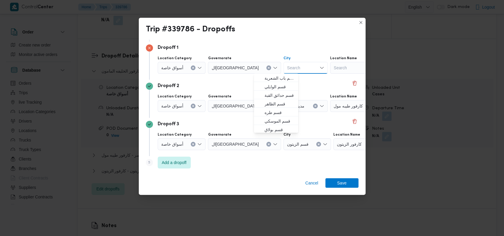
click at [330, 66] on div "Search" at bounding box center [367, 68] width 74 height 12
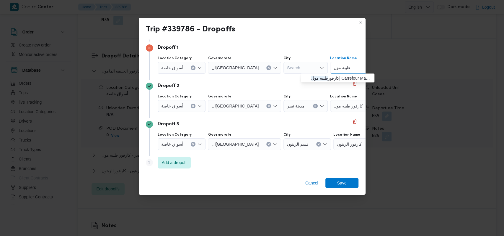
type input "طيبه مول"
click at [327, 76] on mark "طيبه مول" at bounding box center [319, 78] width 17 height 5
click at [314, 105] on icon "Clear input" at bounding box center [315, 106] width 2 height 2
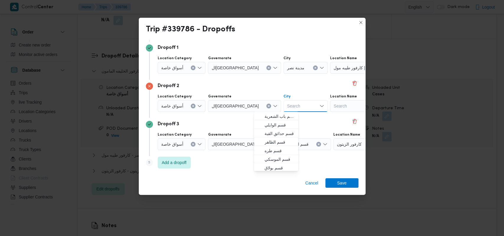
click at [330, 107] on div "Search" at bounding box center [367, 106] width 74 height 12
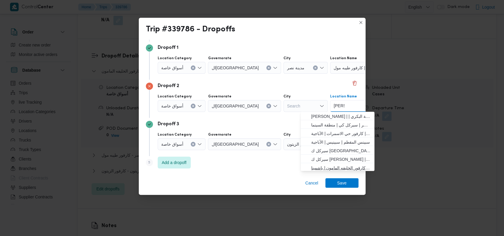
type input "خليفة"
click at [340, 165] on span "كارفور الخليفه المامون | باشمينا pASHMINA | منشية البكري" at bounding box center [341, 167] width 60 height 7
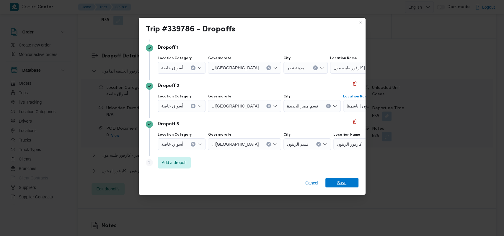
click at [342, 183] on span "Save" at bounding box center [342, 182] width 9 height 9
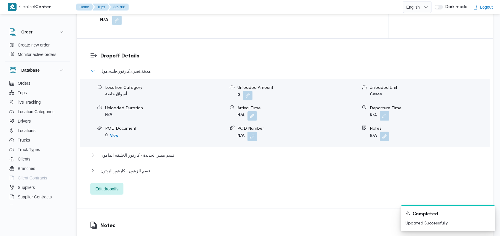
click at [148, 73] on span "مدينة نصر - كارفور طيبه مول" at bounding box center [125, 70] width 50 height 7
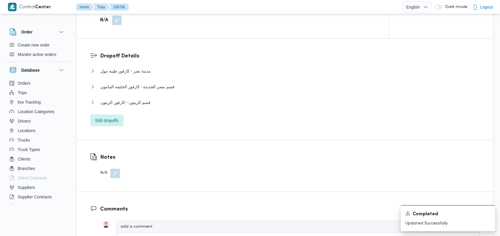
click at [148, 74] on div "مدينة نصر - كارفور طيبه مول" at bounding box center [285, 72] width 390 height 11
click at [140, 74] on span "مدينة نصر - كارفور طيبه مول" at bounding box center [125, 70] width 50 height 7
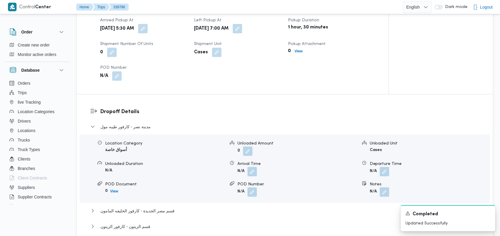
scroll to position [433, 0]
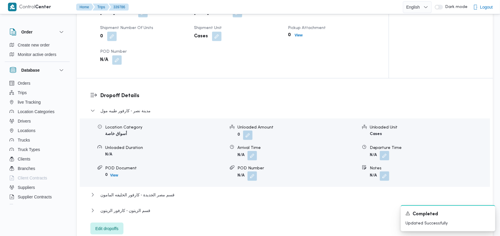
click at [253, 151] on span at bounding box center [251, 155] width 12 height 9
click at [253, 151] on button "button" at bounding box center [252, 154] width 9 height 9
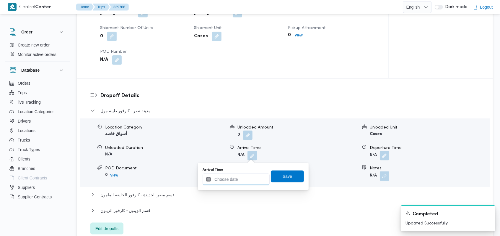
click at [234, 181] on input "Arrival Time" at bounding box center [236, 179] width 67 height 12
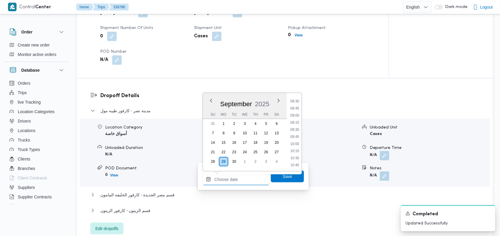
scroll to position [228, 0]
click at [298, 128] on li "09:00" at bounding box center [295, 128] width 14 height 6
type input "29/09/2025 09:00"
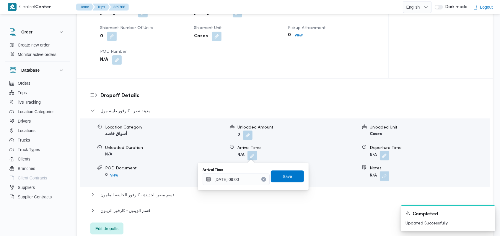
click at [284, 185] on div "Arrival Time 29/09/2025 09:00 Save" at bounding box center [253, 176] width 103 height 19
click at [286, 179] on span "Save" at bounding box center [287, 175] width 9 height 7
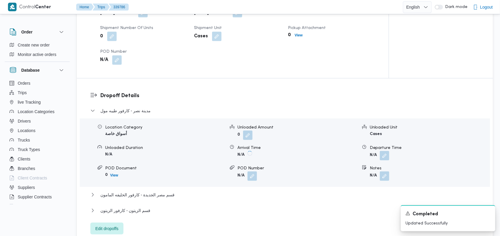
click at [378, 155] on span at bounding box center [383, 155] width 12 height 9
click at [388, 155] on button "button" at bounding box center [384, 154] width 9 height 9
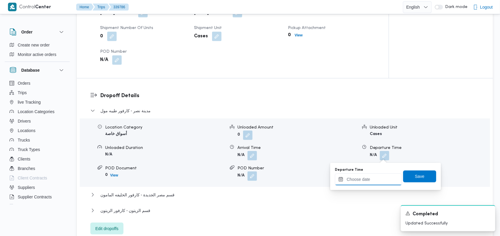
click at [357, 181] on input "Departure Time" at bounding box center [368, 179] width 67 height 12
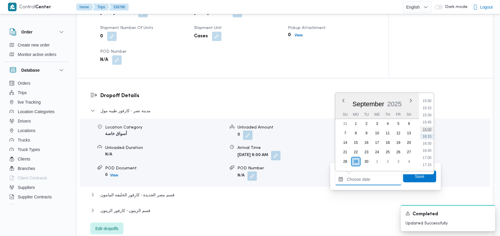
scroll to position [307, 0]
click at [431, 113] on li "11:15" at bounding box center [428, 113] width 14 height 6
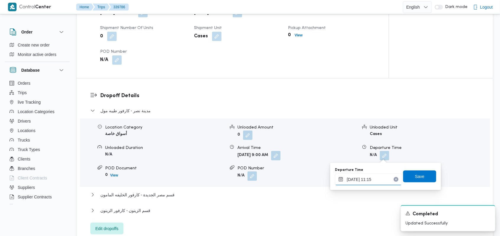
click at [378, 178] on input "29/09/2025 11:15" at bounding box center [368, 179] width 67 height 12
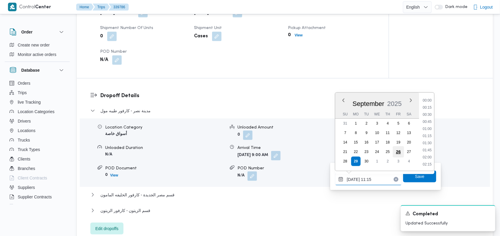
scroll to position [283, 0]
click at [430, 112] on li "10:30" at bounding box center [428, 115] width 14 height 6
type input "29/09/2025 10:30"
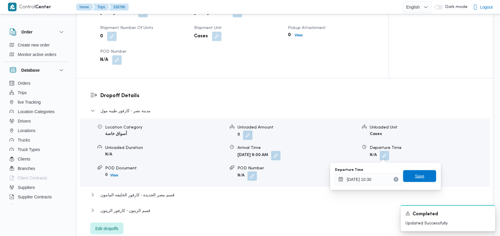
click at [423, 175] on span "Save" at bounding box center [419, 176] width 33 height 12
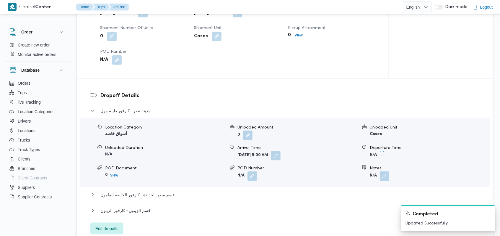
scroll to position [512, 0]
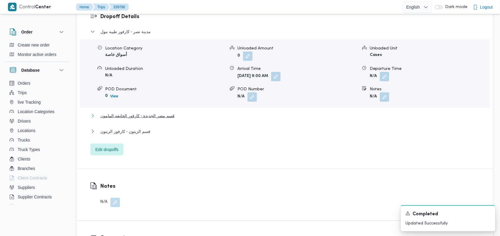
click at [167, 118] on span "قسم مصر الجديدة - كارفور الخليفه المامون" at bounding box center [137, 115] width 74 height 7
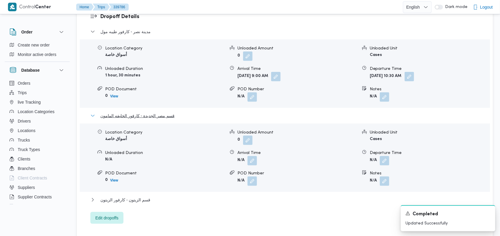
click at [167, 118] on span "قسم مصر الجديدة - كارفور الخليفه المامون" at bounding box center [137, 115] width 74 height 7
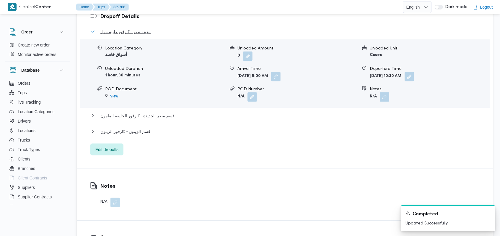
click at [133, 34] on span "مدينة نصر - كارفور طيبه مول" at bounding box center [125, 31] width 50 height 7
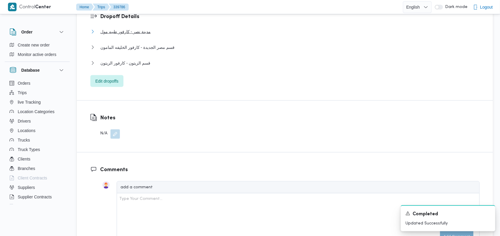
scroll to position [473, 0]
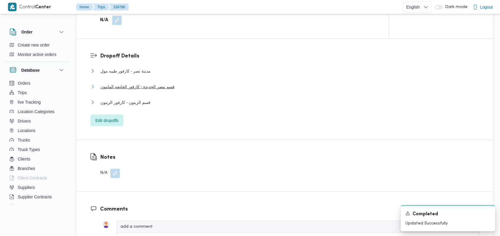
click at [145, 87] on span "قسم مصر الجديدة - كارفور الخليفه المامون" at bounding box center [137, 86] width 74 height 7
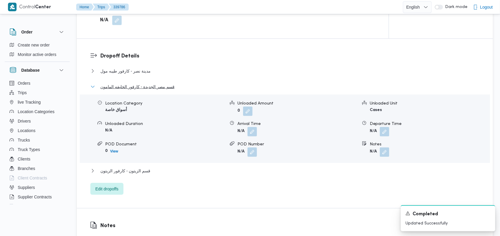
click at [145, 87] on span "قسم مصر الجديدة - كارفور الخليفه المامون" at bounding box center [137, 86] width 74 height 7
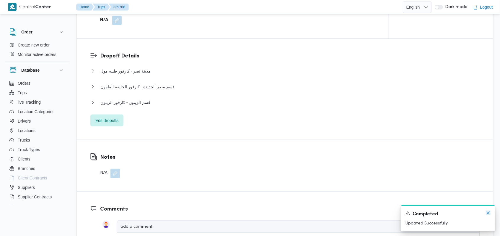
click at [487, 212] on icon "Dismiss toast" at bounding box center [488, 212] width 5 height 5
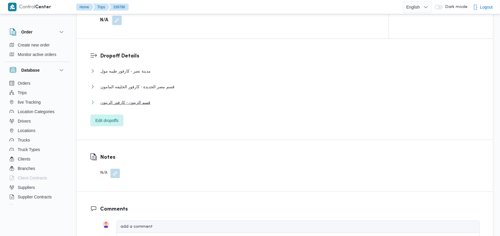
click at [143, 99] on span "قسم الزيتون - كارفور الزيتون" at bounding box center [125, 102] width 50 height 7
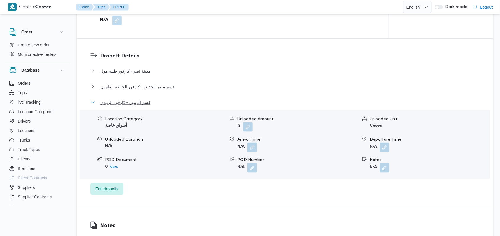
click at [143, 99] on span "قسم الزيتون - كارفور الزيتون" at bounding box center [125, 102] width 50 height 7
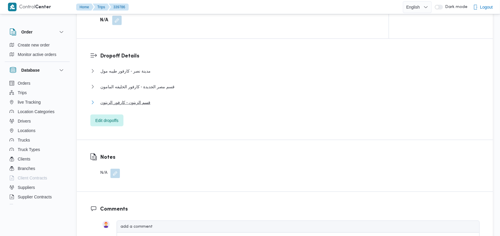
click at [129, 104] on span "قسم الزيتون - كارفور الزيتون" at bounding box center [125, 102] width 50 height 7
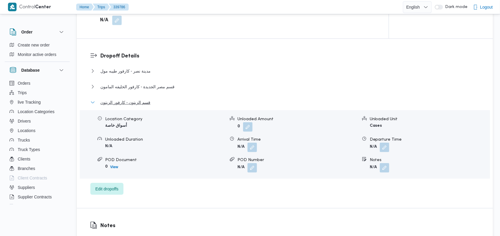
click at [133, 103] on span "قسم الزيتون - كارفور الزيتون" at bounding box center [125, 102] width 50 height 7
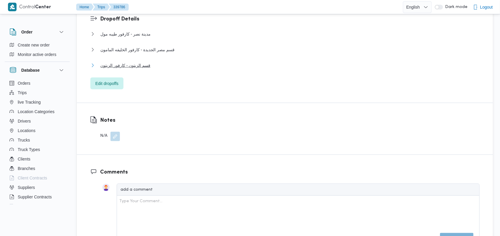
scroll to position [512, 0]
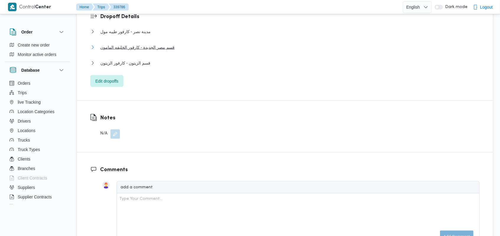
click at [139, 44] on span "قسم مصر الجديدة - كارفور الخليفه المامون" at bounding box center [137, 47] width 74 height 7
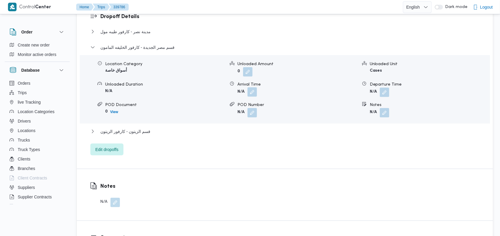
click at [251, 93] on button "button" at bounding box center [252, 91] width 9 height 9
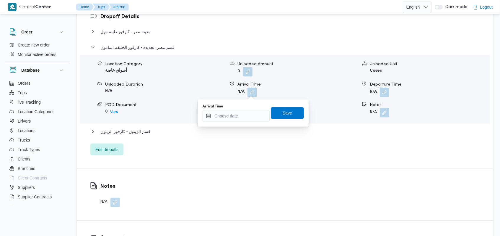
click at [156, 27] on dl "Dropoff Details مدينة نصر - كارفور طيبه مول Location Category أسواق خاصة Unload…" at bounding box center [290, 84] width 380 height 142
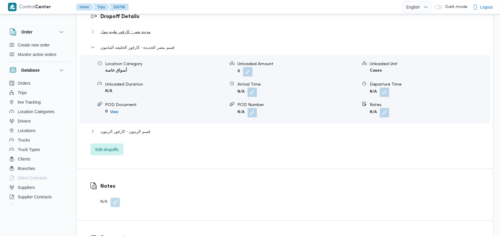
click at [156, 32] on button "مدينة نصر - كارفور طيبه مول" at bounding box center [285, 31] width 390 height 7
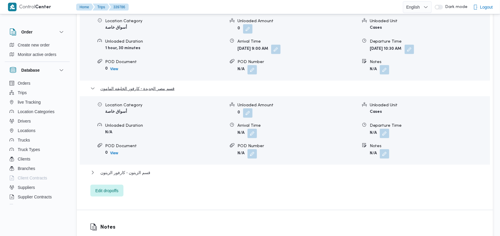
scroll to position [551, 0]
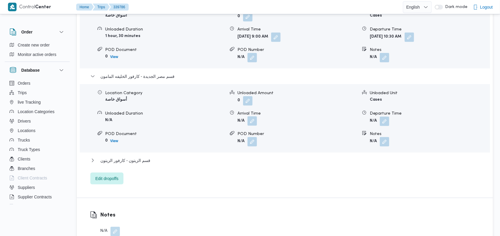
click at [253, 121] on button "button" at bounding box center [252, 120] width 9 height 9
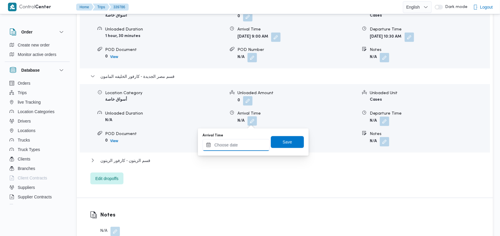
click at [246, 139] on input "Arrival Time" at bounding box center [236, 145] width 67 height 12
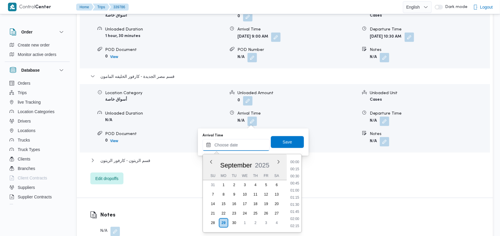
scroll to position [425, 0]
click at [246, 141] on input "Arrival Time" at bounding box center [236, 145] width 67 height 12
click at [299, 167] on li "11:00" at bounding box center [295, 167] width 14 height 6
type input "29/09/2025 11:00"
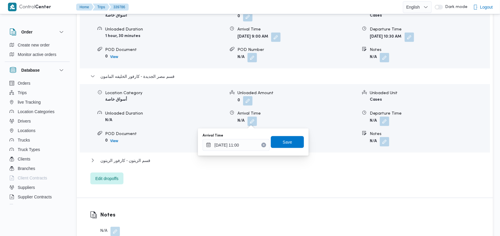
click at [304, 143] on div "You are in a dialog. To close this dialog, hit escape. Arrival Time 29/09/2025 …" at bounding box center [253, 141] width 111 height 27
click at [283, 143] on span "Save" at bounding box center [287, 141] width 9 height 7
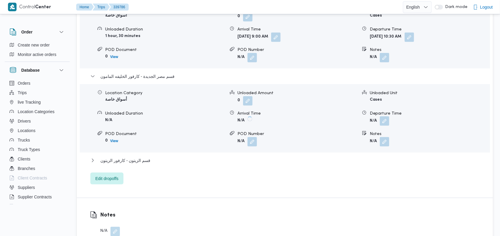
click at [382, 116] on button "button" at bounding box center [384, 120] width 9 height 9
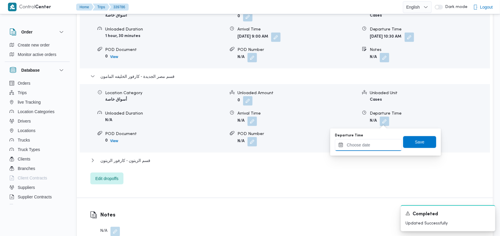
click at [369, 148] on input "Departure Time" at bounding box center [368, 145] width 67 height 12
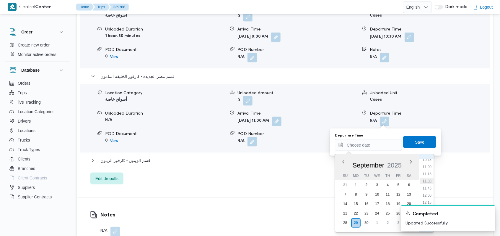
click at [430, 178] on li "11:30" at bounding box center [428, 181] width 14 height 6
type input "29/09/2025 11:30"
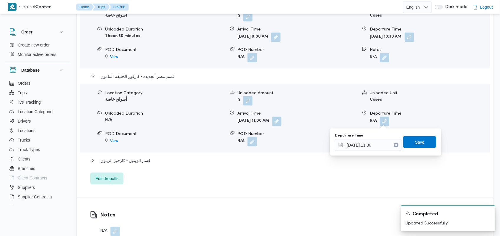
click at [421, 141] on span "Save" at bounding box center [419, 142] width 33 height 12
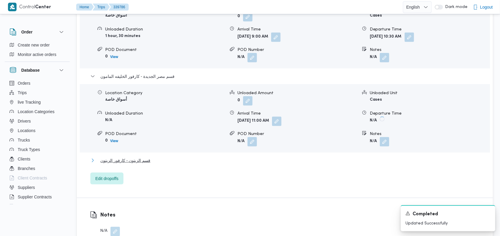
click at [154, 158] on button "قسم الزيتون - كارفور الزيتون" at bounding box center [285, 160] width 390 height 7
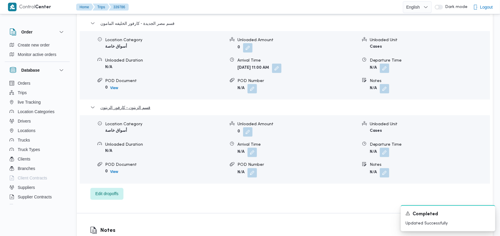
scroll to position [670, 0]
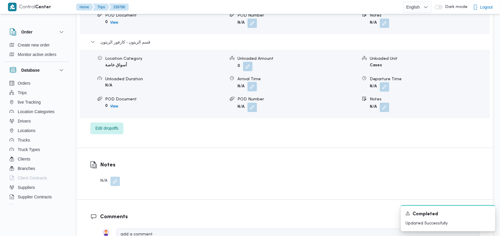
click at [251, 87] on button "button" at bounding box center [252, 86] width 9 height 9
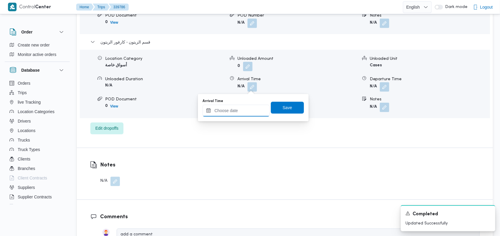
click at [240, 109] on input "Arrival Time" at bounding box center [236, 111] width 67 height 12
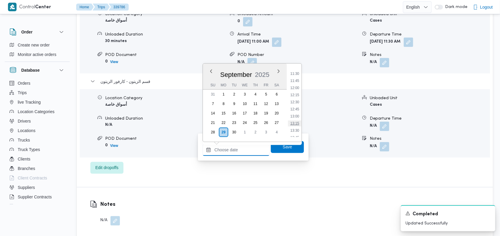
scroll to position [307, 0]
click at [296, 105] on li "12:00" at bounding box center [295, 105] width 14 height 6
type input "29/09/2025 12:00"
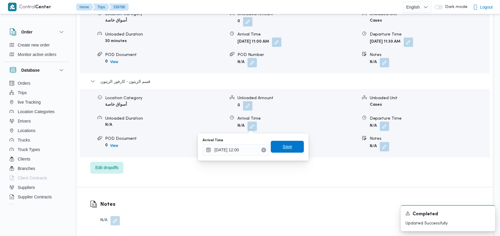
click at [288, 147] on span "Save" at bounding box center [287, 147] width 33 height 12
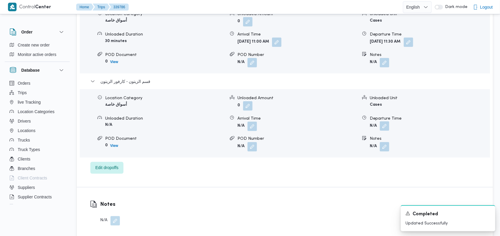
click at [386, 125] on button "button" at bounding box center [384, 125] width 9 height 9
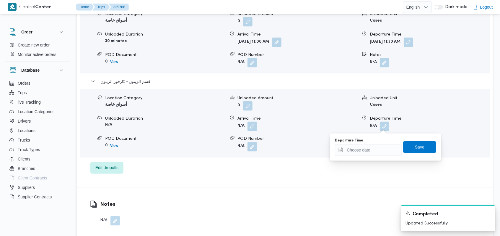
click at [378, 156] on div "You are in a dialog. To close this dialog, hit escape. Departure Time Save" at bounding box center [385, 146] width 111 height 27
click at [376, 154] on input "Departure Time" at bounding box center [368, 150] width 67 height 12
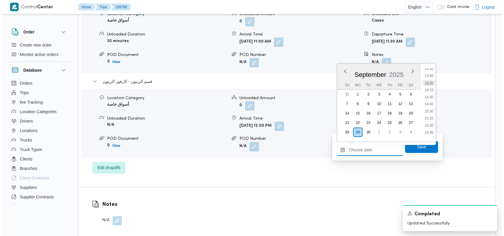
scroll to position [346, 0]
click at [433, 106] on li "13:30" at bounding box center [428, 108] width 14 height 6
type input "29/09/2025 13:30"
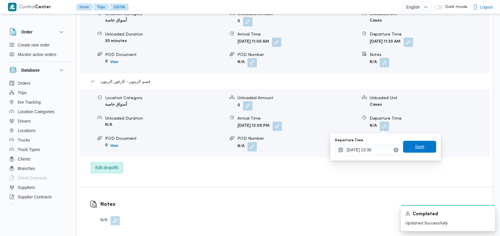
click at [417, 145] on span "Save" at bounding box center [419, 146] width 9 height 7
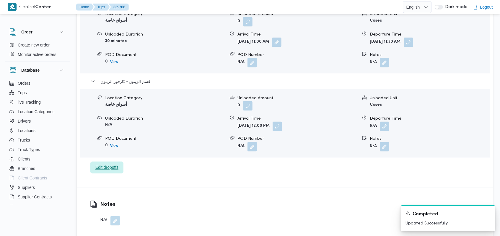
click at [113, 167] on span "Edit dropoffs" at bounding box center [106, 167] width 23 height 7
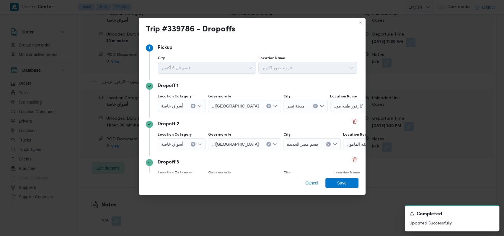
scroll to position [38, 0]
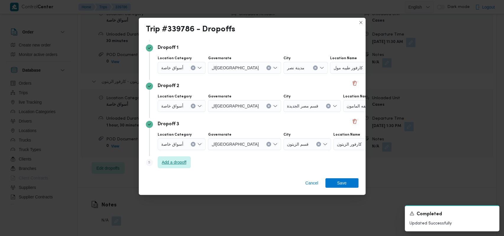
click at [184, 162] on span "Add a dropoff" at bounding box center [174, 161] width 25 height 7
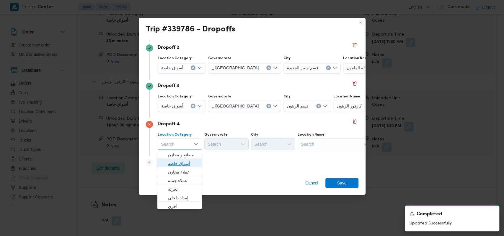
click at [192, 159] on span "أسواق خاصة" at bounding box center [183, 162] width 30 height 7
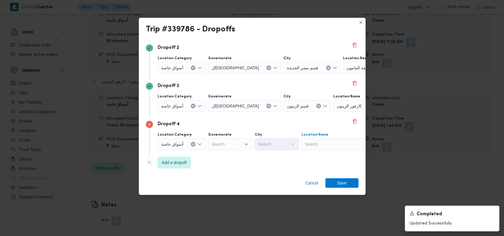
click at [318, 146] on div "Search" at bounding box center [338, 144] width 74 height 12
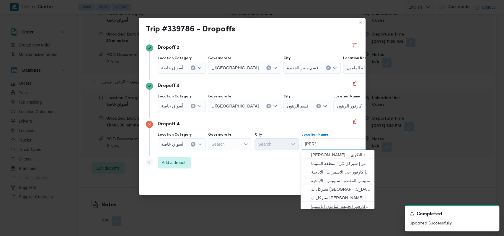
type input "خليفة"
click at [344, 202] on span "كارفور الخليفه المامون | باشمينا pASHMINA | منشية البكري" at bounding box center [341, 205] width 60 height 7
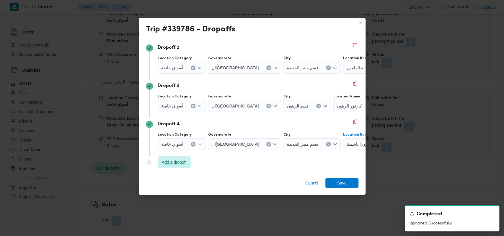
click at [169, 162] on span "Add a dropoff" at bounding box center [174, 161] width 25 height 7
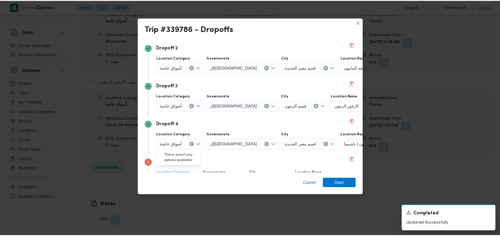
scroll to position [114, 0]
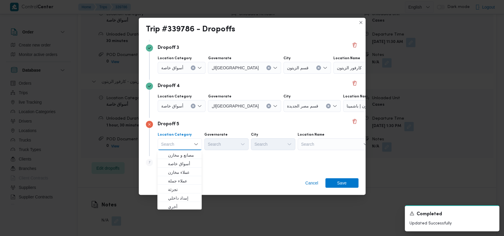
click at [322, 146] on div "Search" at bounding box center [335, 144] width 74 height 12
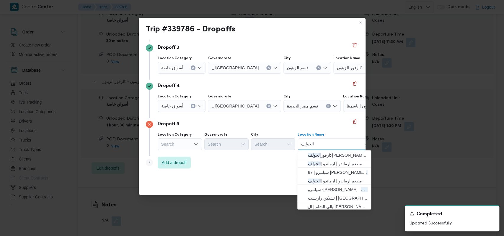
type input "الجولف"
click at [321, 155] on mark "الجولف" at bounding box center [314, 154] width 13 height 5
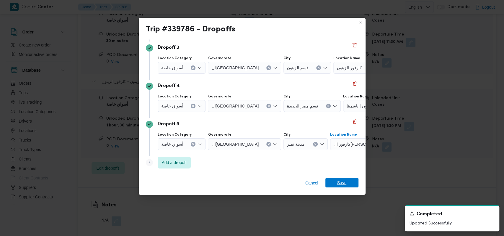
click at [344, 185] on span "Save" at bounding box center [342, 182] width 9 height 9
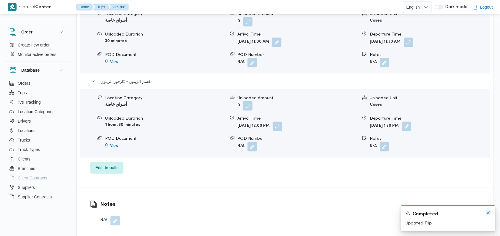
click at [487, 213] on icon "Dismiss toast" at bounding box center [488, 212] width 5 height 5
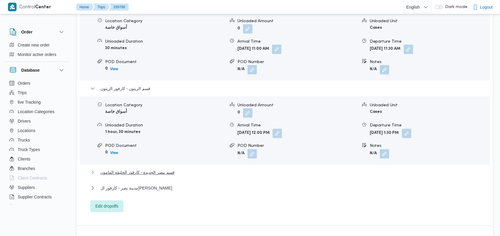
click at [167, 169] on span "قسم مصر الجديدة - كارفور الخليفه المامون" at bounding box center [137, 172] width 74 height 7
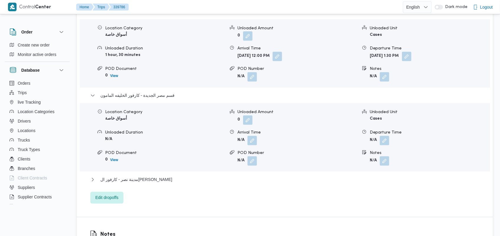
scroll to position [709, 0]
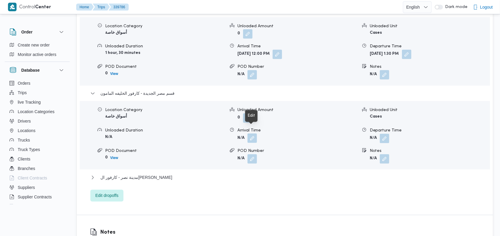
click at [254, 133] on button "button" at bounding box center [252, 137] width 9 height 9
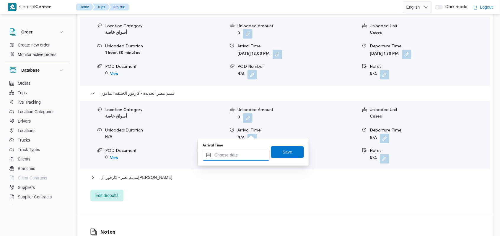
click at [244, 152] on input "Arrival Time" at bounding box center [236, 155] width 67 height 12
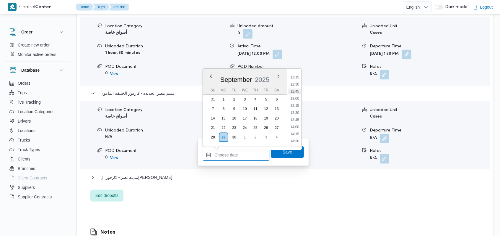
scroll to position [346, 0]
click at [297, 124] on li "14:00" at bounding box center [295, 127] width 14 height 6
type input "29/09/2025 14:00"
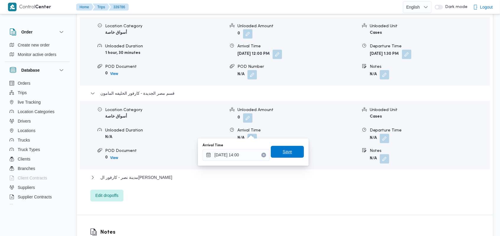
click at [291, 152] on span "Save" at bounding box center [287, 152] width 33 height 12
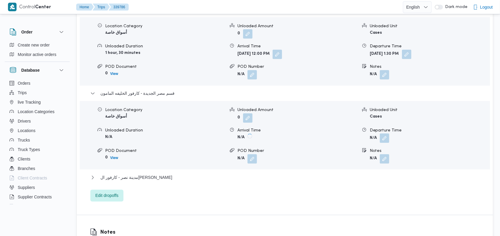
click at [386, 133] on button "button" at bounding box center [384, 137] width 9 height 9
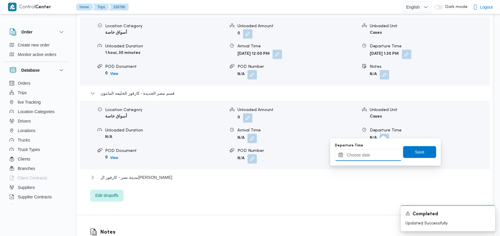
click at [375, 150] on div at bounding box center [368, 155] width 67 height 12
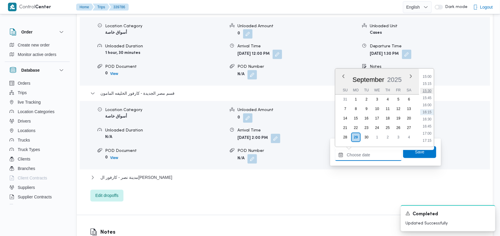
scroll to position [386, 0]
click at [432, 102] on li "14:30" at bounding box center [428, 102] width 14 height 6
type input "29/09/2025 14:30"
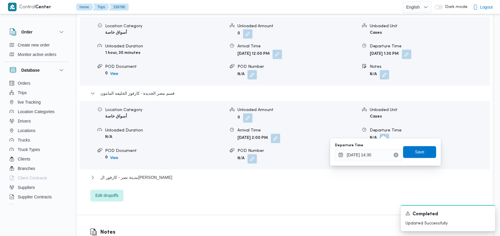
click at [426, 143] on div "Departure Time 29/09/2025 14:30 Save" at bounding box center [386, 151] width 103 height 19
click at [426, 147] on span "Save" at bounding box center [419, 152] width 33 height 12
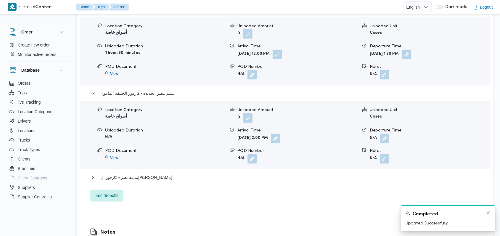
click at [486, 213] on div "Completed" at bounding box center [448, 213] width 85 height 7
click at [489, 213] on icon "Dismiss toast" at bounding box center [488, 212] width 5 height 5
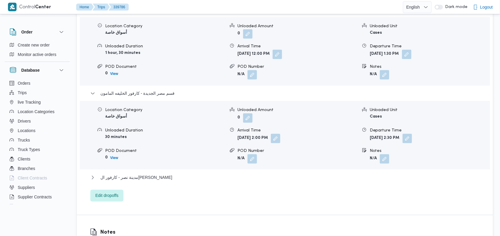
scroll to position [749, 0]
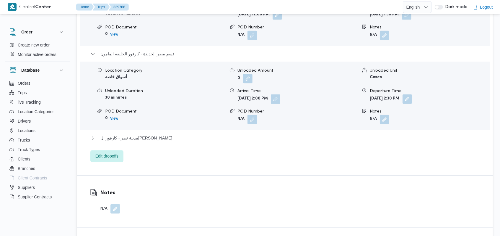
click at [111, 204] on button "button" at bounding box center [115, 208] width 9 height 9
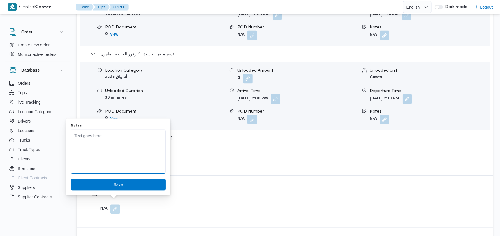
click at [134, 149] on textarea "Notes" at bounding box center [118, 151] width 95 height 44
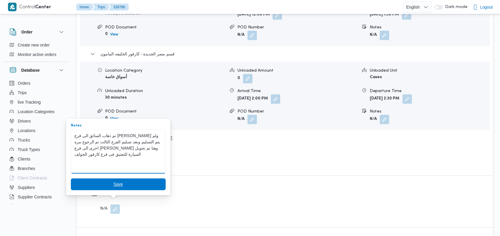
type textarea "تم ذهاب السائق الى فرع خليفة المامون ولم يتم التسليم وبعد تسليم الفرع الثالث تم…"
click at [106, 181] on span "Save" at bounding box center [118, 184] width 95 height 12
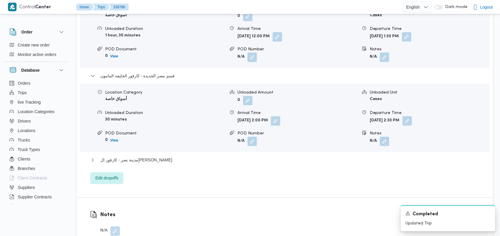
scroll to position [709, 0]
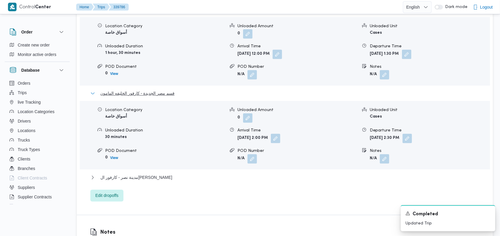
click at [151, 90] on span "قسم مصر الجديدة - كارفور الخليفه المامون" at bounding box center [137, 93] width 74 height 7
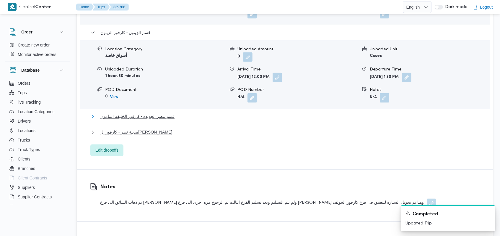
scroll to position [670, 0]
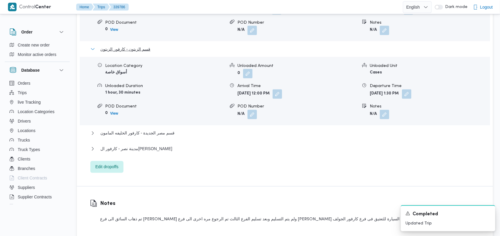
click at [143, 46] on span "قسم الزيتون - كارفور الزيتون" at bounding box center [125, 49] width 50 height 7
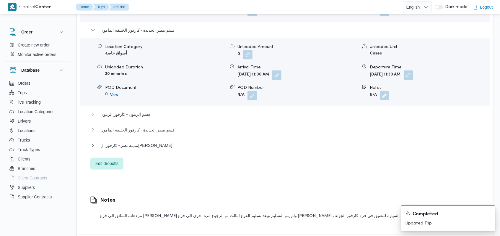
scroll to position [591, 0]
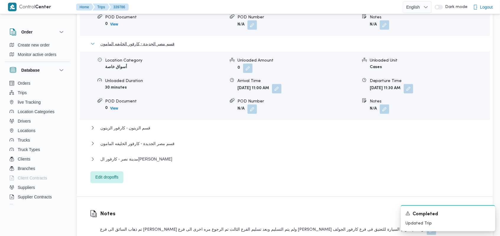
click at [152, 40] on span "قسم مصر الجديدة - كارفور الخليفه المامون" at bounding box center [137, 43] width 74 height 7
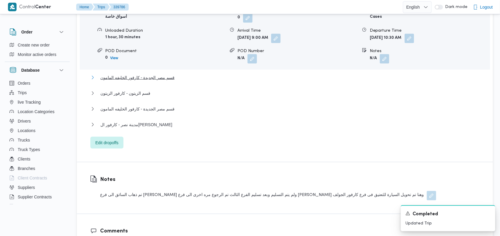
scroll to position [512, 0]
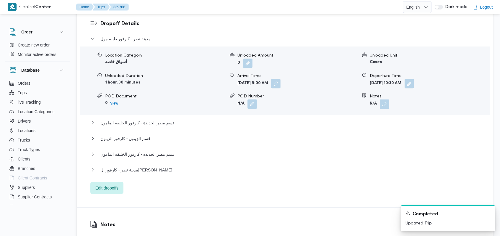
click at [146, 37] on div "مدينة نصر - كارفور طيبه مول" at bounding box center [285, 40] width 390 height 11
click at [145, 35] on span "مدينة نصر - كارفور طيبه مول" at bounding box center [125, 38] width 50 height 7
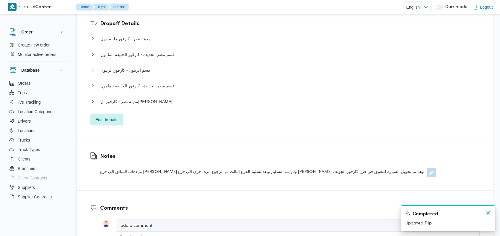
click at [486, 212] on icon "Dismiss toast" at bounding box center [488, 212] width 5 height 5
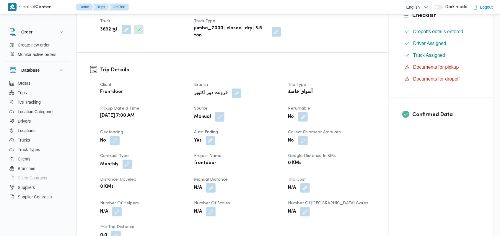
scroll to position [39, 0]
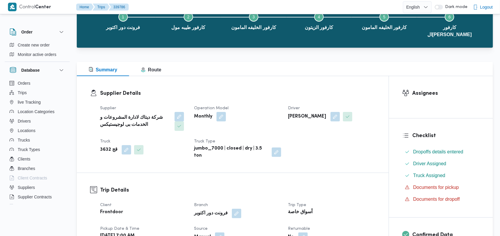
click at [230, 81] on div "Supplier Details Supplier شركة ديتاك لادارة المشروعات و الخدمات بى لوجيستيكس Op…" at bounding box center [233, 124] width 312 height 96
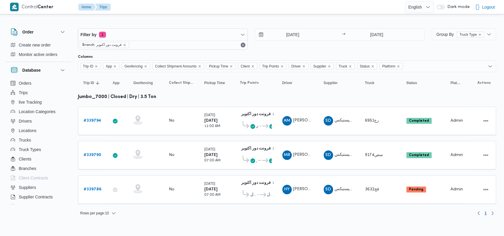
click at [279, 48] on div "29/9/2025 → 29/9/2025" at bounding box center [340, 38] width 170 height 21
